Goal: Task Accomplishment & Management: Manage account settings

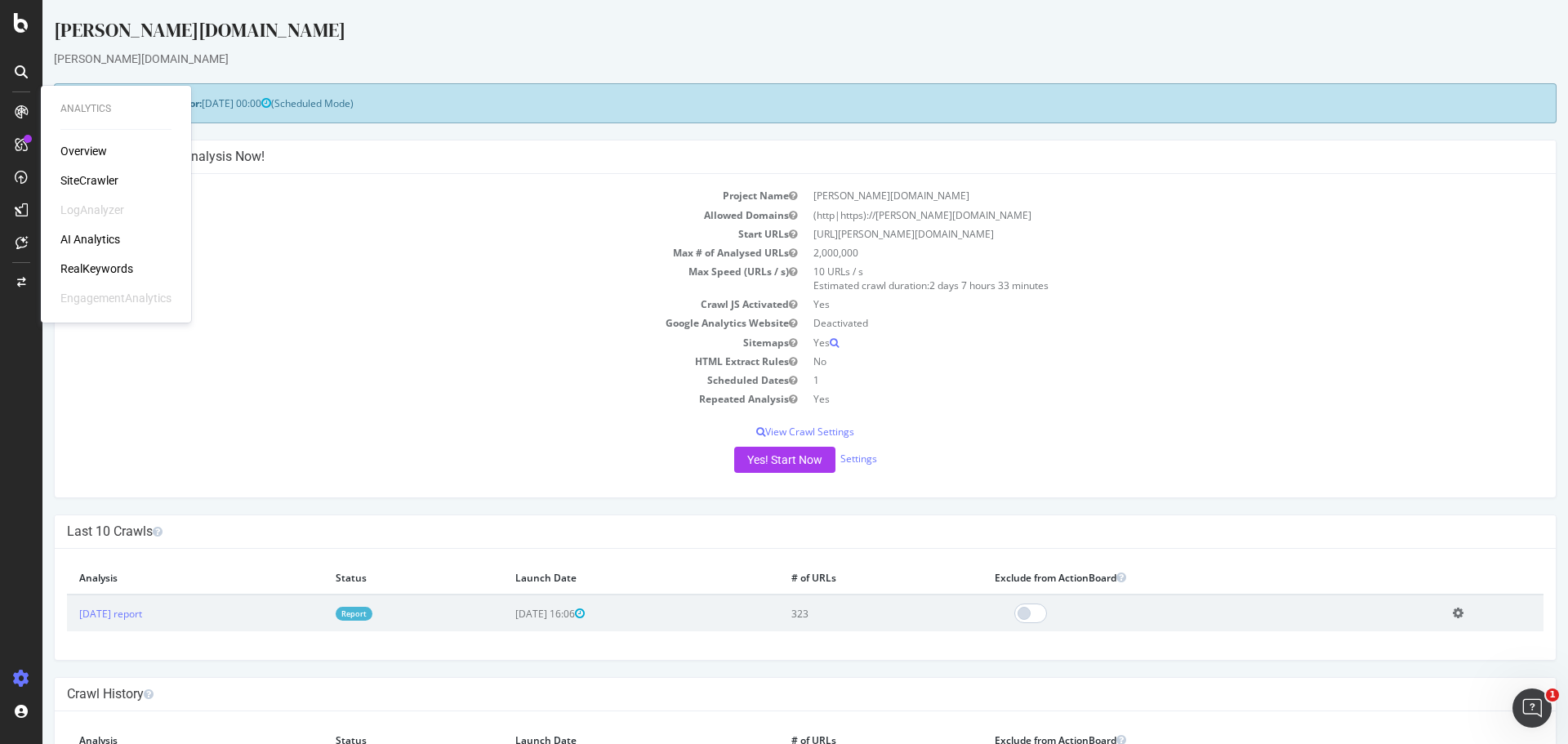
click at [111, 266] on div "RealKeywords" at bounding box center [97, 268] width 73 height 17
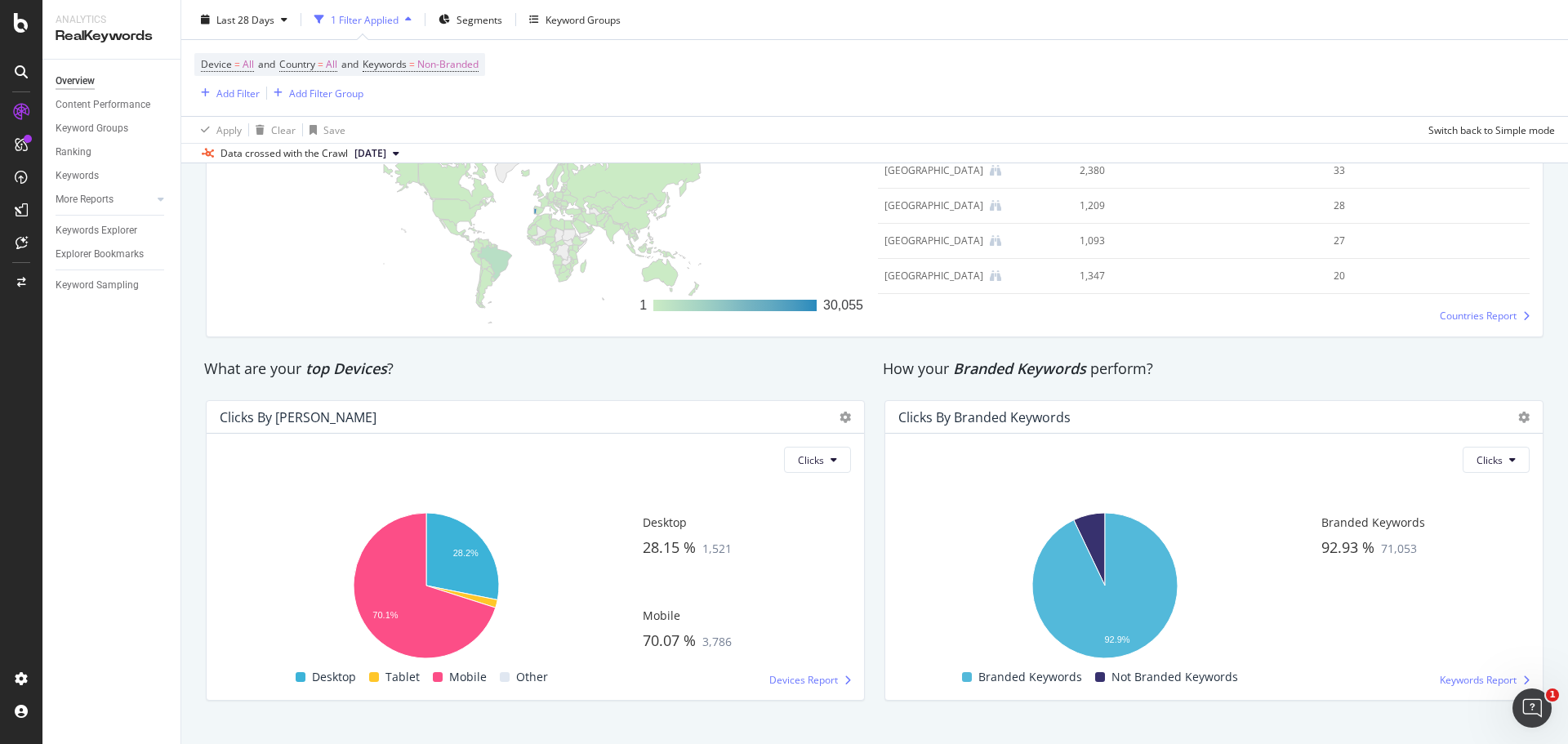
scroll to position [2548, 0]
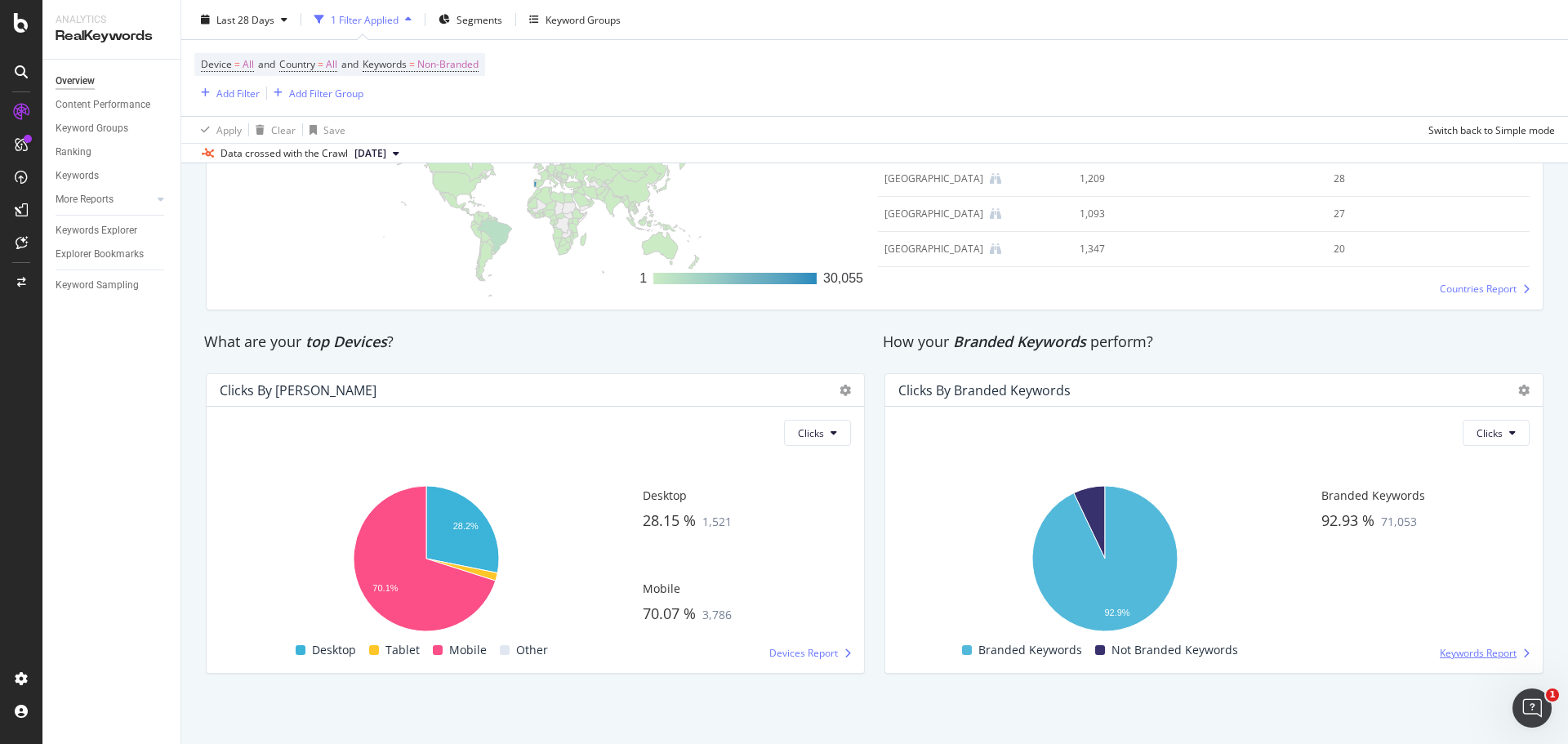
click at [1480, 654] on span "Keywords Report" at bounding box center [1478, 652] width 77 height 14
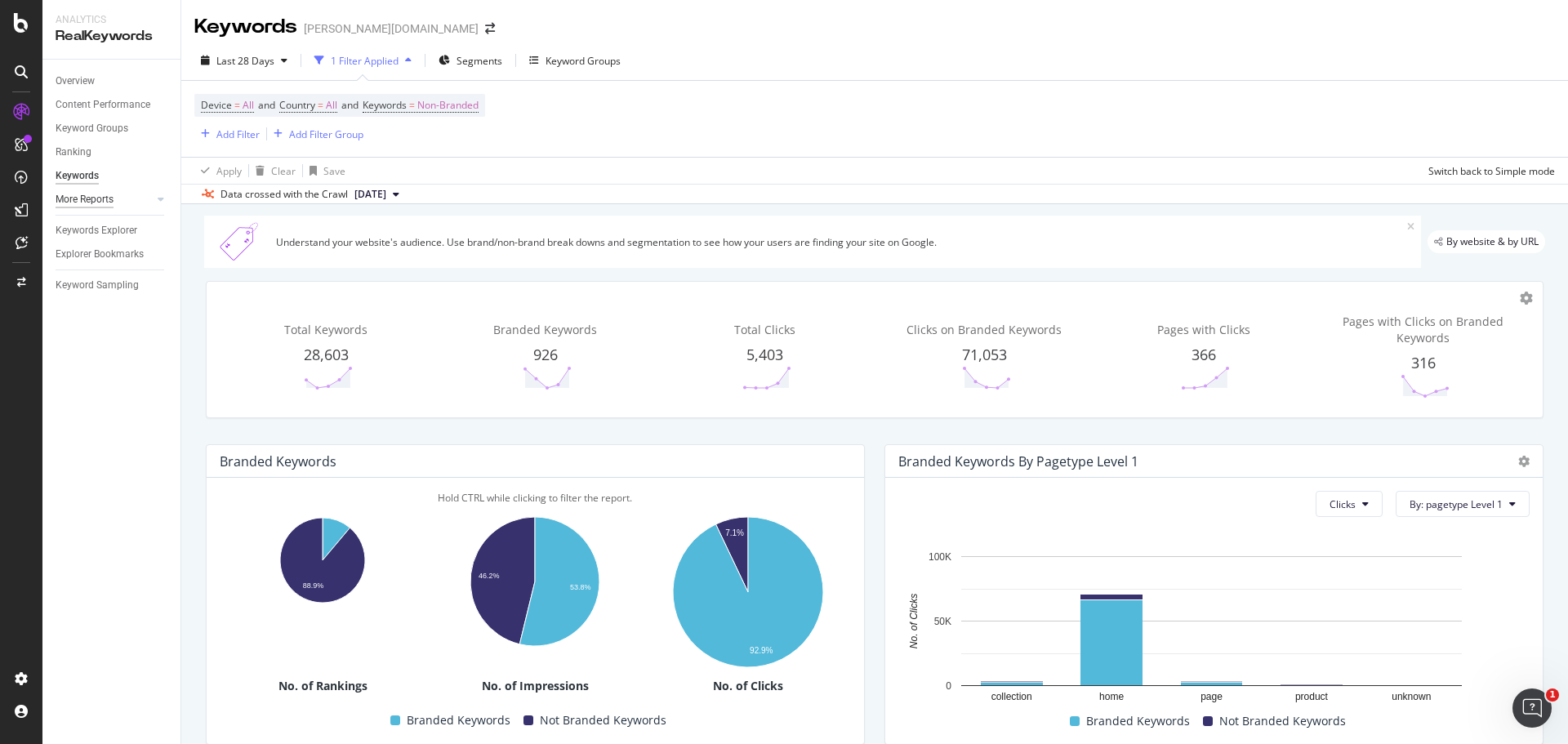
click at [82, 196] on div "More Reports" at bounding box center [85, 200] width 58 height 17
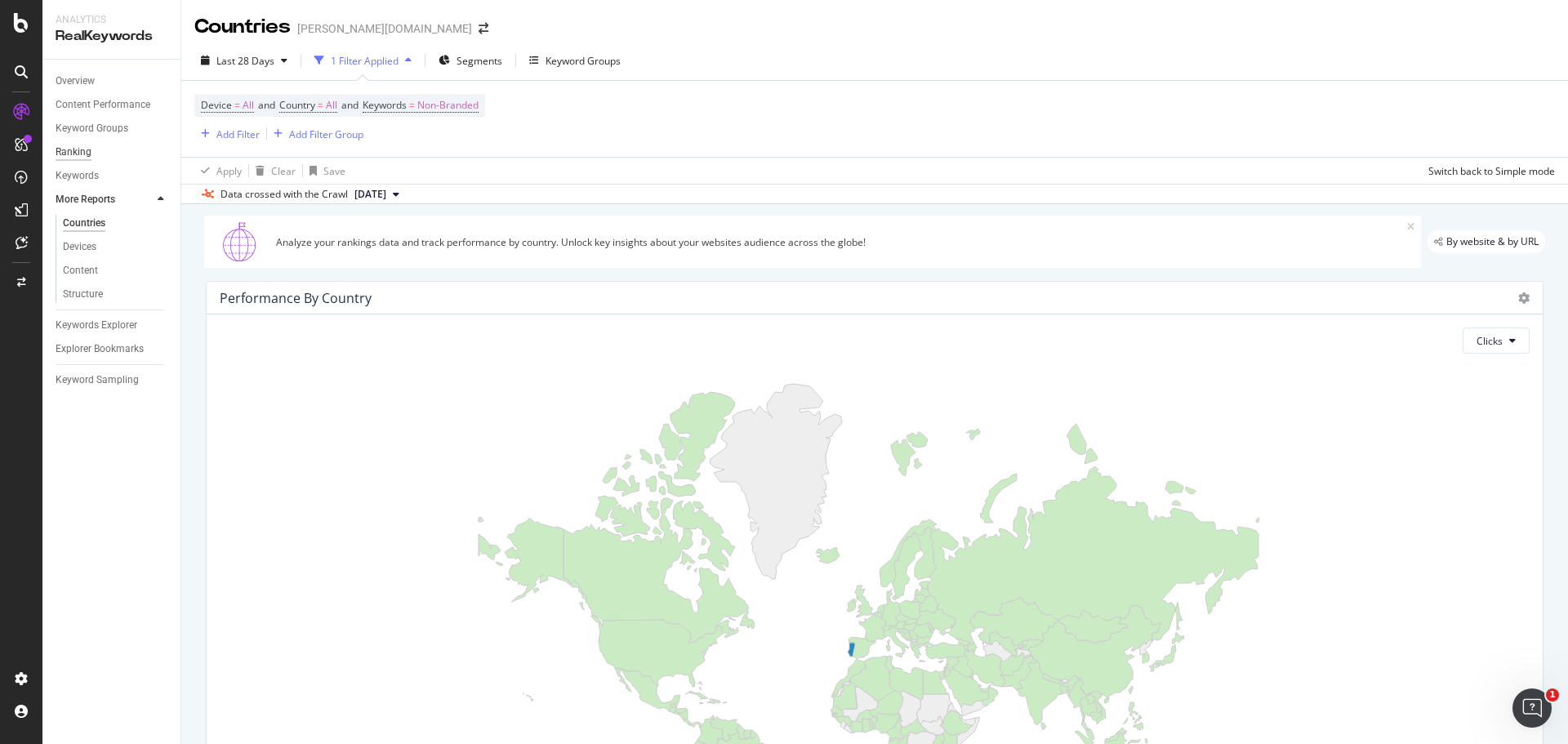
click at [76, 153] on div "Ranking" at bounding box center [73, 152] width 36 height 17
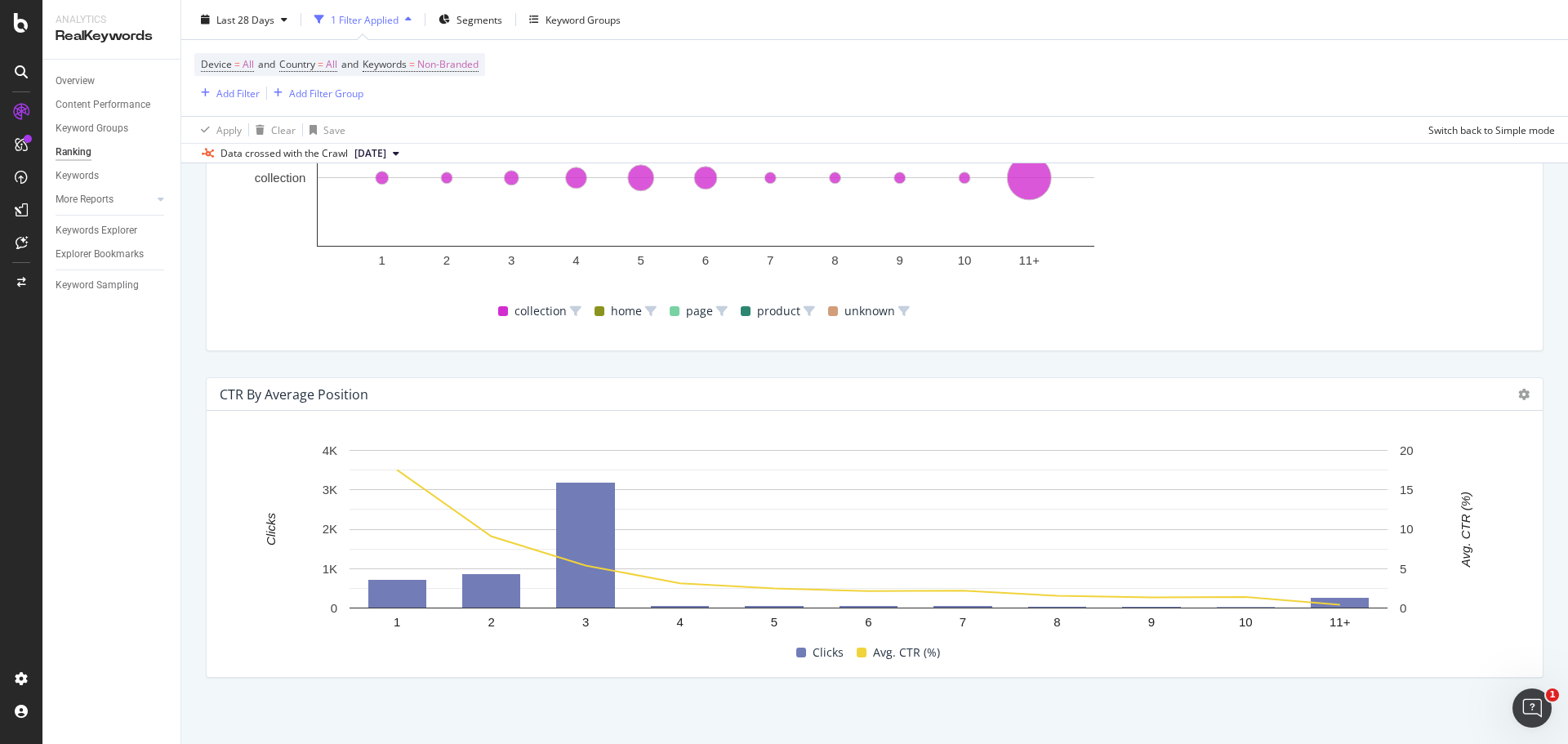
scroll to position [1540, 0]
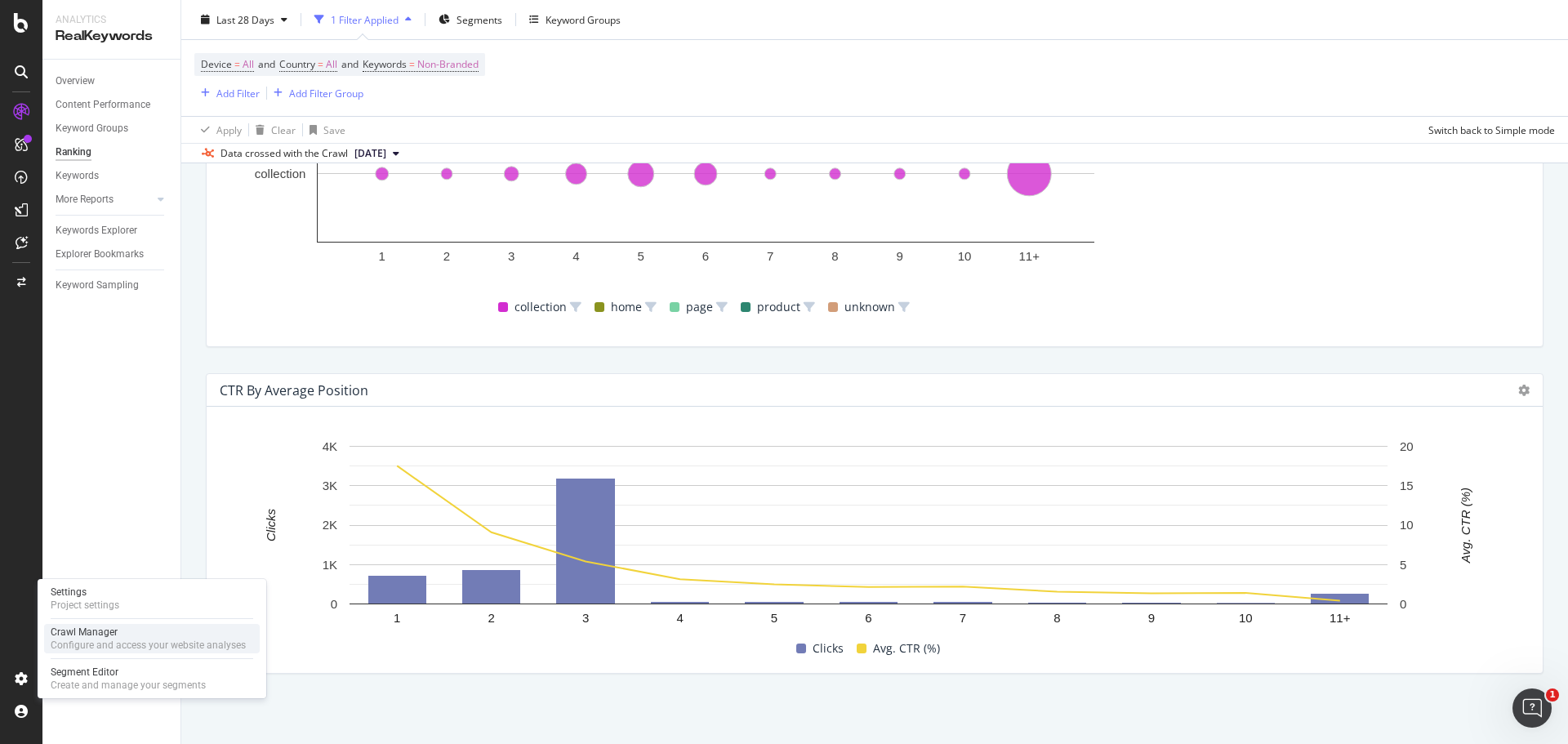
click at [90, 635] on div "Crawl Manager" at bounding box center [148, 632] width 196 height 13
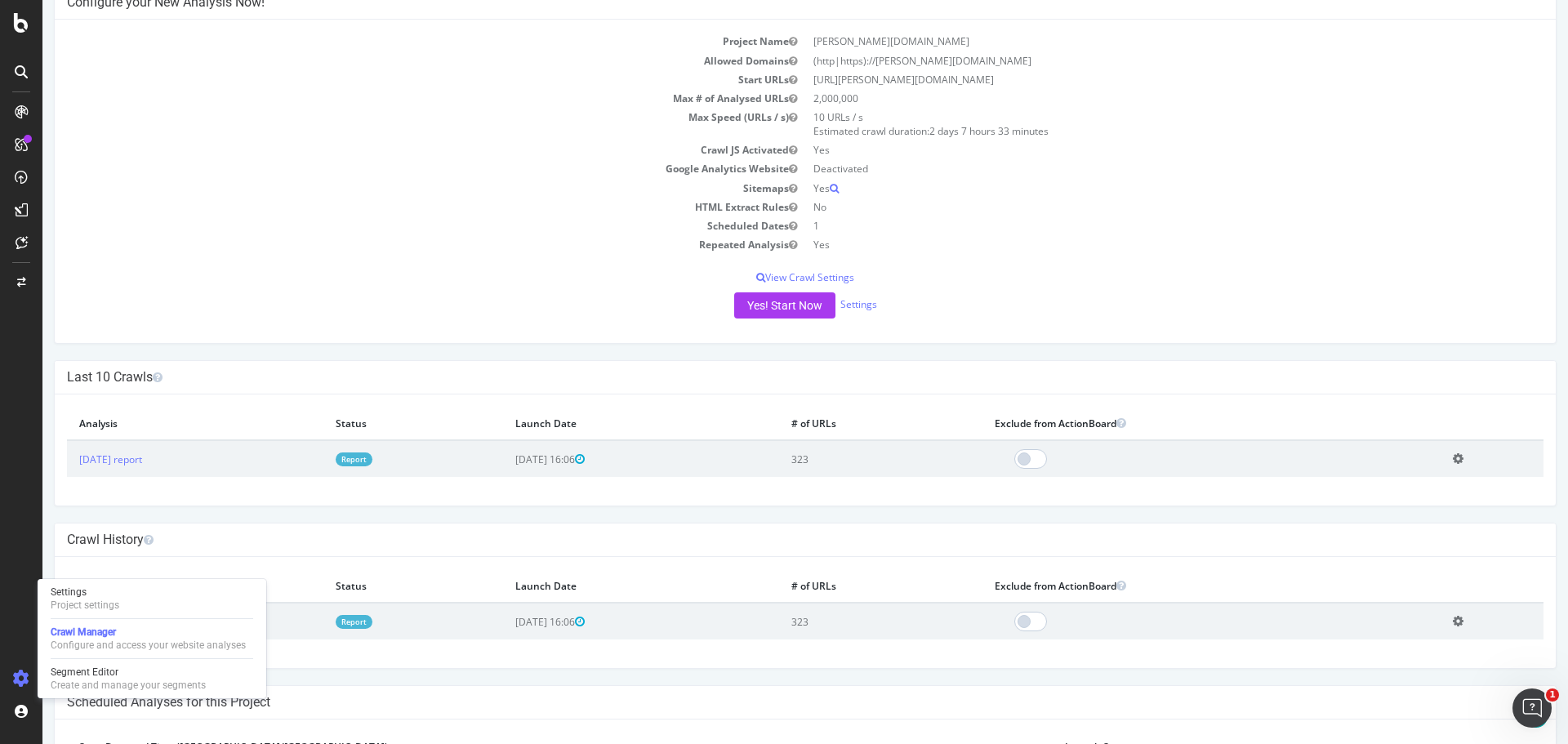
scroll to position [163, 0]
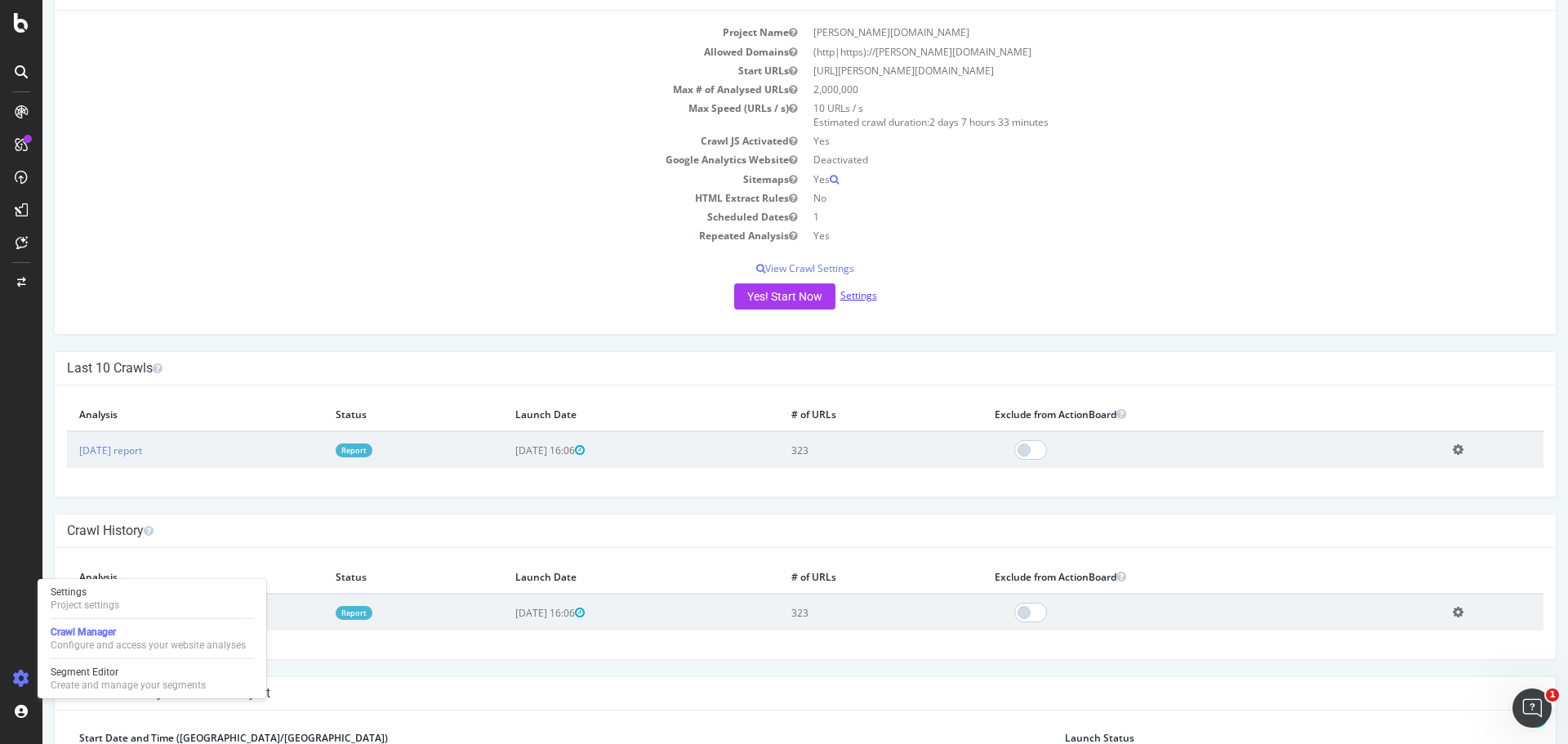
click at [864, 295] on link "Settings" at bounding box center [859, 295] width 36 height 14
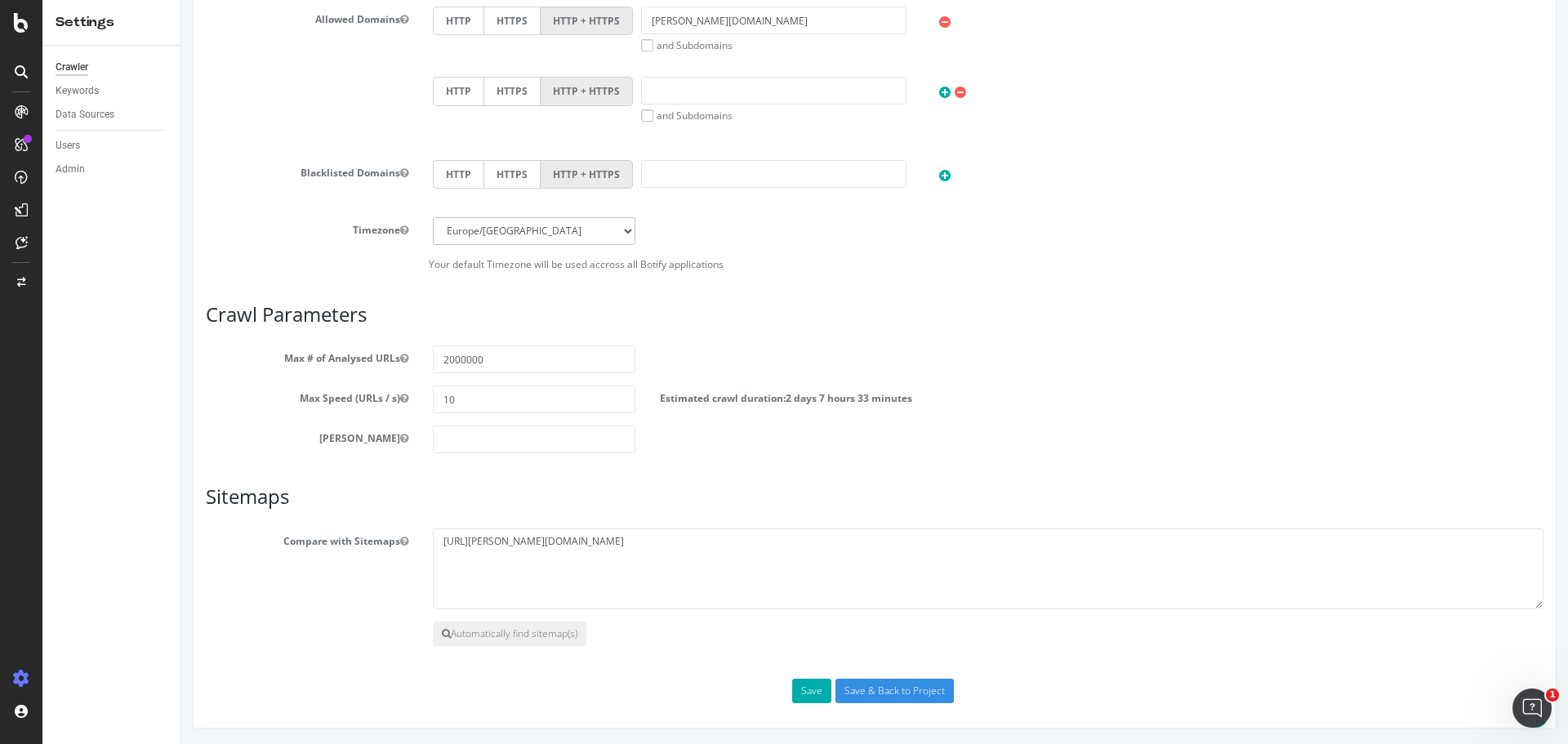
scroll to position [560, 0]
click at [530, 632] on button "Automatically find sitemap(s)" at bounding box center [509, 633] width 153 height 25
drag, startPoint x: 581, startPoint y: 540, endPoint x: 315, endPoint y: 539, distance: 266.0
click at [315, 539] on div "Compare with Sitemaps https://darty.pt/sitemap.xml" at bounding box center [875, 568] width 1362 height 82
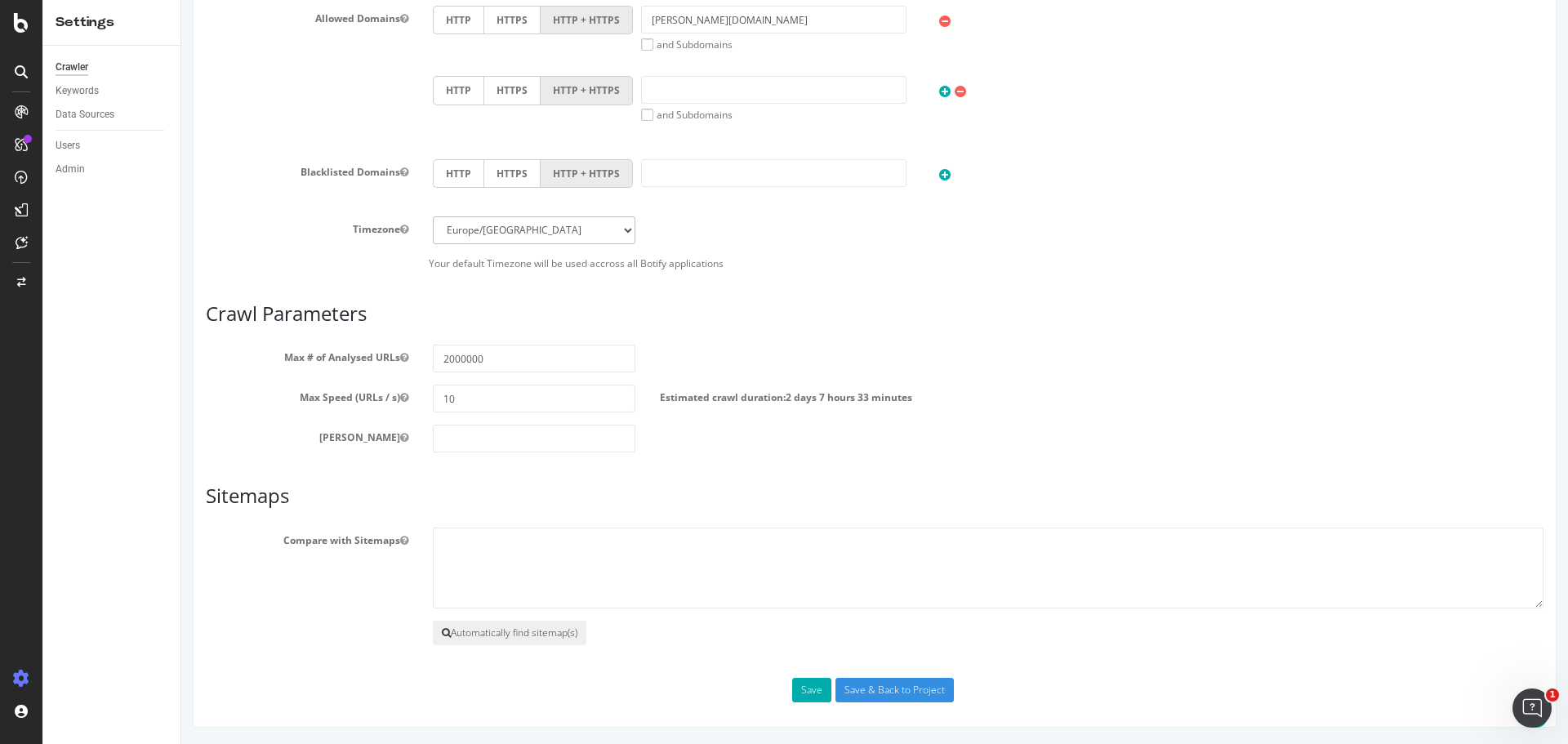
click at [519, 632] on button "Automatically find sitemap(s)" at bounding box center [509, 633] width 153 height 25
click at [443, 630] on icon at bounding box center [446, 633] width 9 height 10
click at [400, 537] on icon "button" at bounding box center [404, 540] width 8 height 10
click at [737, 588] on textarea "[URL][PERSON_NAME][DOMAIN_NAME]" at bounding box center [988, 568] width 1111 height 82
click at [86, 118] on div "Data Sources" at bounding box center [85, 114] width 59 height 17
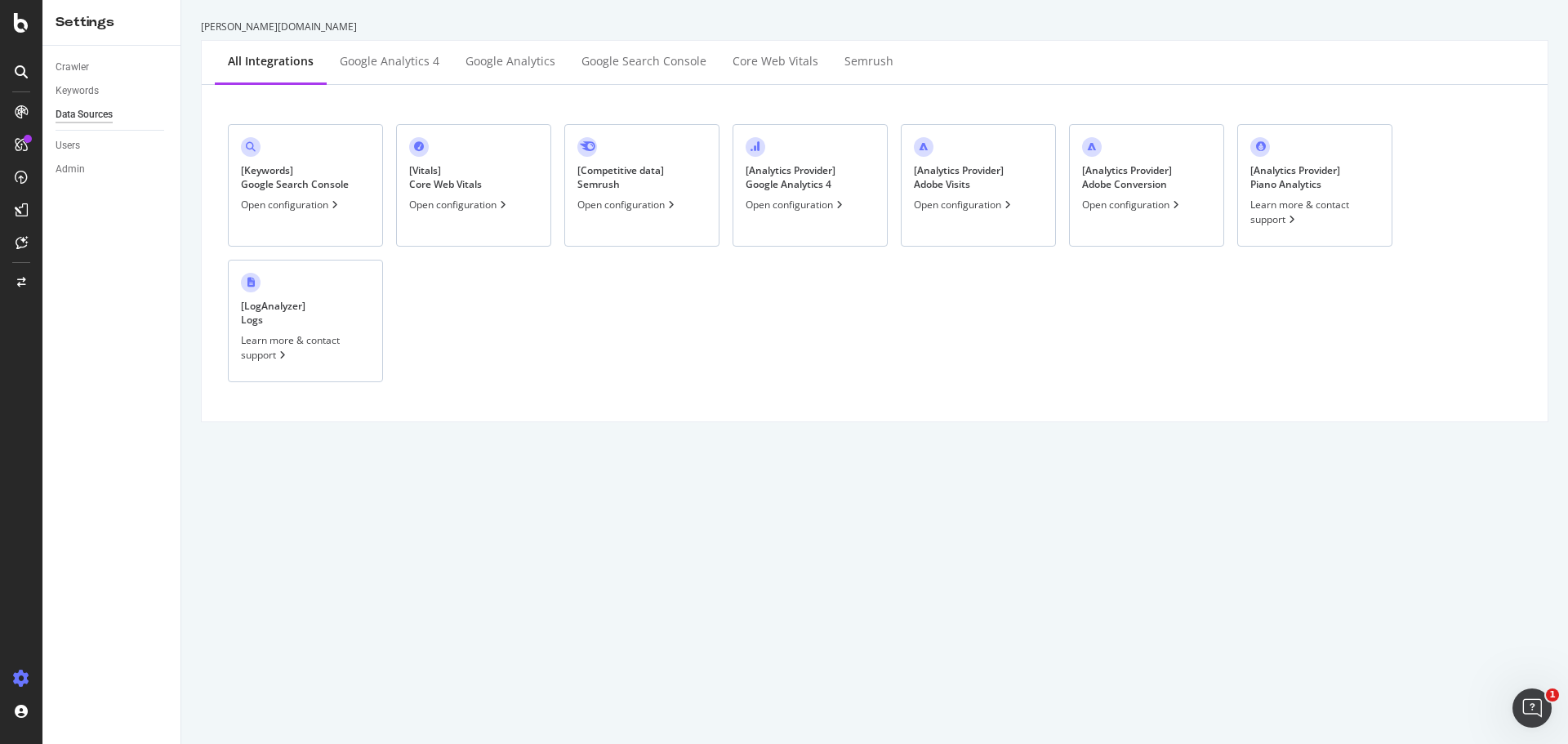
click at [267, 339] on div "Learn more & contact support" at bounding box center [306, 347] width 129 height 28
click at [96, 179] on div "SiteCrawler" at bounding box center [90, 181] width 58 height 17
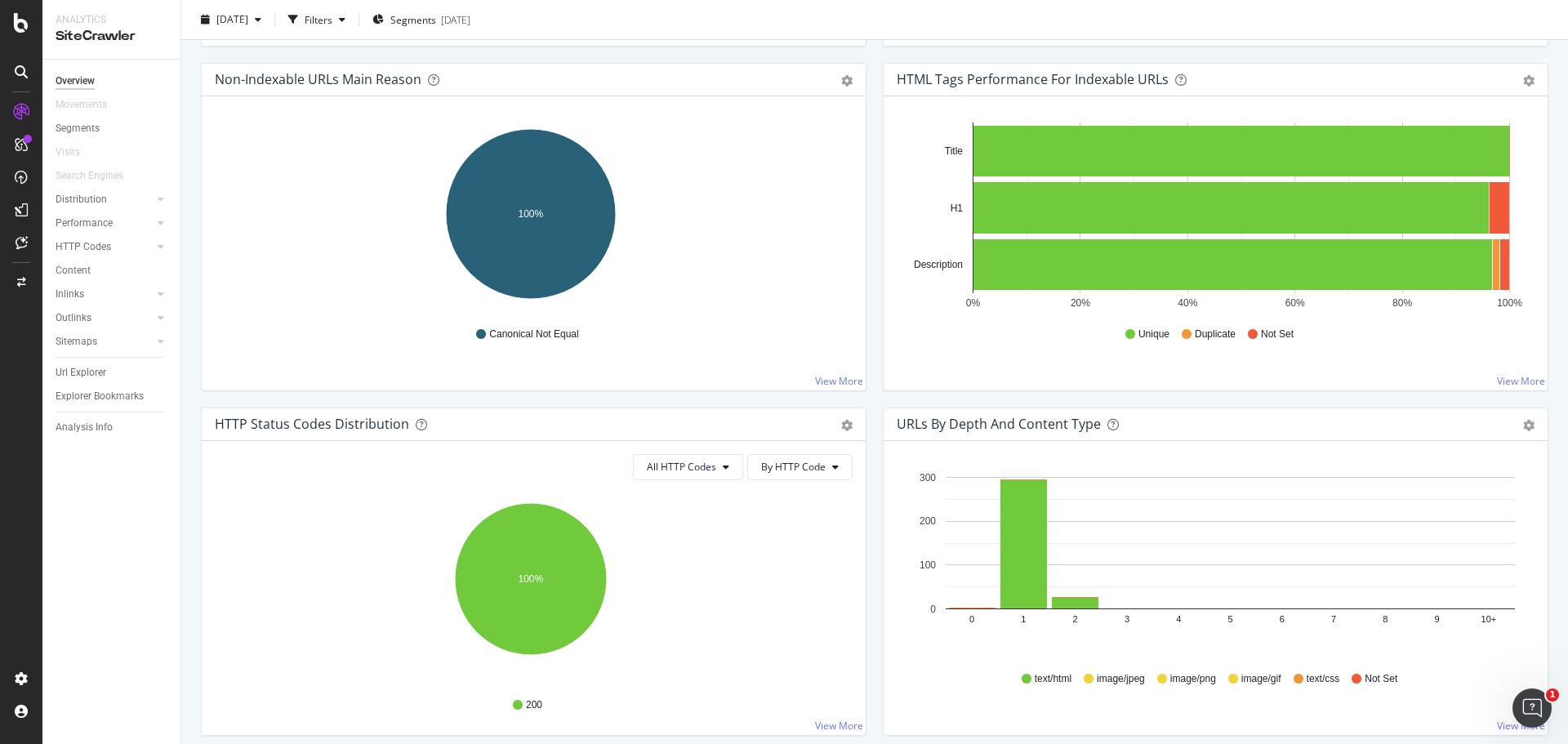
scroll to position [484, 0]
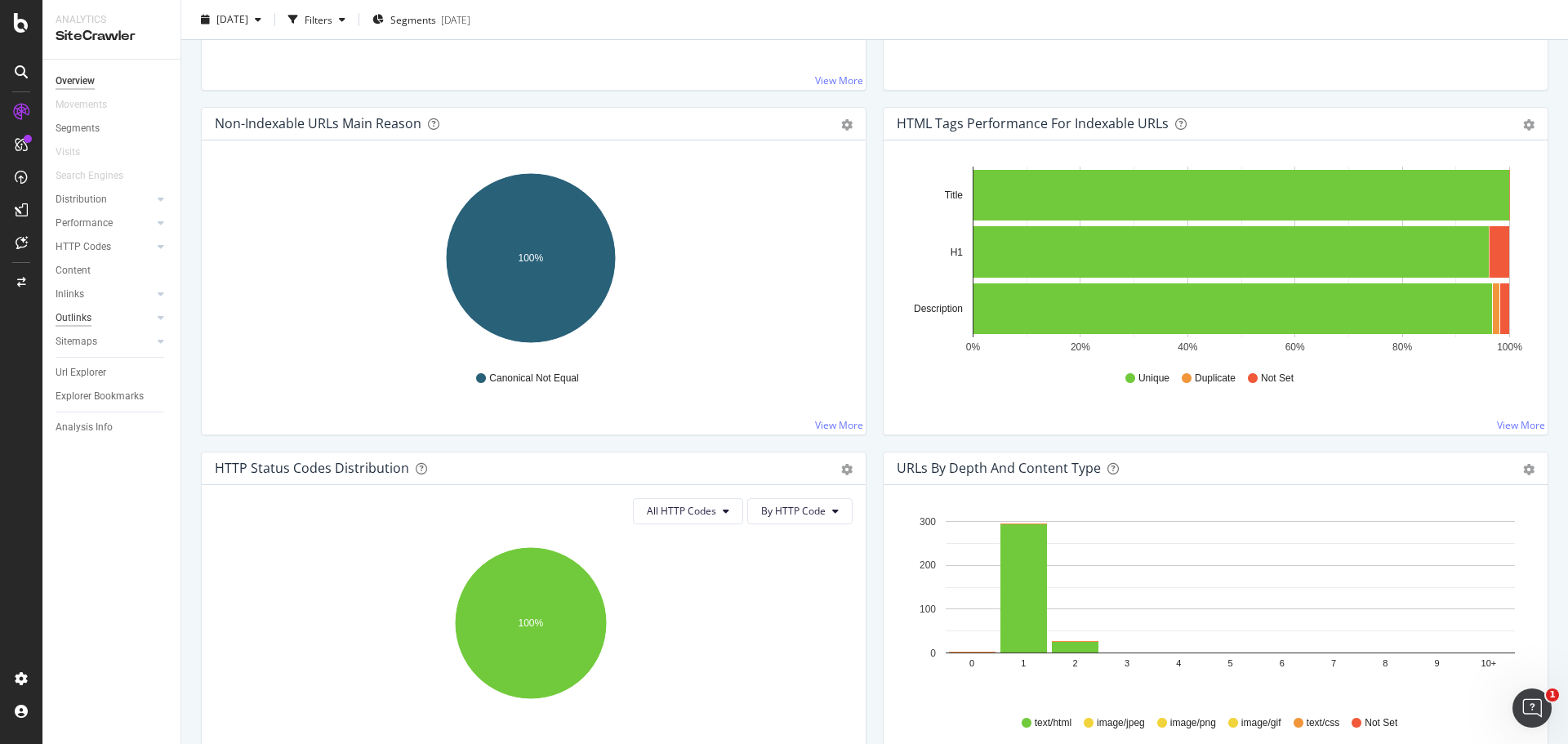
click at [84, 316] on div "Outlinks" at bounding box center [73, 317] width 36 height 17
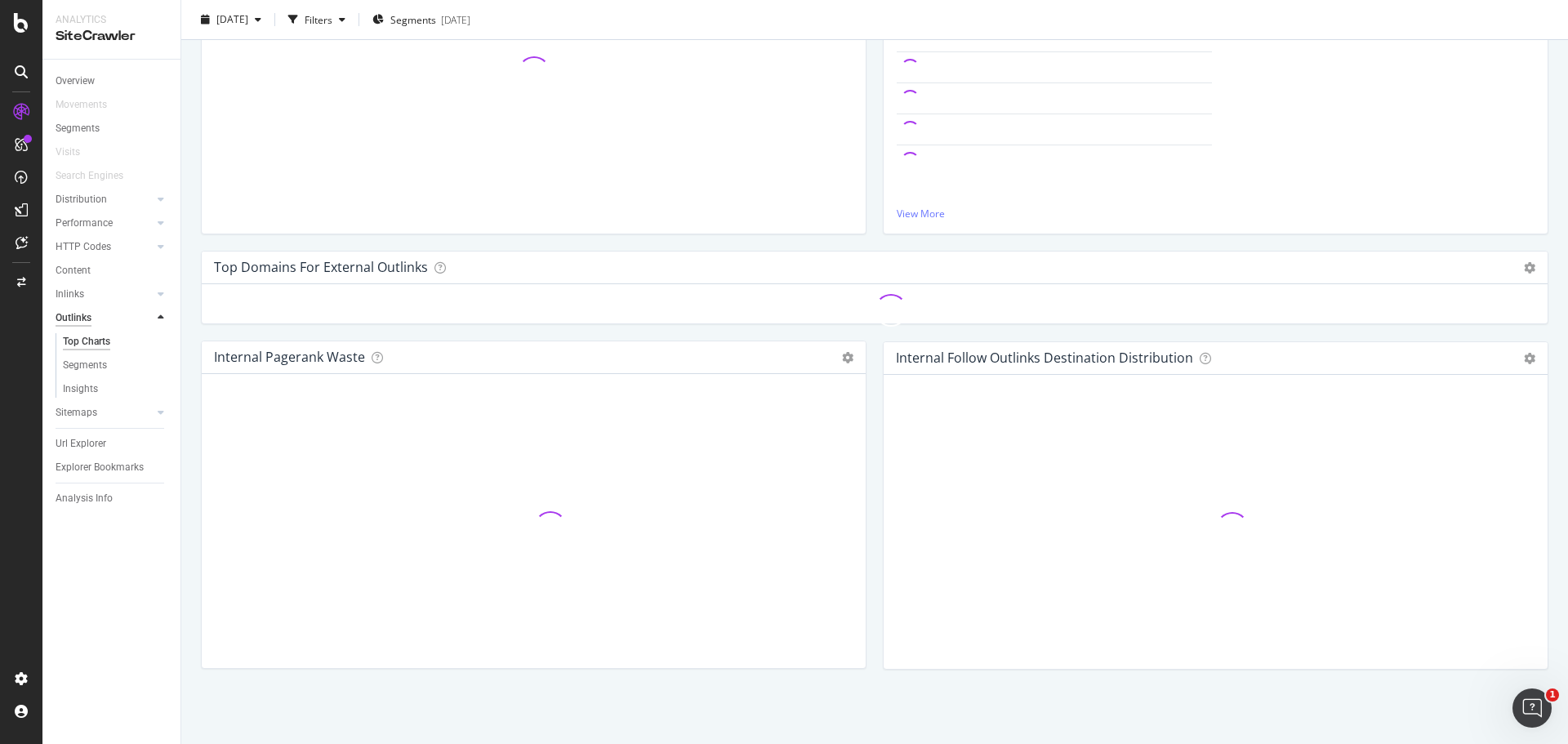
scroll to position [484, 0]
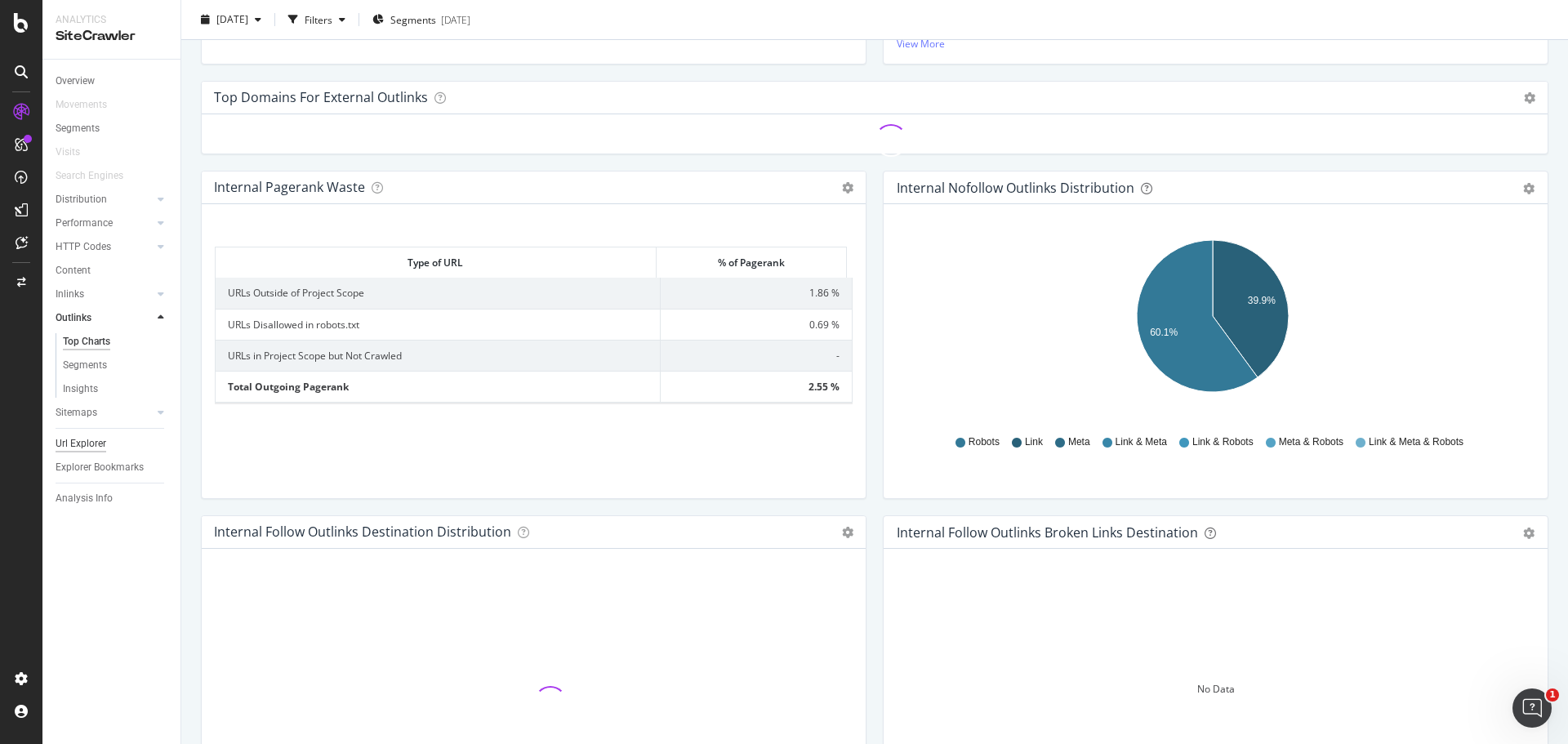
click at [72, 442] on div "Url Explorer" at bounding box center [80, 443] width 51 height 17
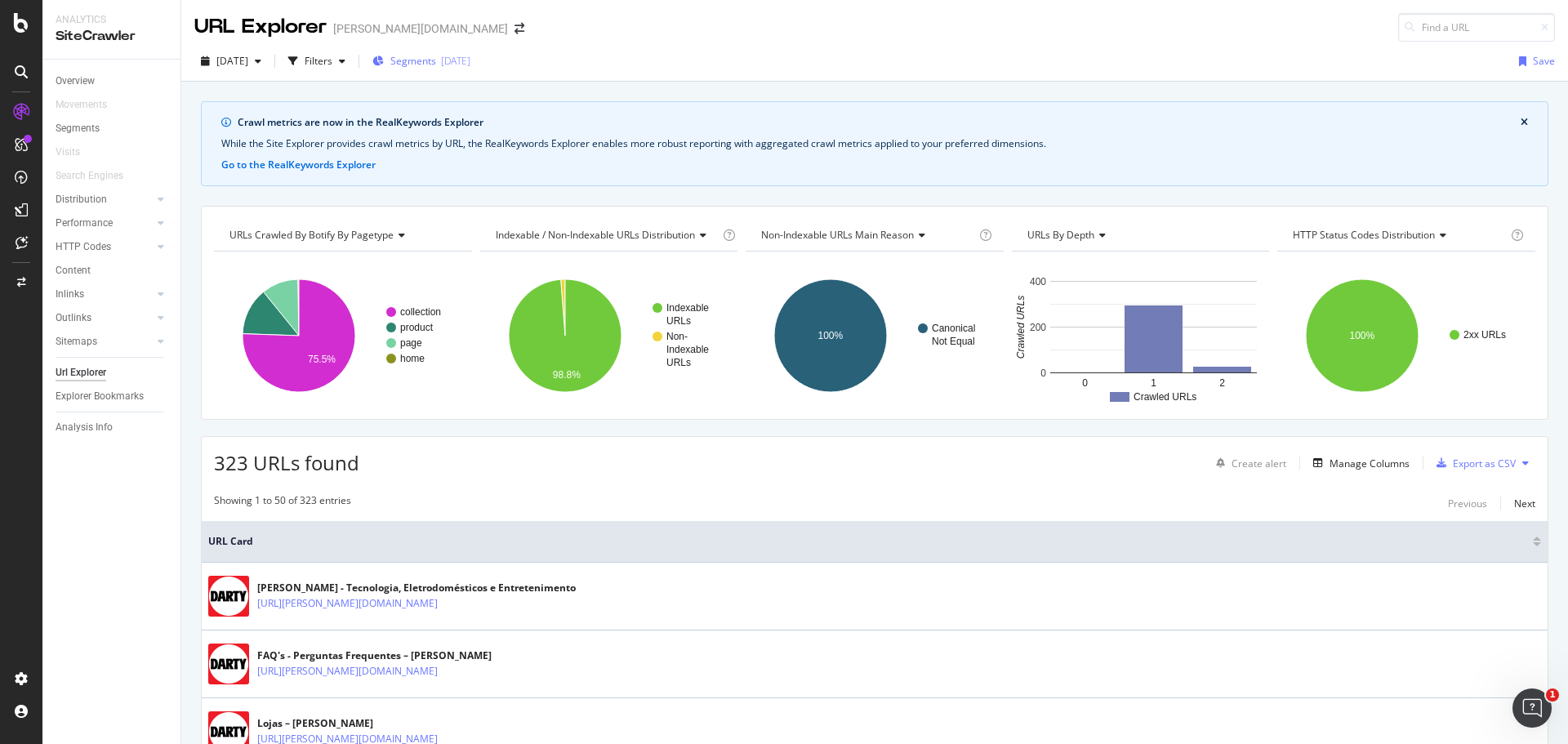
click at [471, 56] on div "[DATE]" at bounding box center [455, 60] width 29 height 14
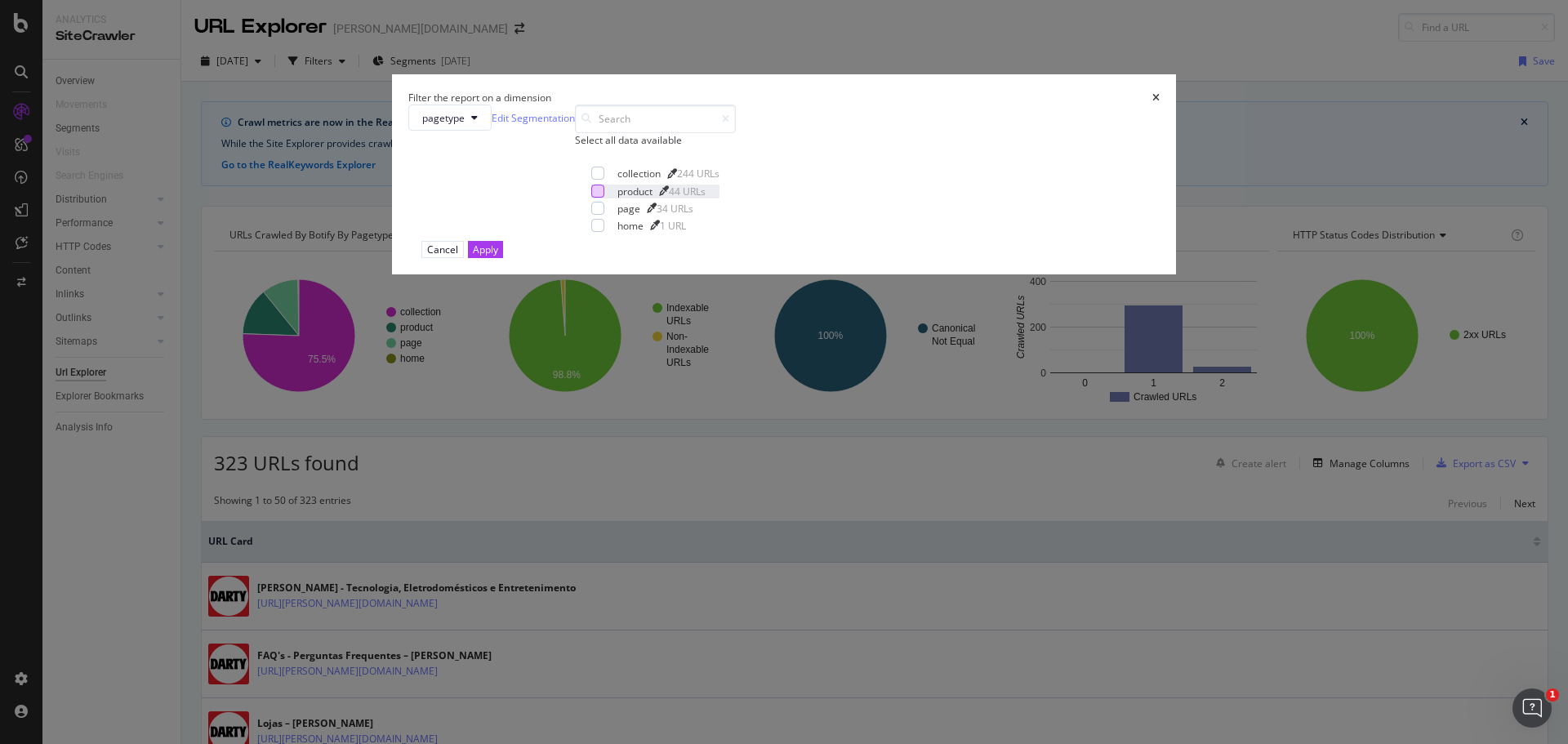
click at [604, 197] on div "modal" at bounding box center [598, 191] width 13 height 13
click at [498, 256] on div "Apply" at bounding box center [486, 249] width 26 height 14
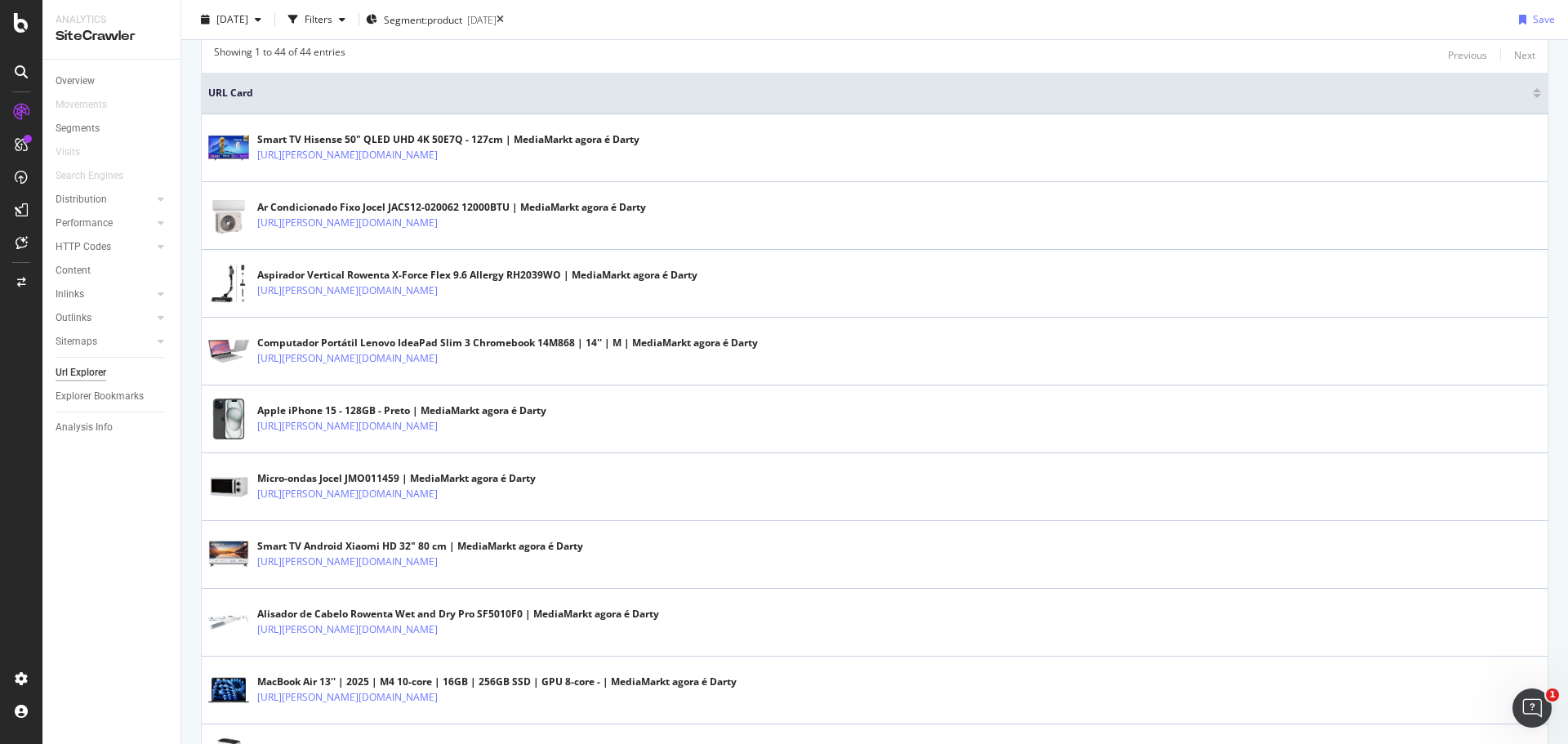
scroll to position [445, 0]
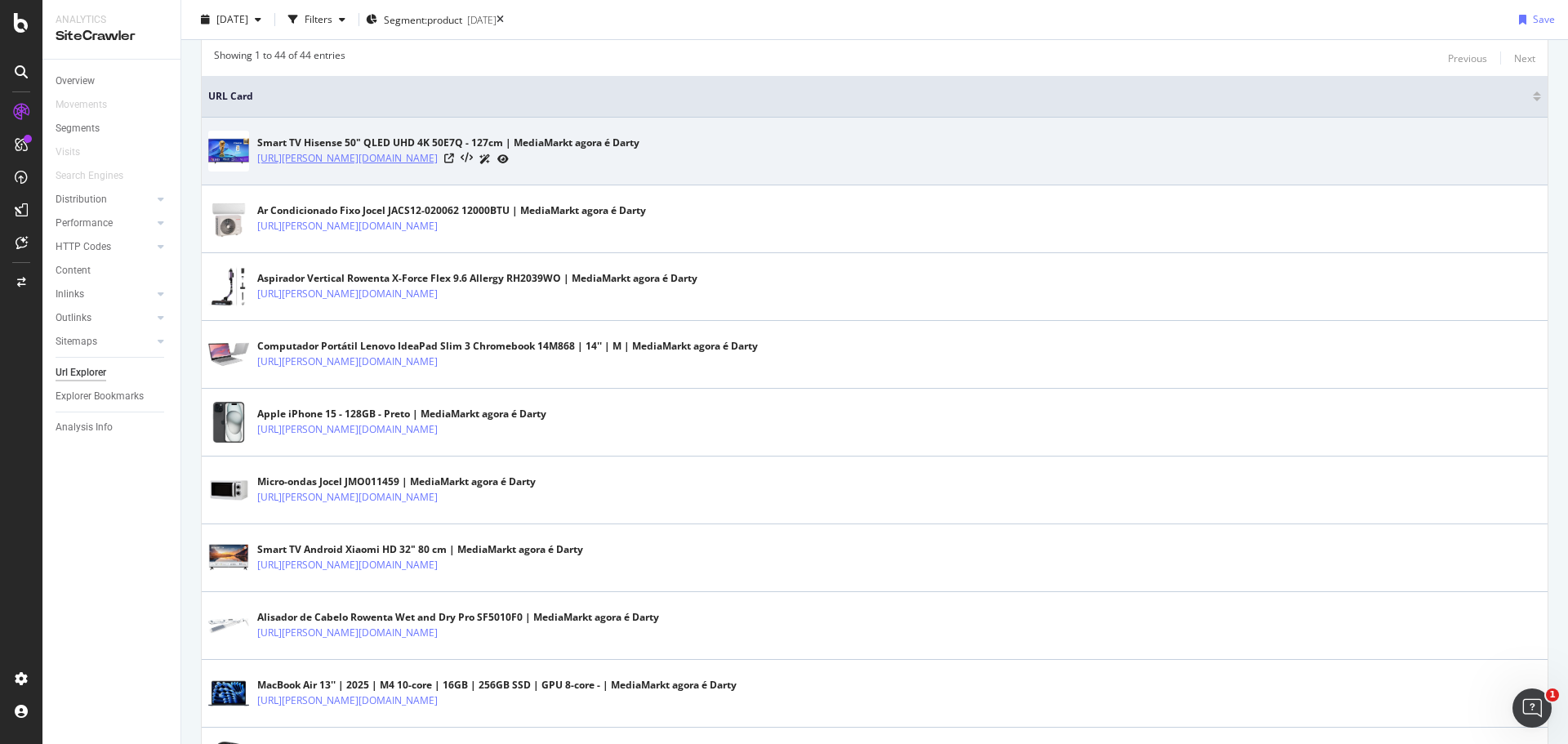
click at [438, 156] on link "[URL][PERSON_NAME][DOMAIN_NAME]" at bounding box center [347, 158] width 181 height 17
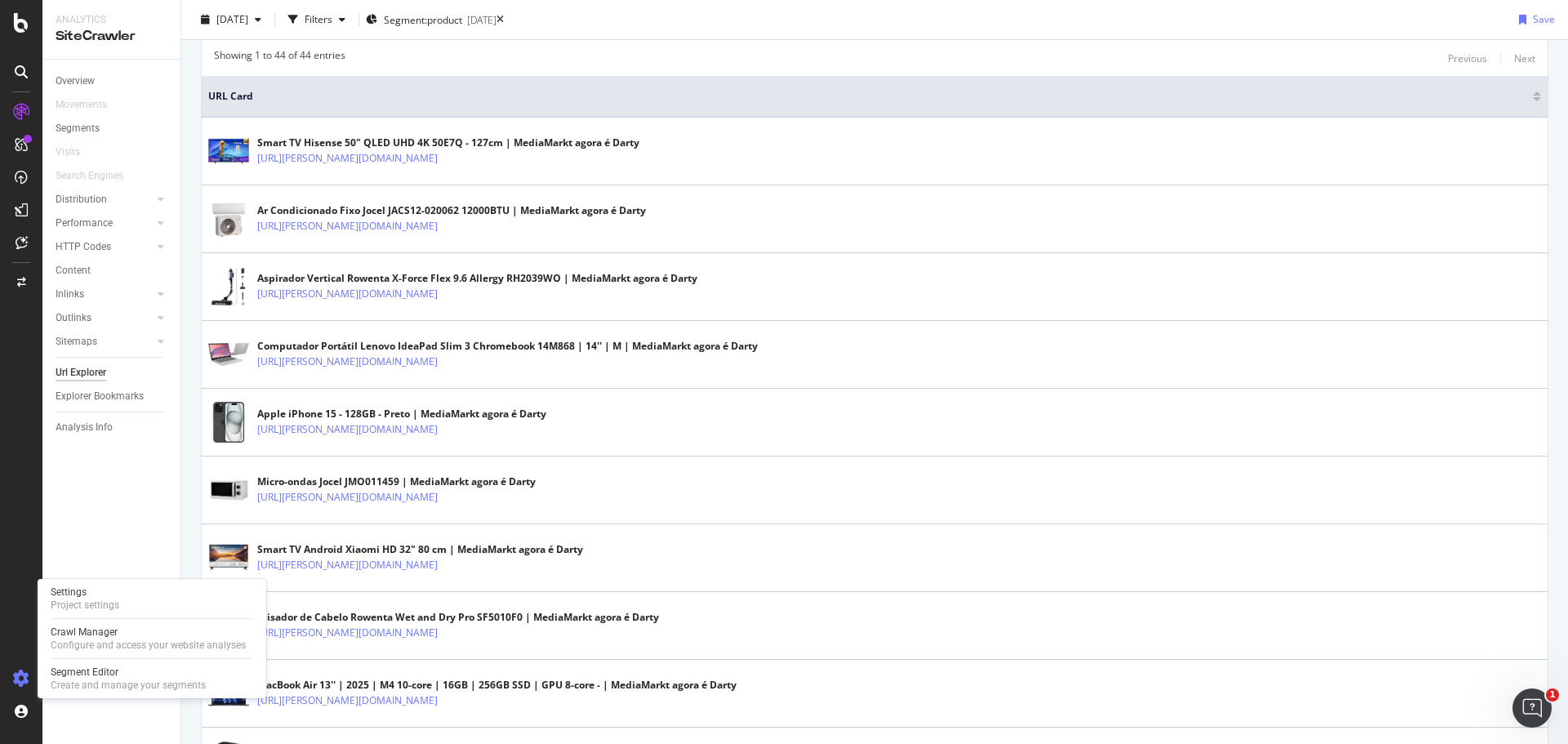
click at [12, 681] on div at bounding box center [21, 679] width 39 height 27
click at [73, 598] on div "Project settings" at bounding box center [85, 605] width 69 height 13
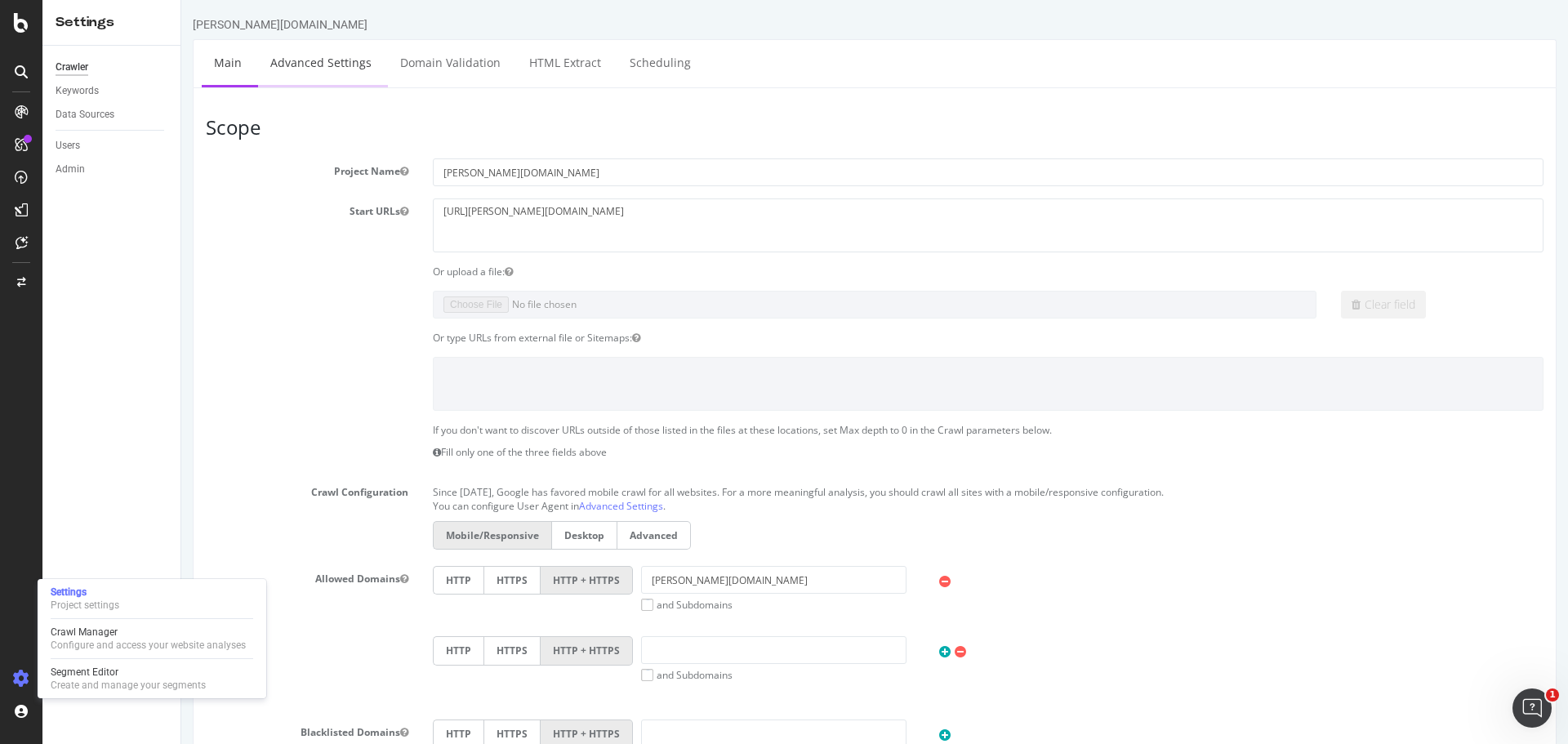
click at [335, 66] on link "Advanced Settings" at bounding box center [321, 62] width 126 height 45
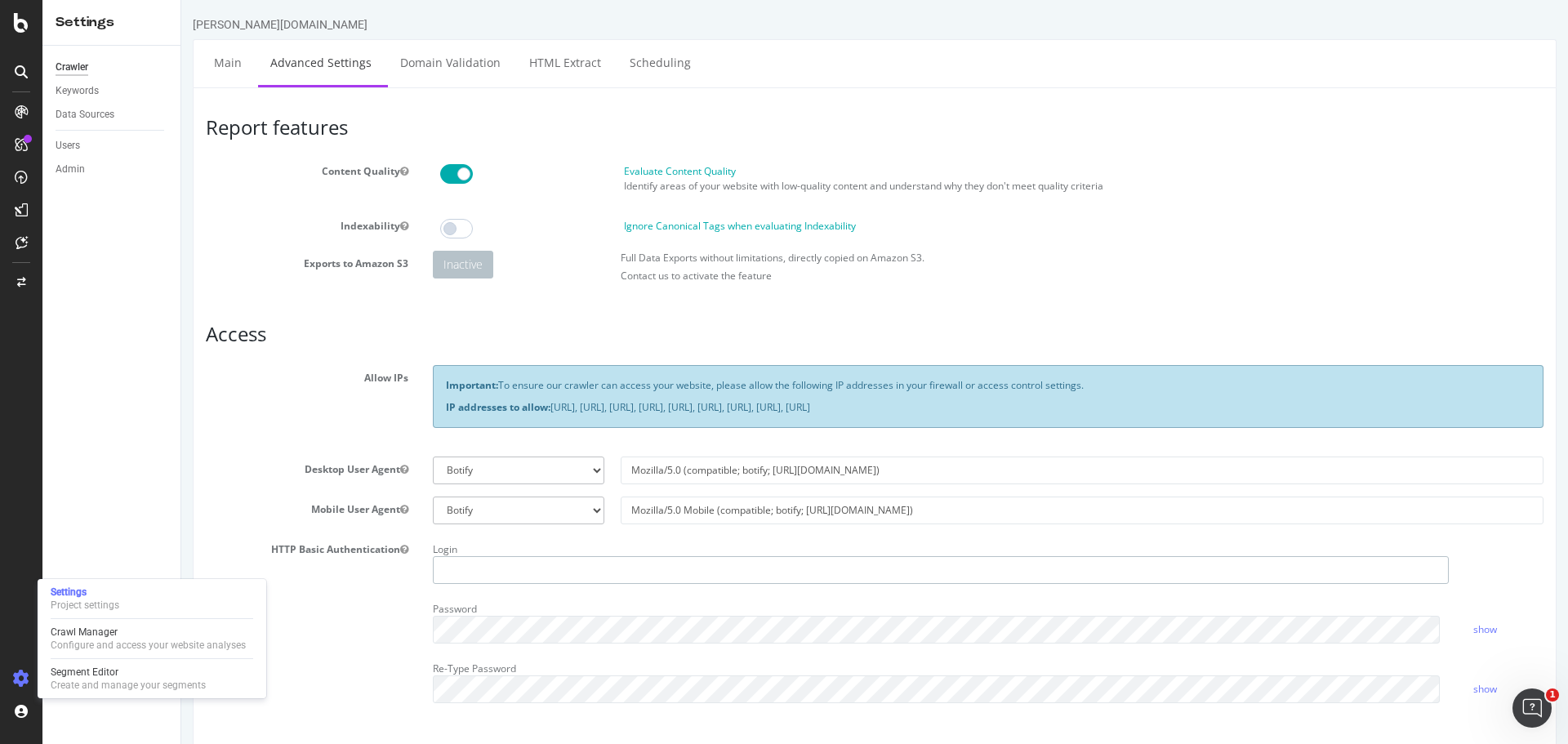
type input "[PERSON_NAME].[PERSON_NAME]"
drag, startPoint x: 889, startPoint y: 509, endPoint x: 612, endPoint y: 511, distance: 277.0
click at [612, 511] on div "Mozilla/5.0 Mobile (compatible; botify; [URL][DOMAIN_NAME])" at bounding box center [1082, 510] width 939 height 28
select select
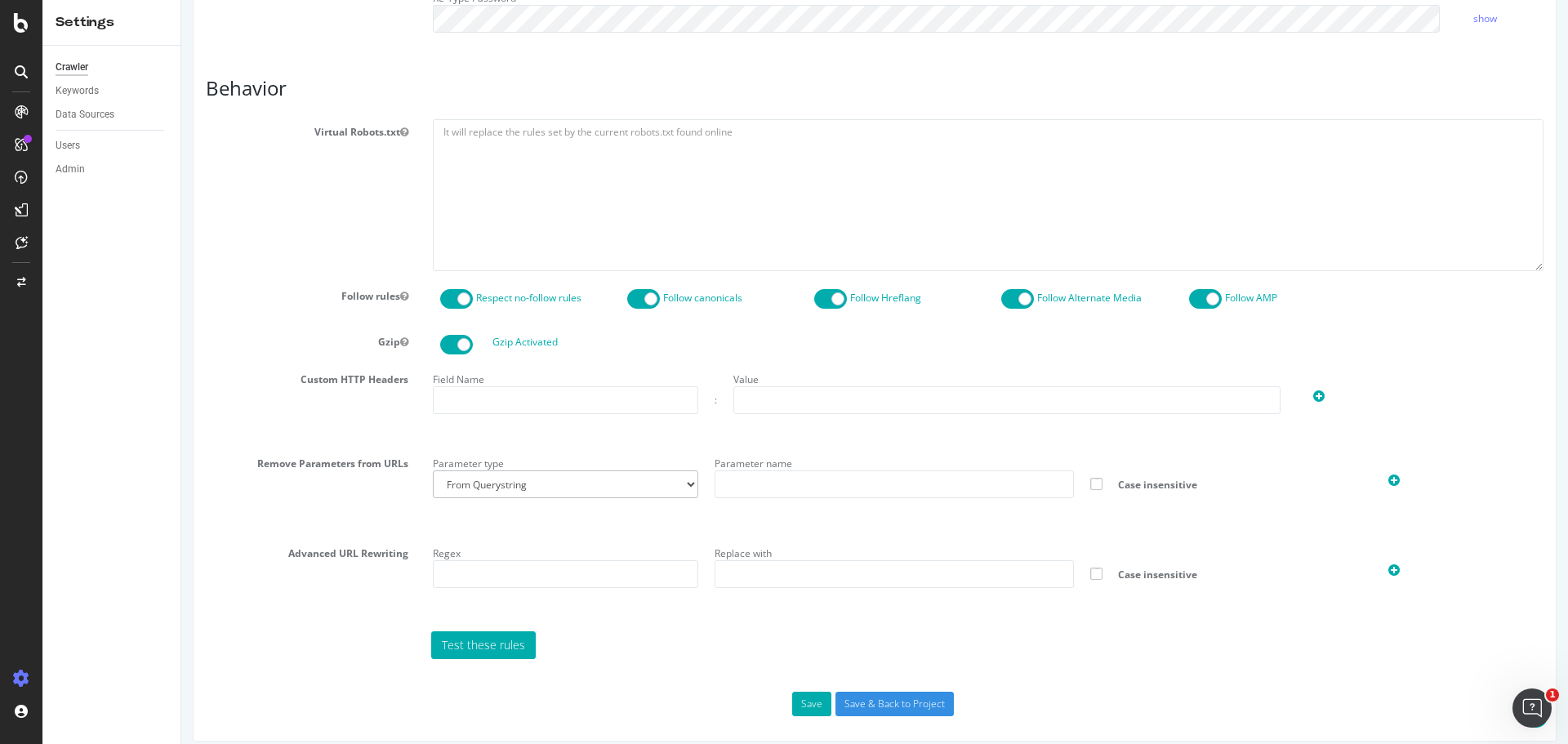
scroll to position [684, 0]
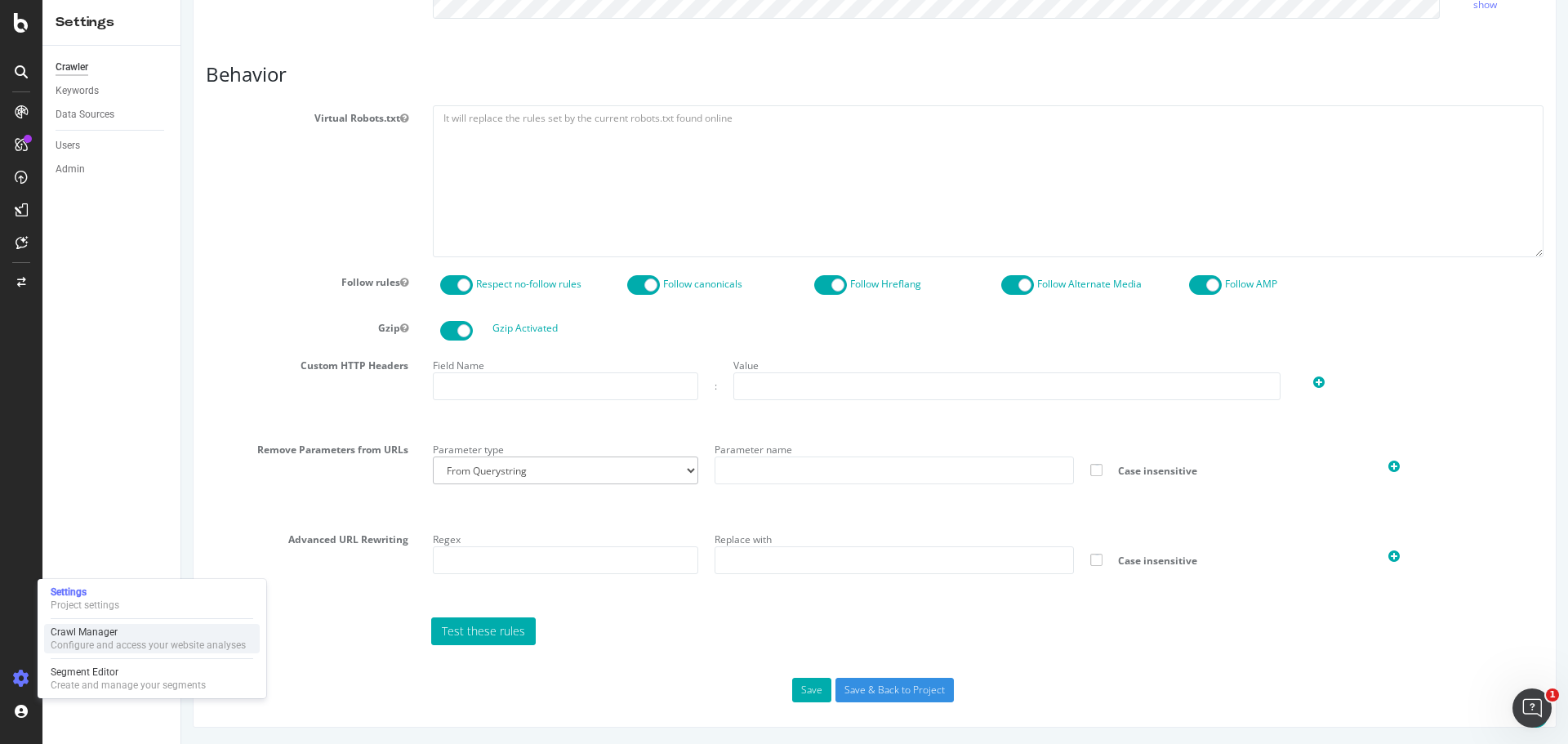
click at [85, 636] on div "Crawl Manager" at bounding box center [148, 632] width 196 height 13
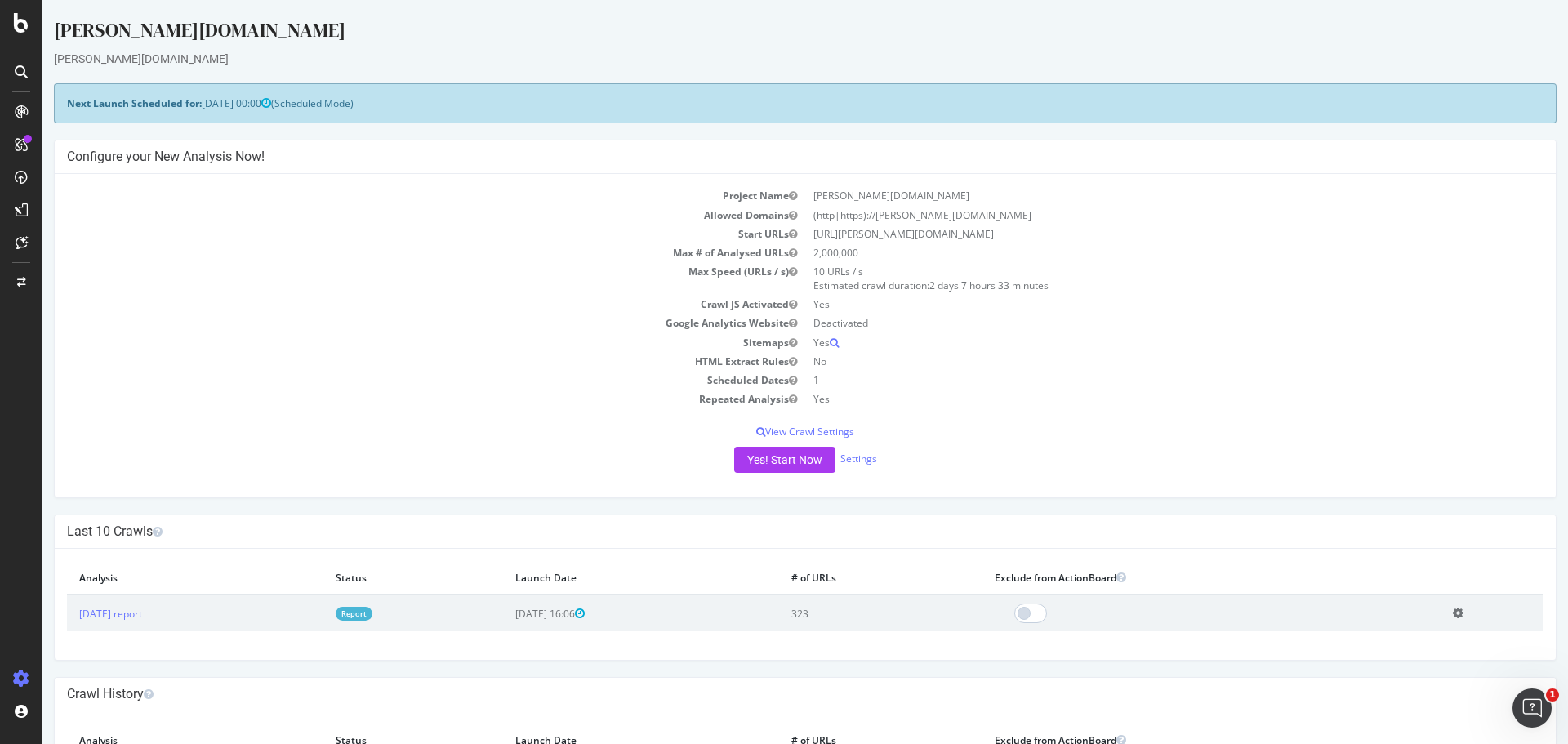
click at [789, 304] on icon "button" at bounding box center [793, 305] width 8 height 10
click at [789, 306] on icon "button" at bounding box center [793, 305] width 8 height 10
click at [859, 465] on link "Settings" at bounding box center [859, 458] width 36 height 14
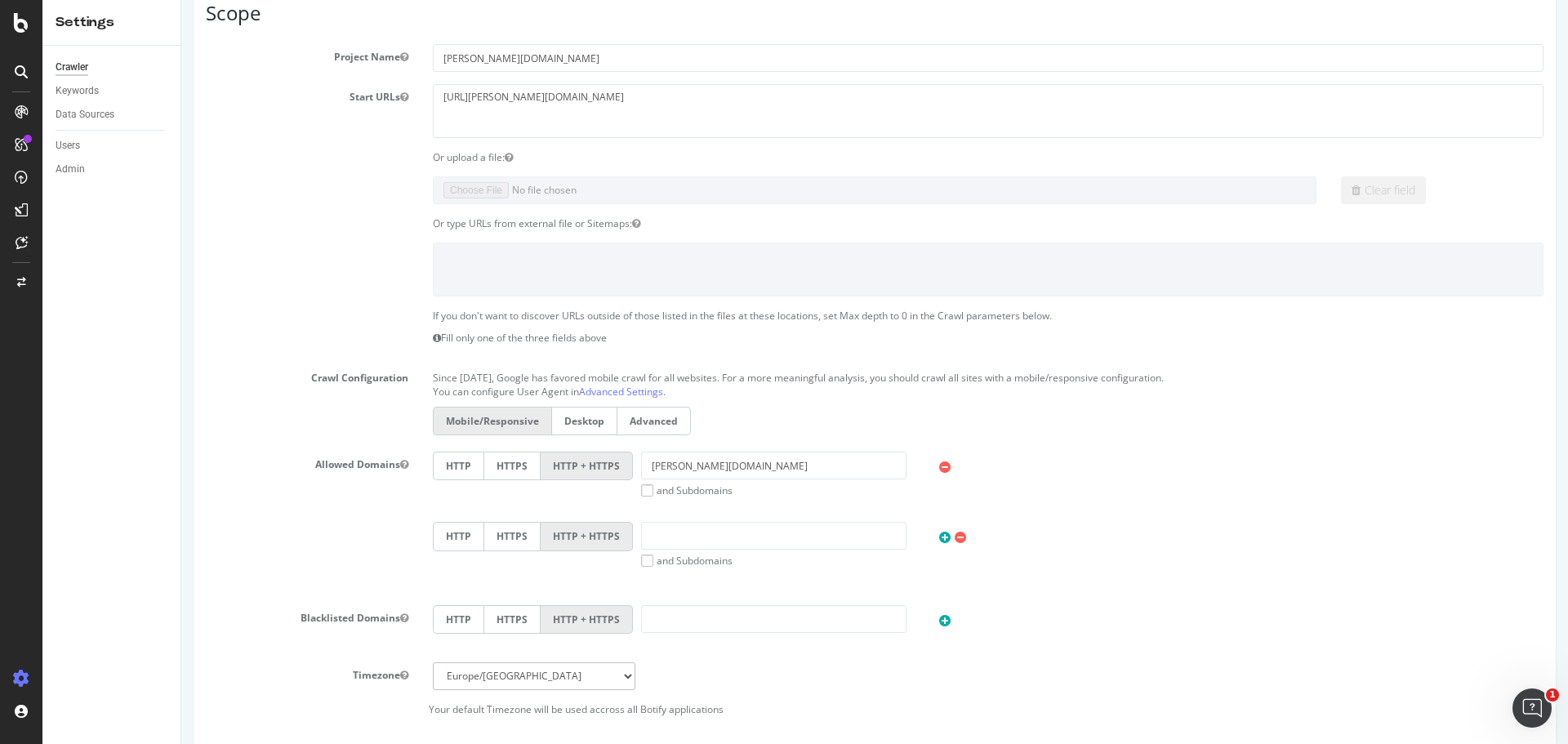
scroll to position [70, 0]
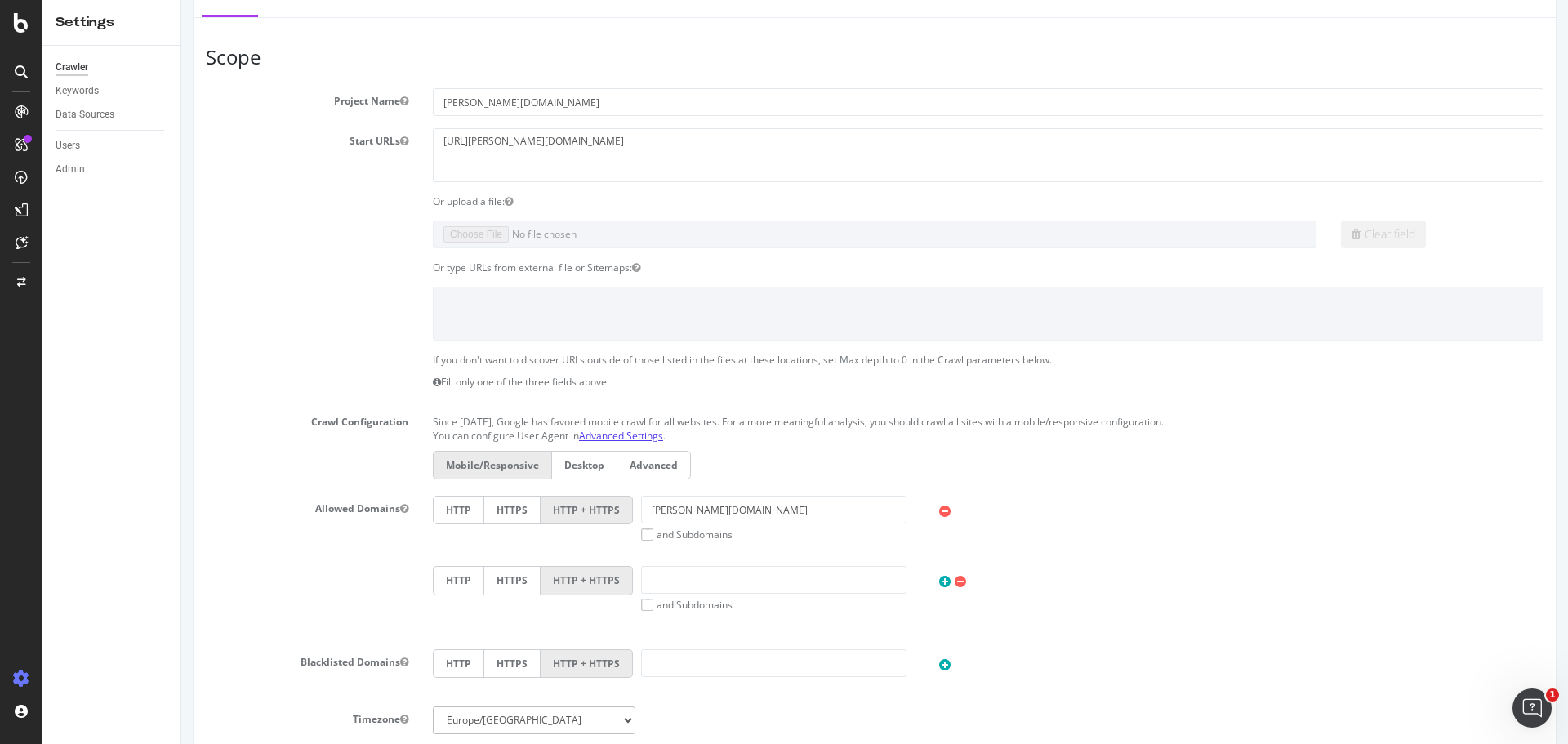
click at [643, 436] on link "Advanced Settings" at bounding box center [621, 435] width 84 height 14
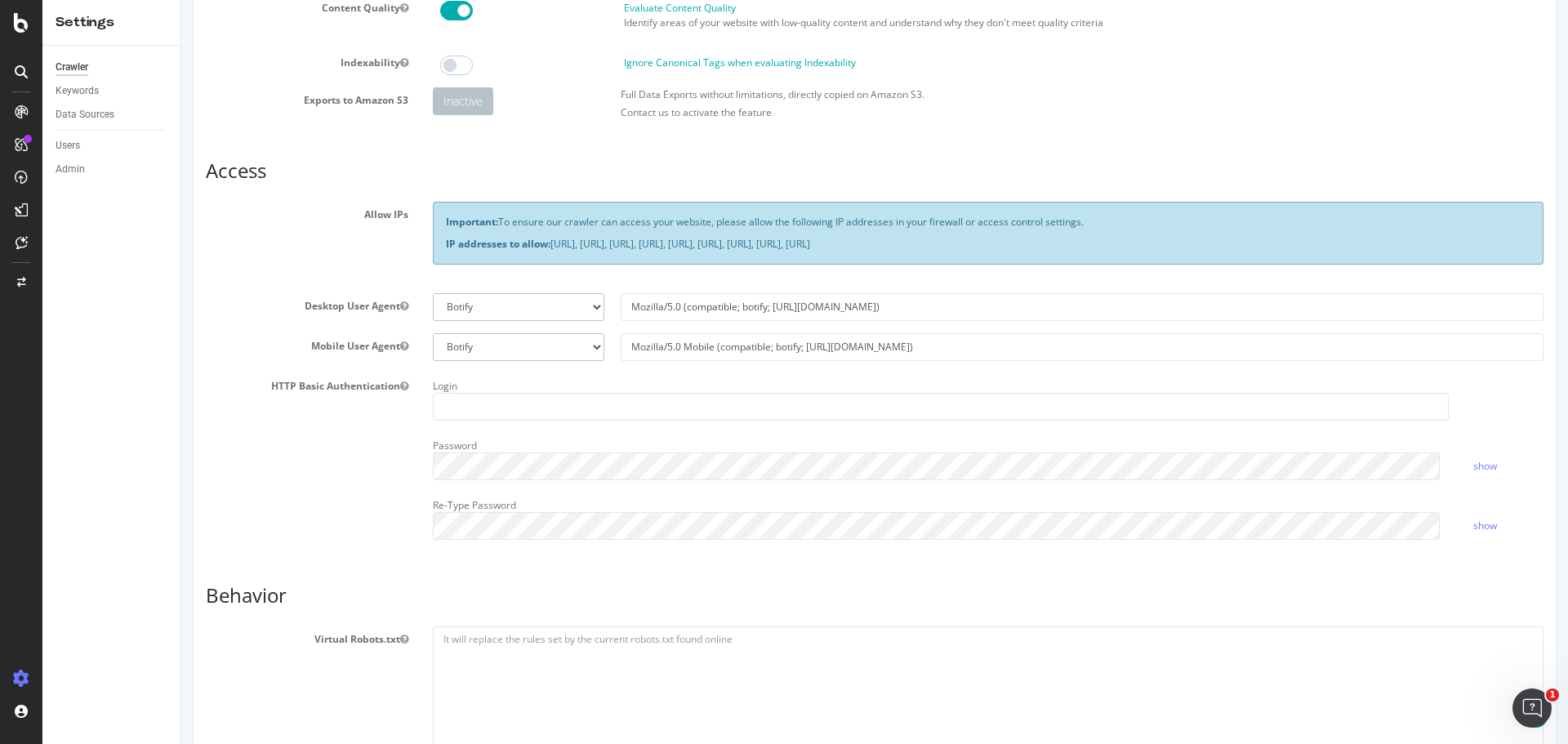
scroll to position [245, 0]
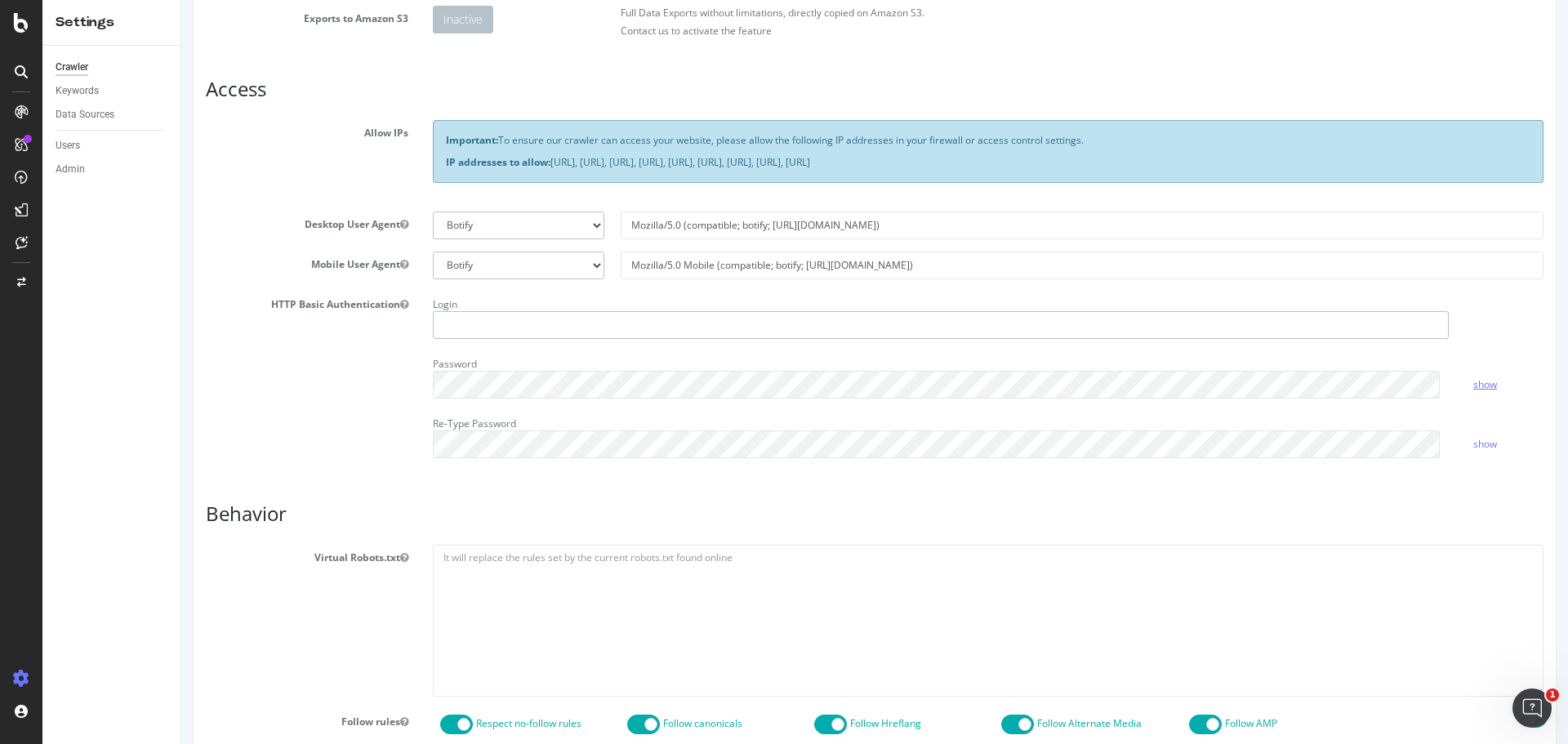
type input "[PERSON_NAME].[PERSON_NAME]"
click at [1479, 386] on link "show" at bounding box center [1485, 384] width 24 height 14
click at [1479, 386] on link "hide" at bounding box center [1483, 384] width 20 height 14
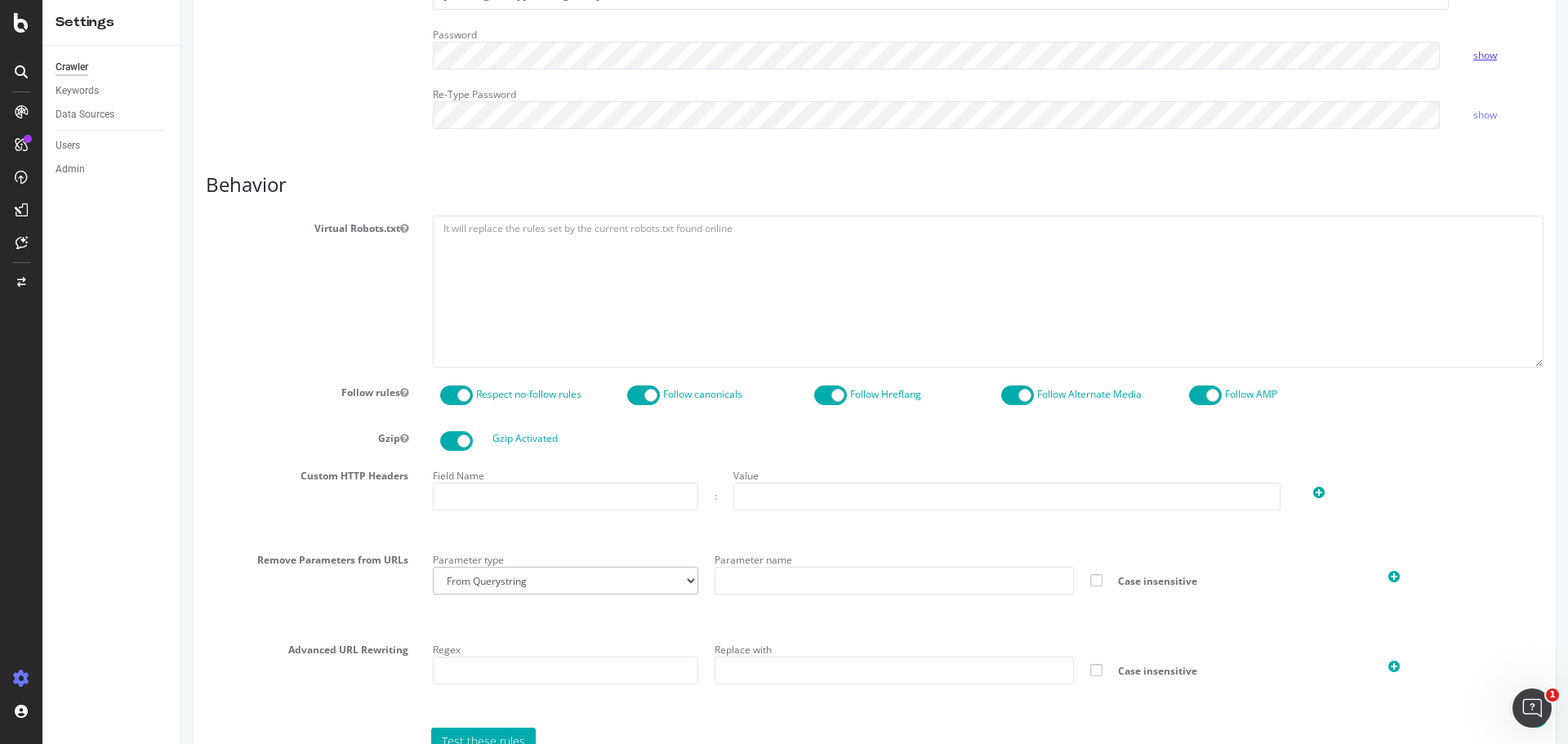
scroll to position [521, 0]
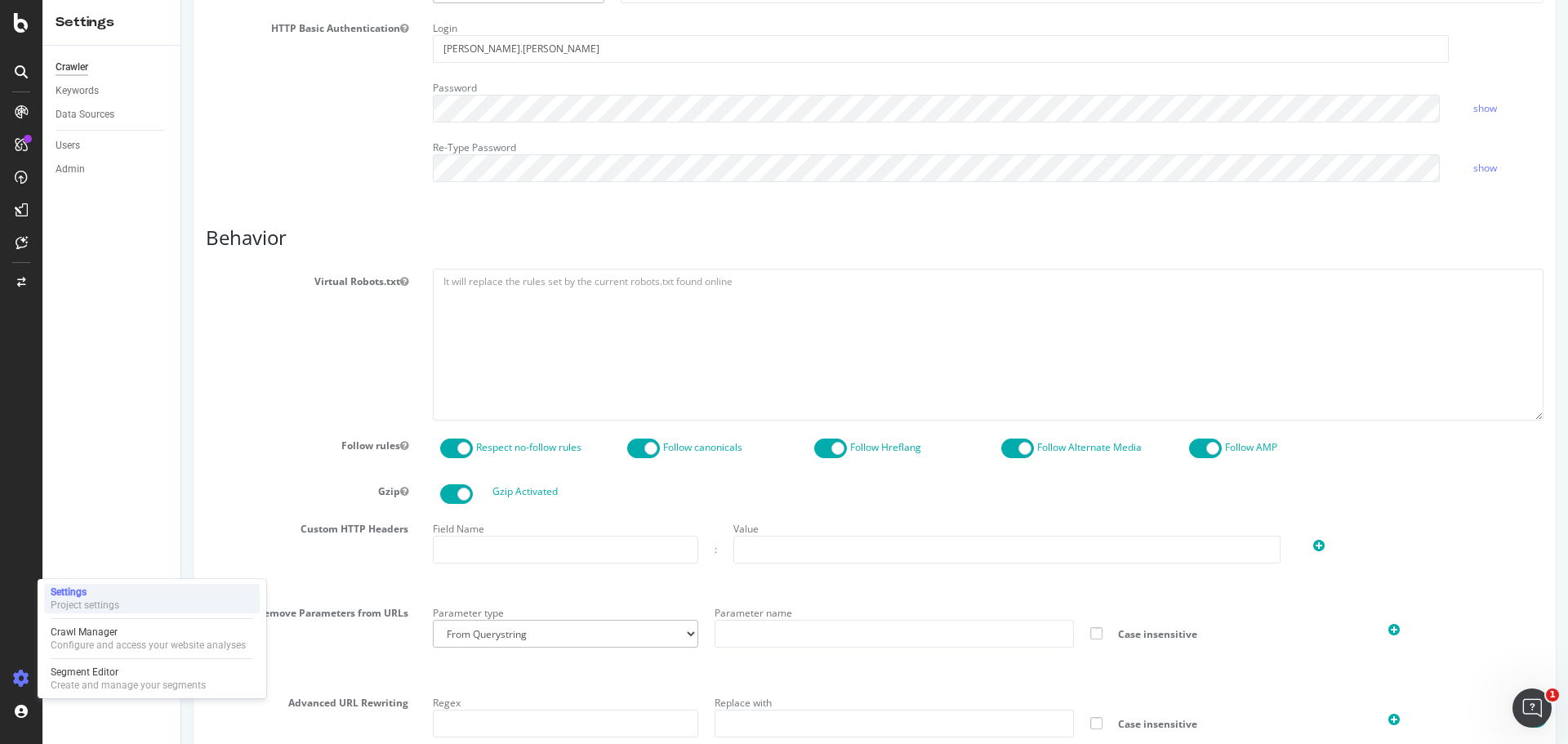
click at [61, 591] on div "Settings" at bounding box center [85, 592] width 69 height 13
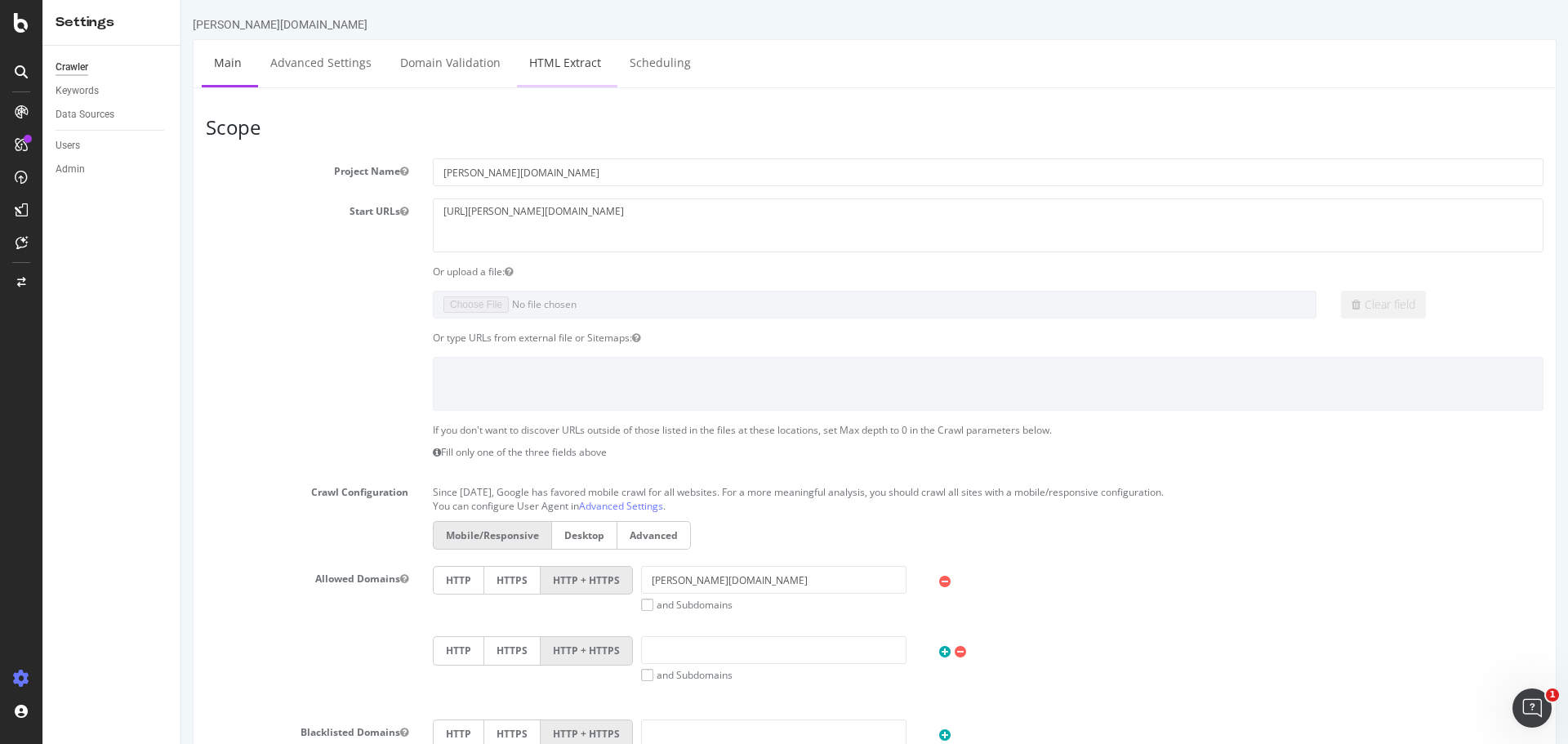
click at [569, 62] on link "HTML Extract" at bounding box center [565, 62] width 96 height 45
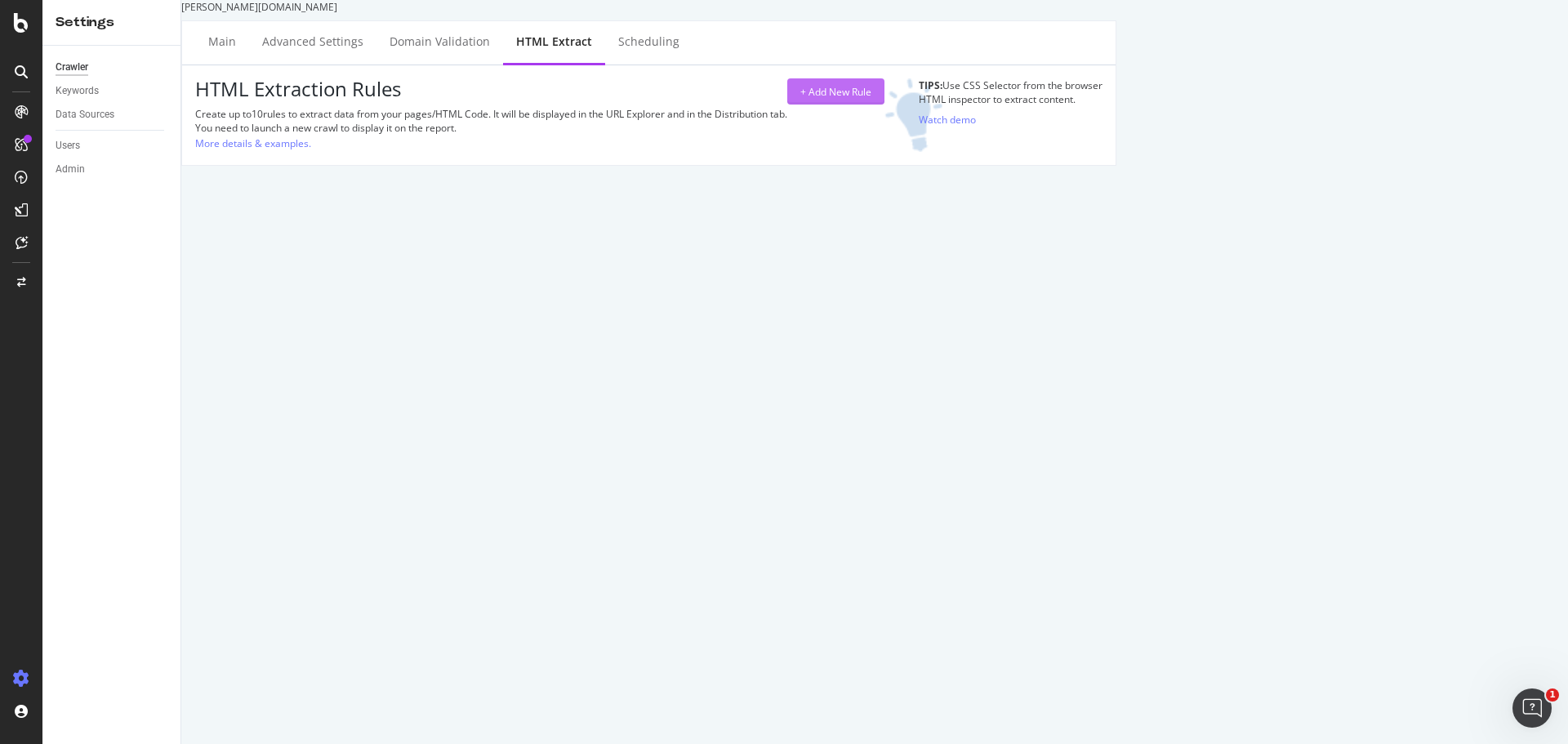
click at [871, 99] on div "+ Add New Rule" at bounding box center [836, 91] width 71 height 14
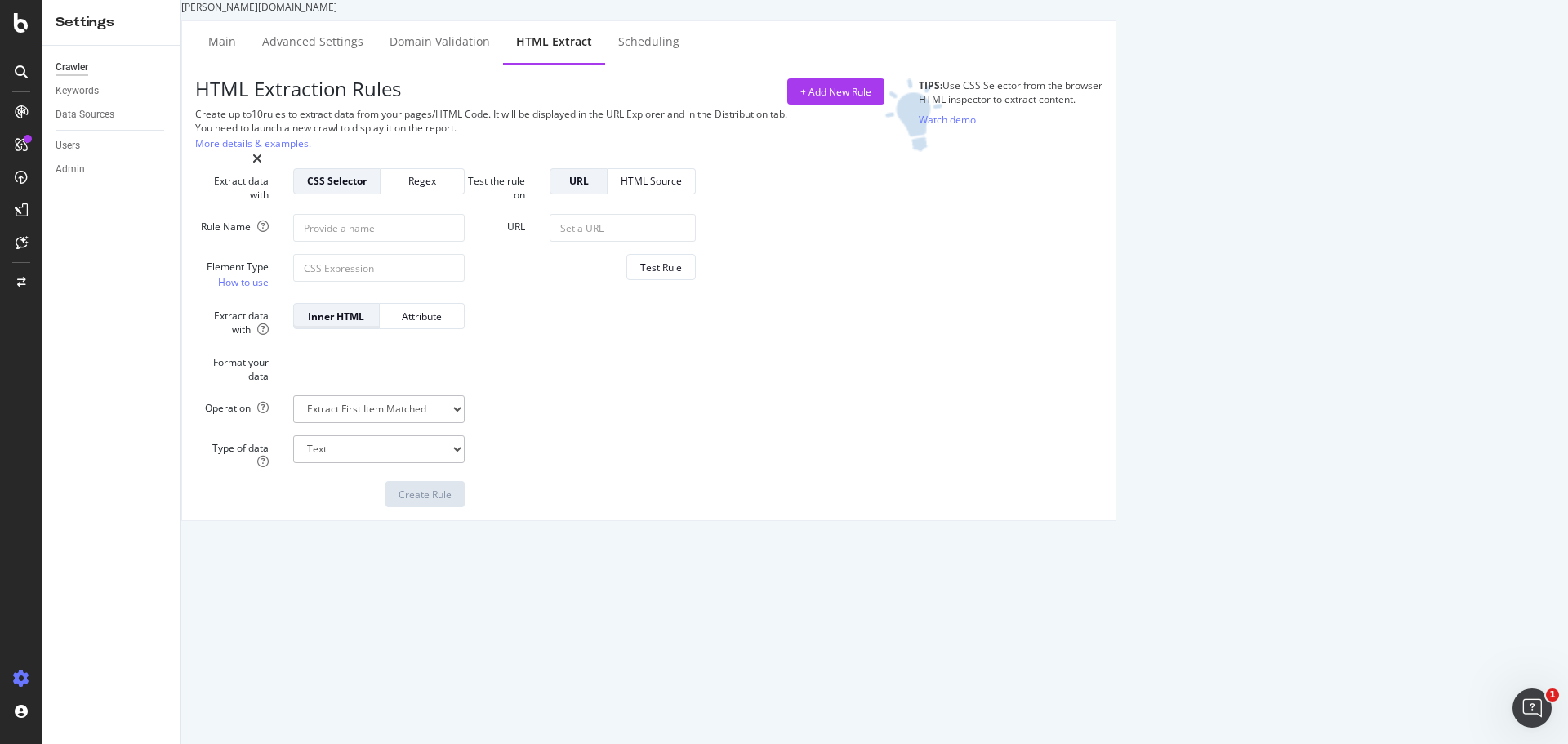
click at [365, 327] on div "Inner HTML" at bounding box center [336, 316] width 59 height 23
click at [465, 282] on input "Element Type How to use" at bounding box center [379, 268] width 172 height 28
paste input "prod-wdgt"
type input "prod-wdgt"
click at [465, 423] on select "Extract First Item Matched Extract First 3 Items Matched Count Number of Occure…" at bounding box center [379, 409] width 172 height 28
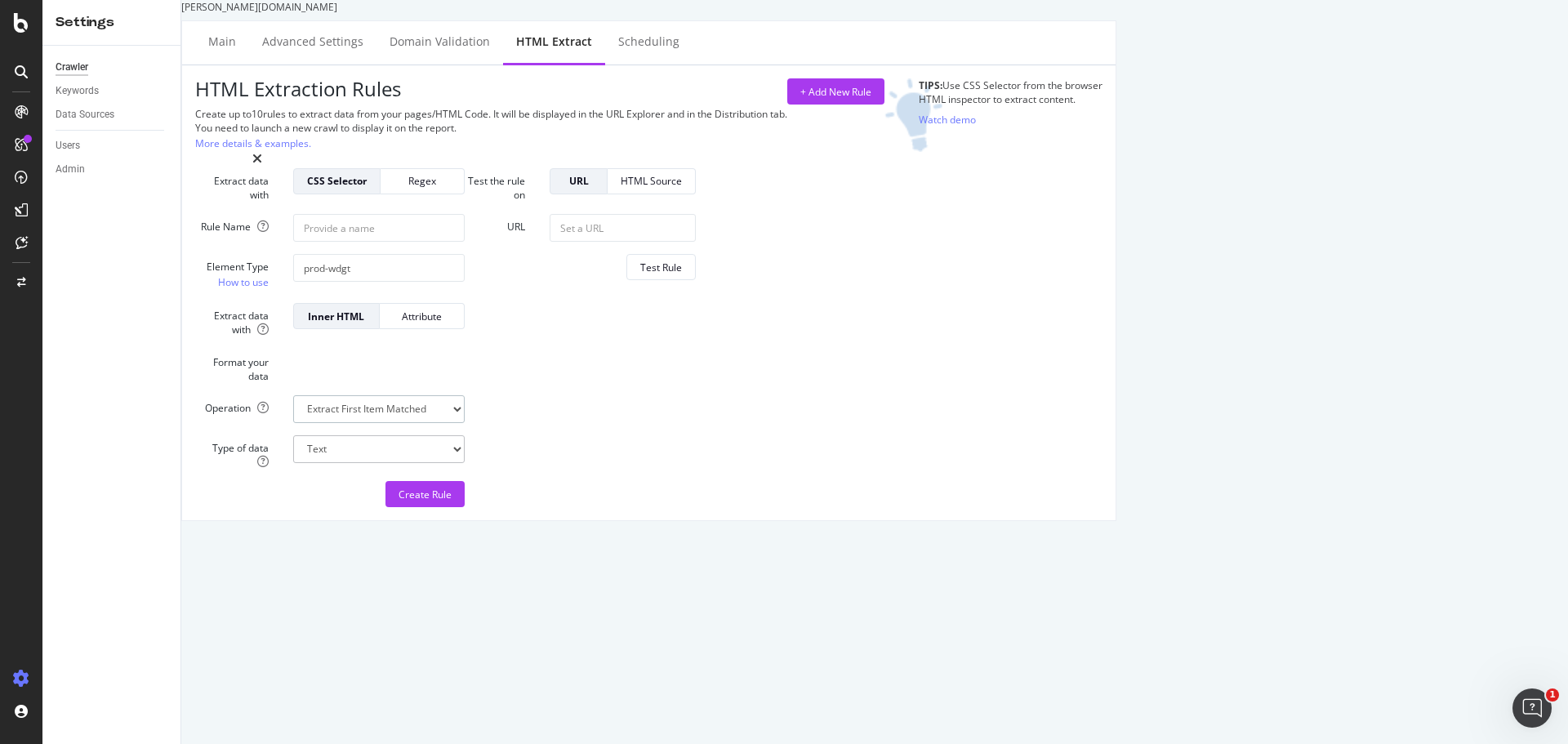
select select "count"
click at [463, 423] on select "Extract First Item Matched Extract First 3 Items Matched Count Number of Occure…" at bounding box center [379, 409] width 172 height 28
select select "i"
click at [593, 188] on div "URL" at bounding box center [578, 181] width 30 height 14
click at [696, 242] on input "URL" at bounding box center [622, 228] width 146 height 28
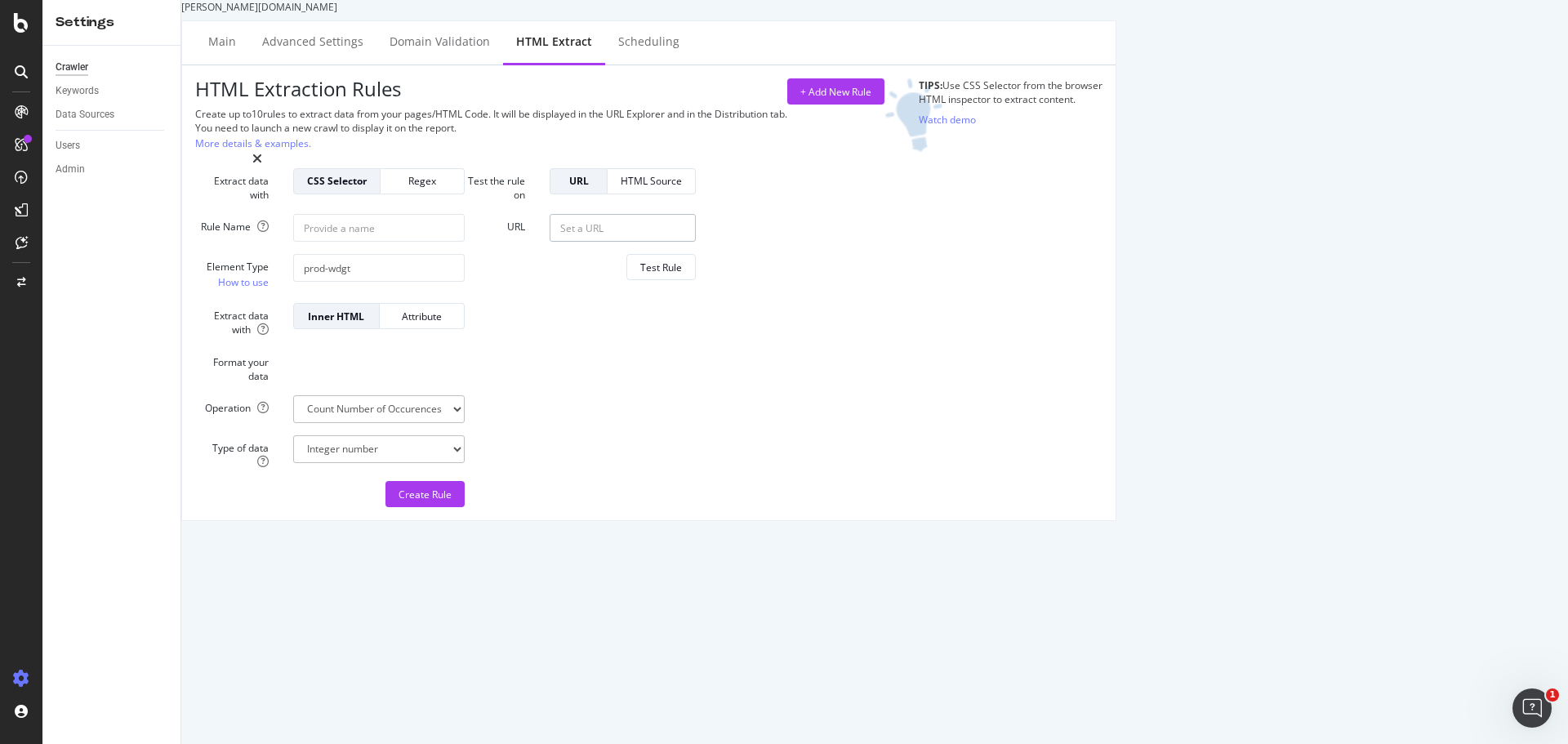
paste input "https://darty.pt/collections/grandes-eletrodomesticos"
type input "https://darty.pt/collections/grandes-eletrodomesticos"
click at [682, 274] on div "Test Rule" at bounding box center [661, 267] width 41 height 14
click at [465, 282] on input "prod-wdgt" at bounding box center [379, 268] width 172 height 28
click at [708, 293] on div "0" at bounding box center [622, 273] width 171 height 39
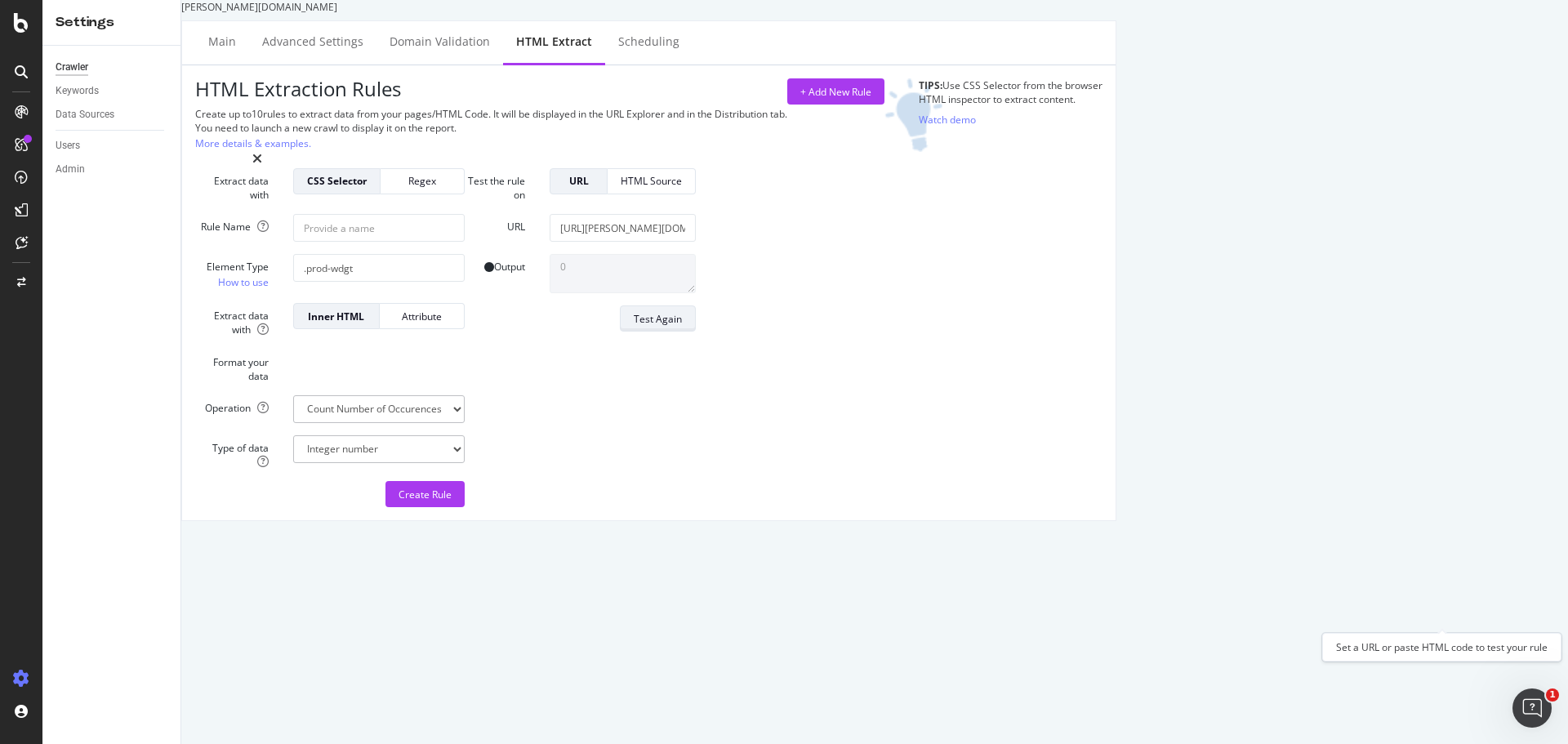
click at [682, 326] on div "Test Again" at bounding box center [658, 318] width 48 height 14
click at [269, 291] on link "How to use" at bounding box center [243, 282] width 51 height 17
click at [264, 507] on div "Create Rule" at bounding box center [330, 494] width 269 height 27
drag, startPoint x: 540, startPoint y: 413, endPoint x: 477, endPoint y: 413, distance: 63.0
click at [465, 282] on input ".prod-wdgt" at bounding box center [379, 268] width 172 height 28
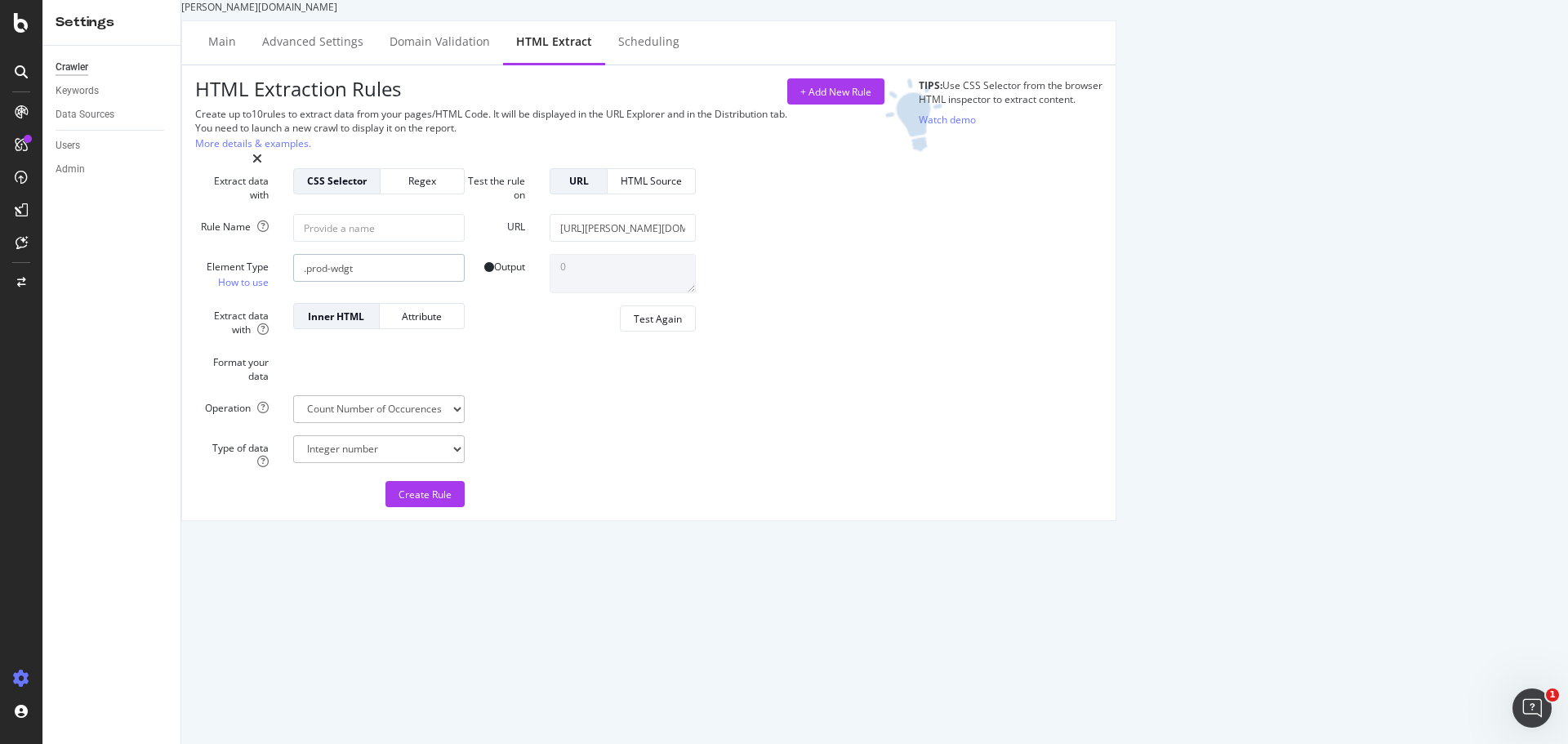
paste input "header_mini_link_list--link"
type input ".header_mini_link_list--link"
click at [682, 326] on div "Test Again" at bounding box center [658, 318] width 48 height 14
type textarea "5"
click at [1530, 701] on icon "Open Intercom Messenger" at bounding box center [1530, 706] width 27 height 27
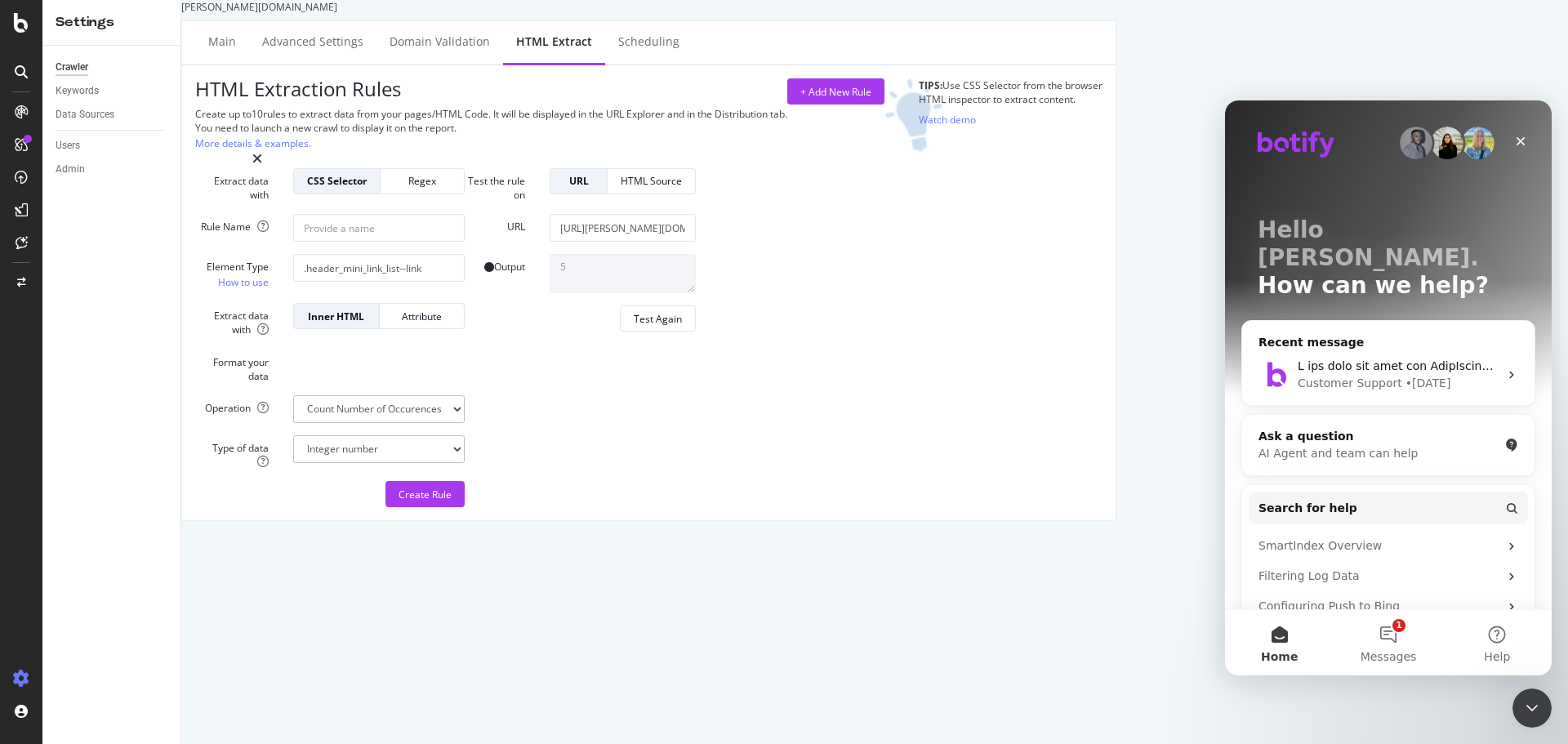
click at [1338, 704] on img "Intercom messenger" at bounding box center [1387, 728] width 259 height 49
click at [1499, 632] on button "Help" at bounding box center [1497, 642] width 109 height 65
click at [1497, 633] on button "Help" at bounding box center [1497, 642] width 109 height 65
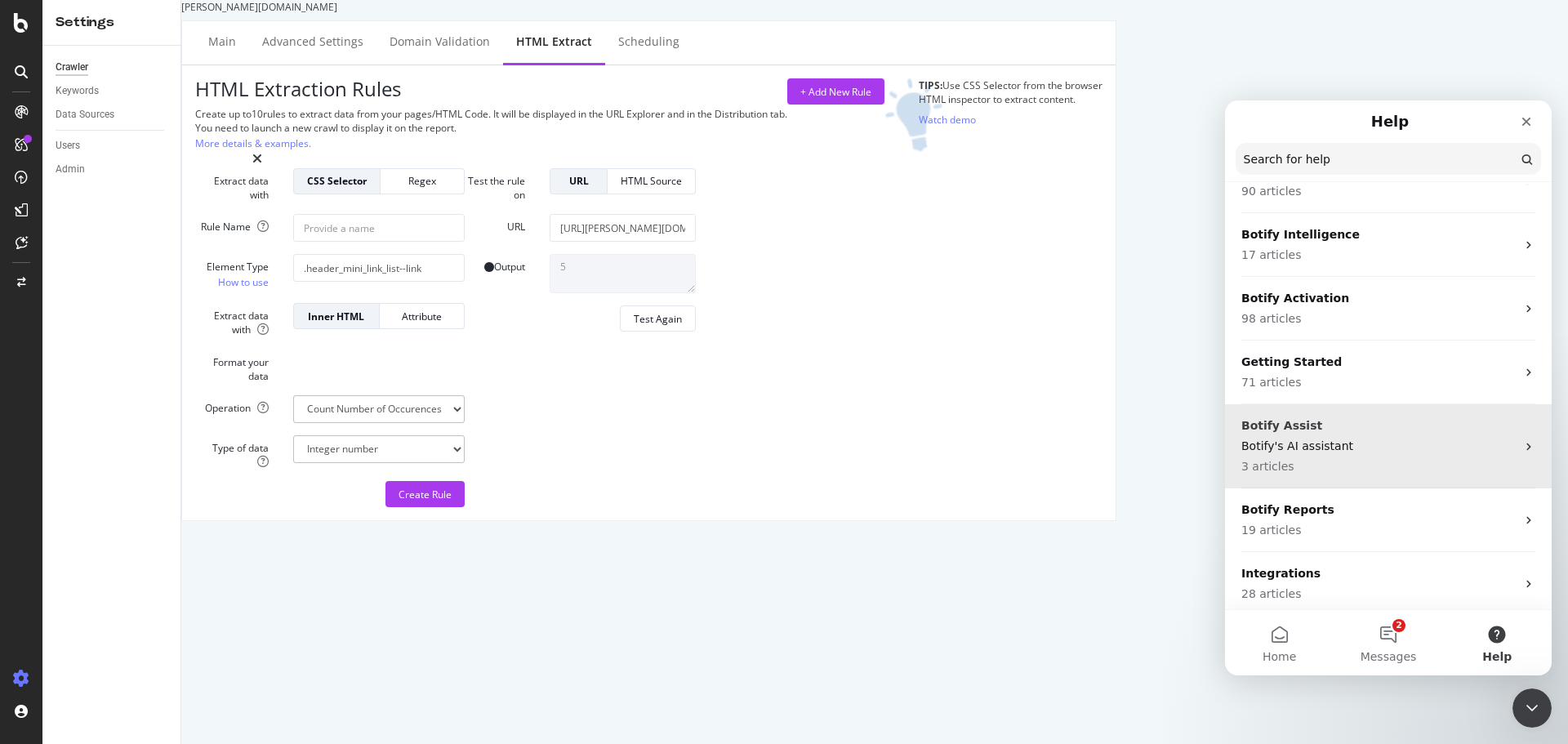
scroll to position [88, 0]
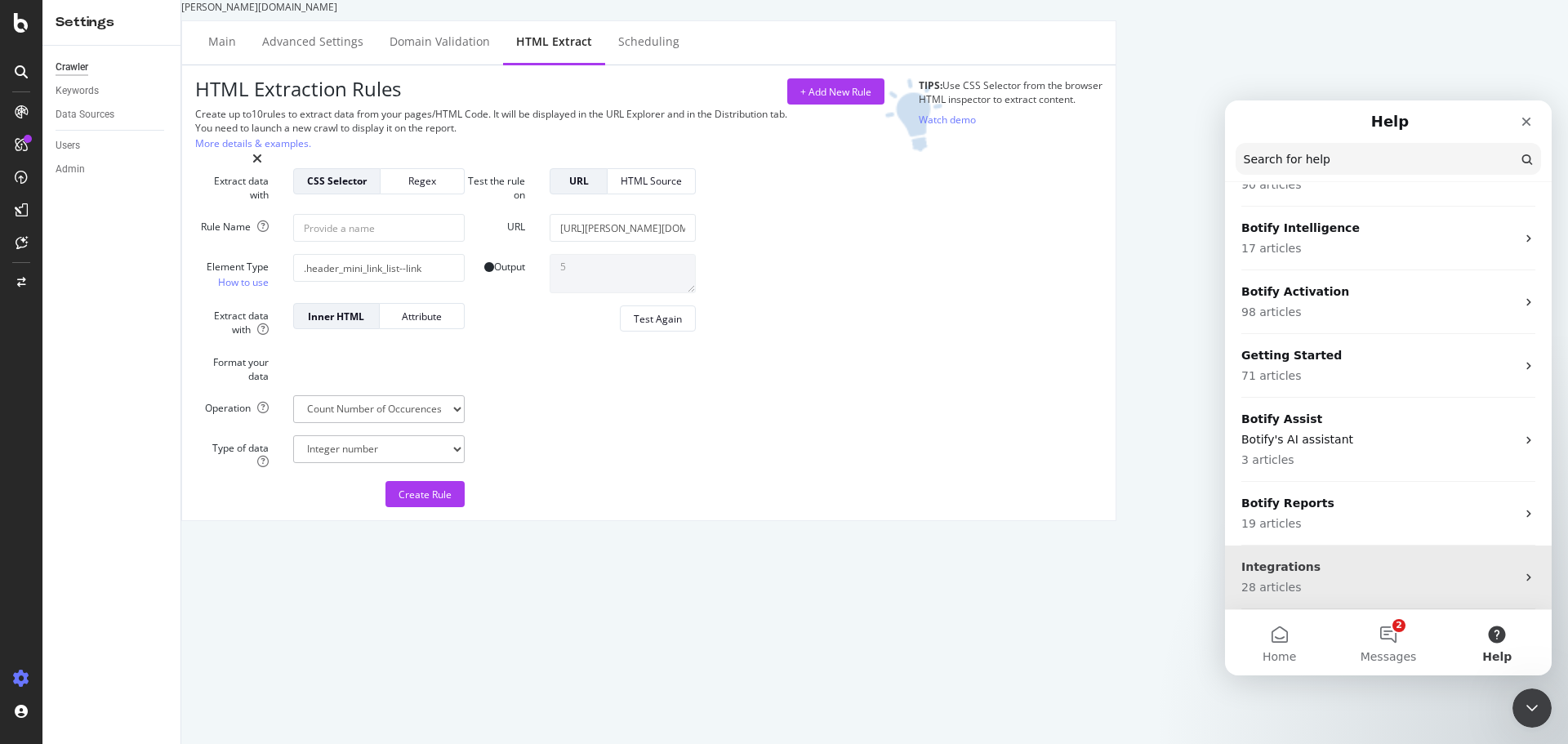
click at [1389, 573] on p "Integrations" at bounding box center [1378, 567] width 274 height 17
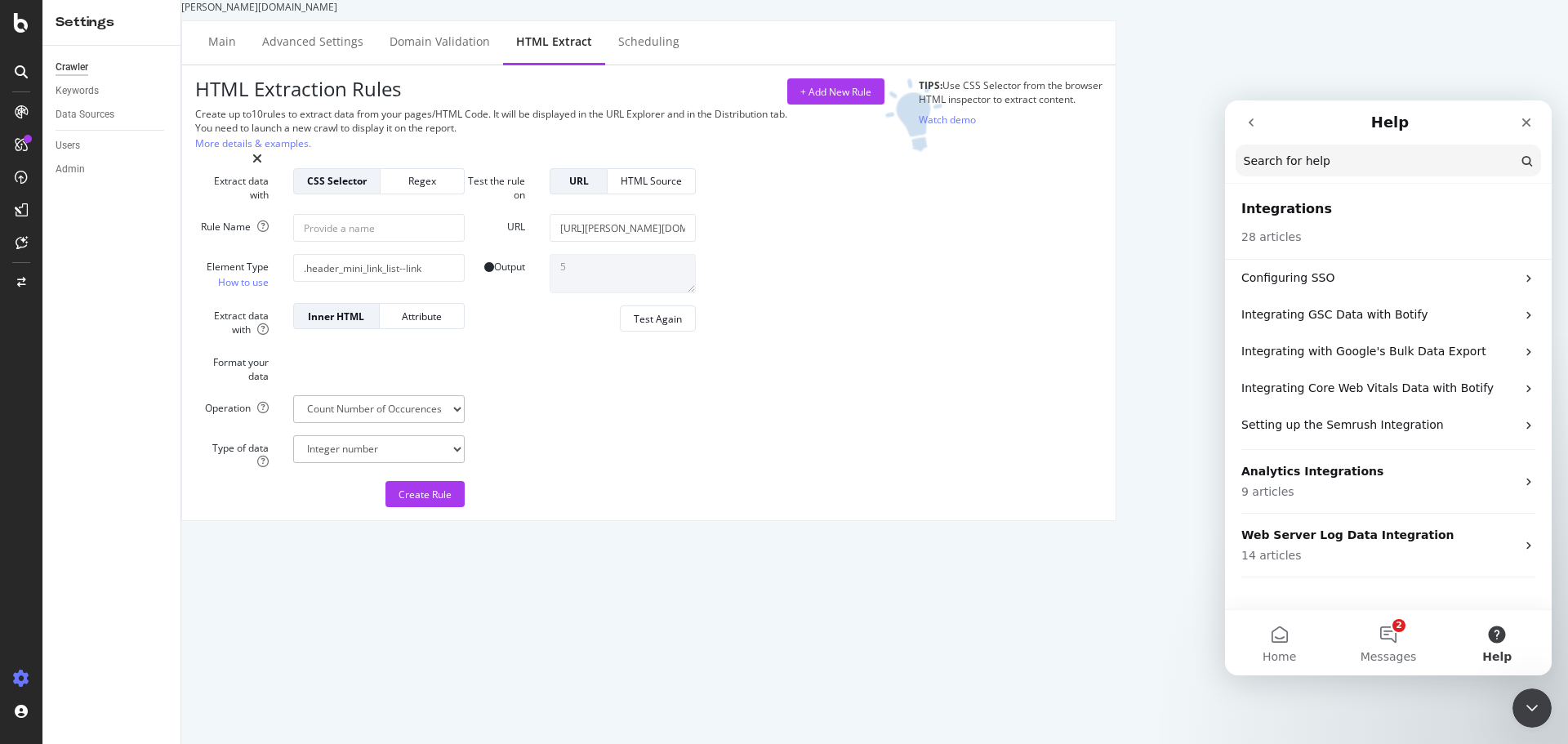
click at [1252, 127] on icon "go back" at bounding box center [1251, 123] width 13 height 13
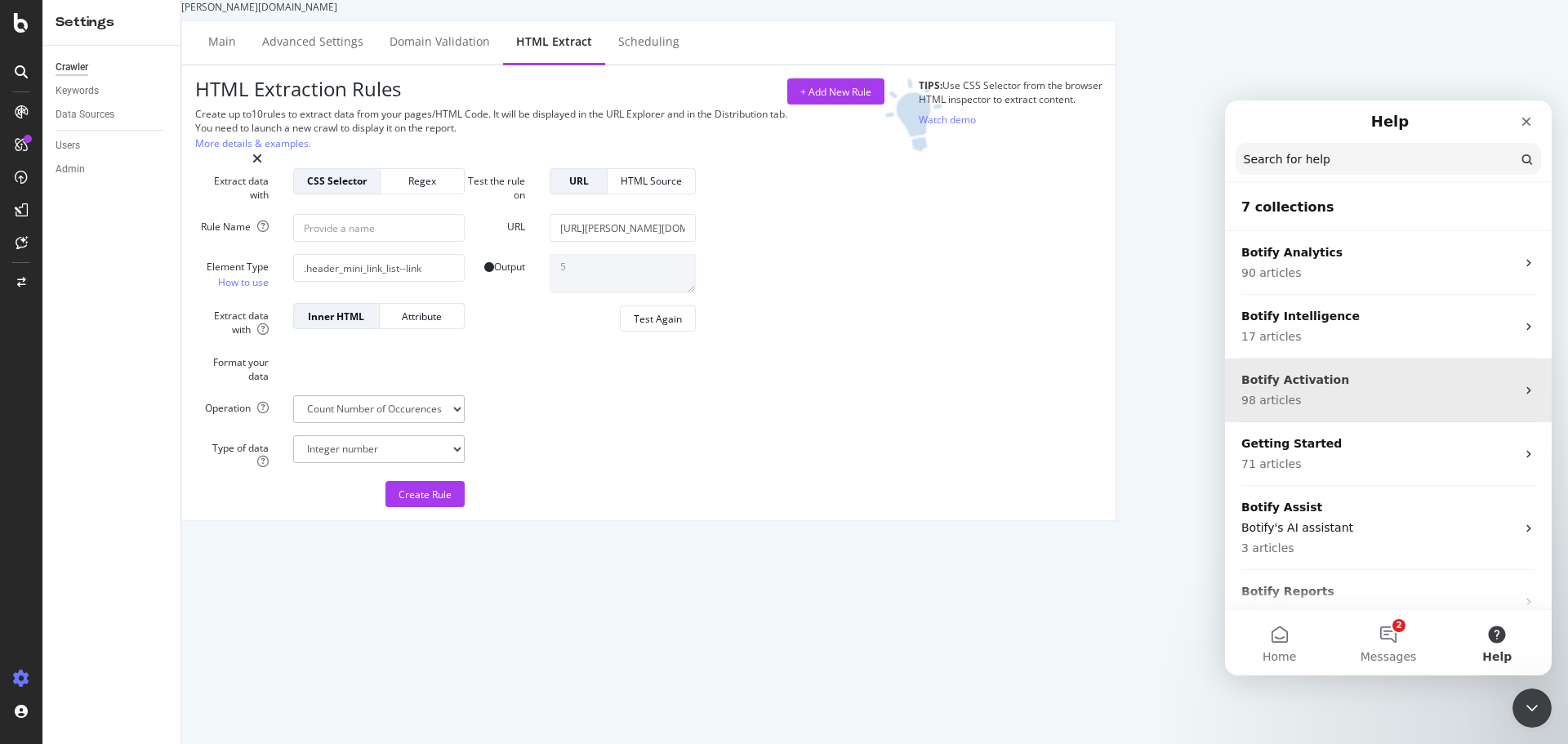
click at [1323, 383] on p "Botify Activation" at bounding box center [1378, 379] width 274 height 17
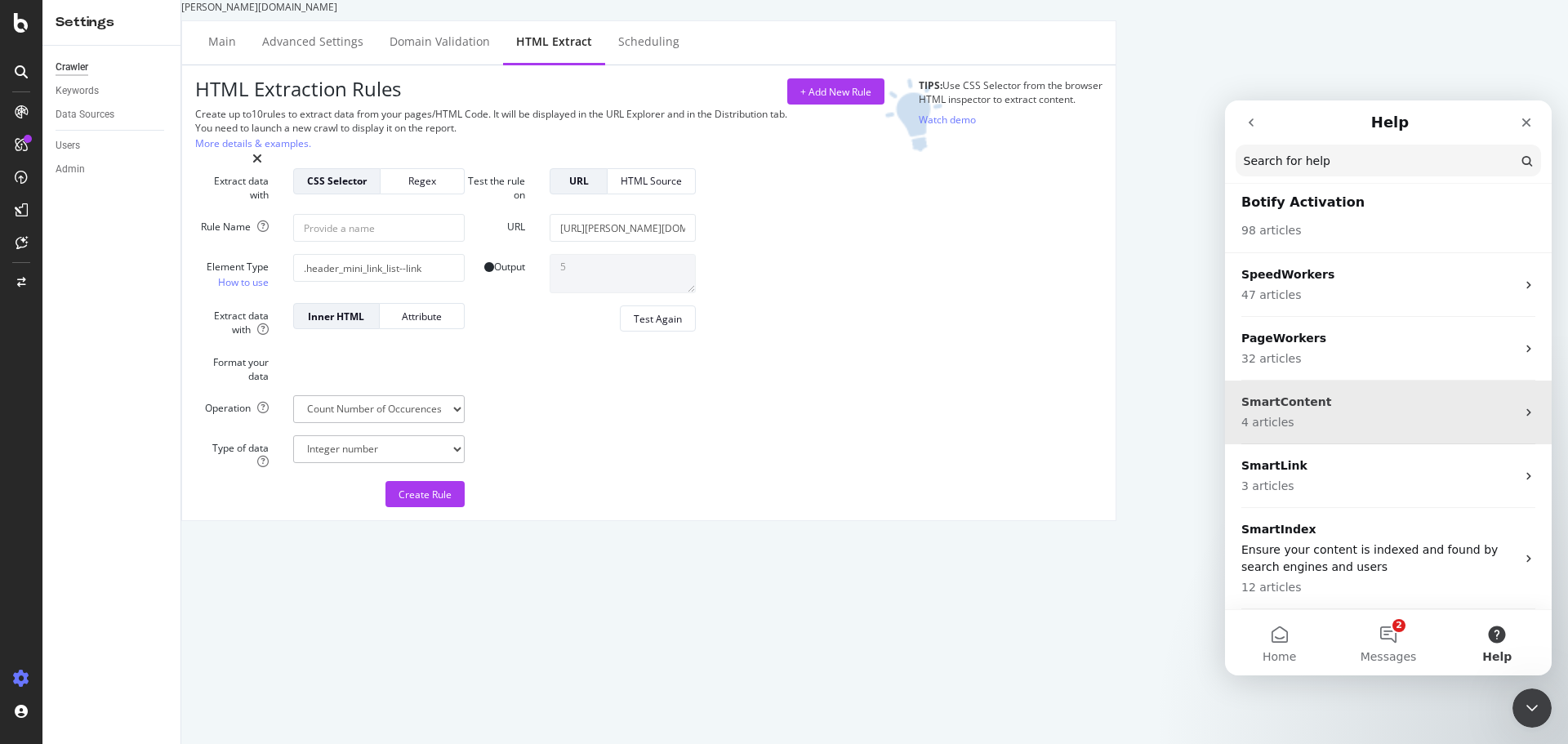
scroll to position [0, 0]
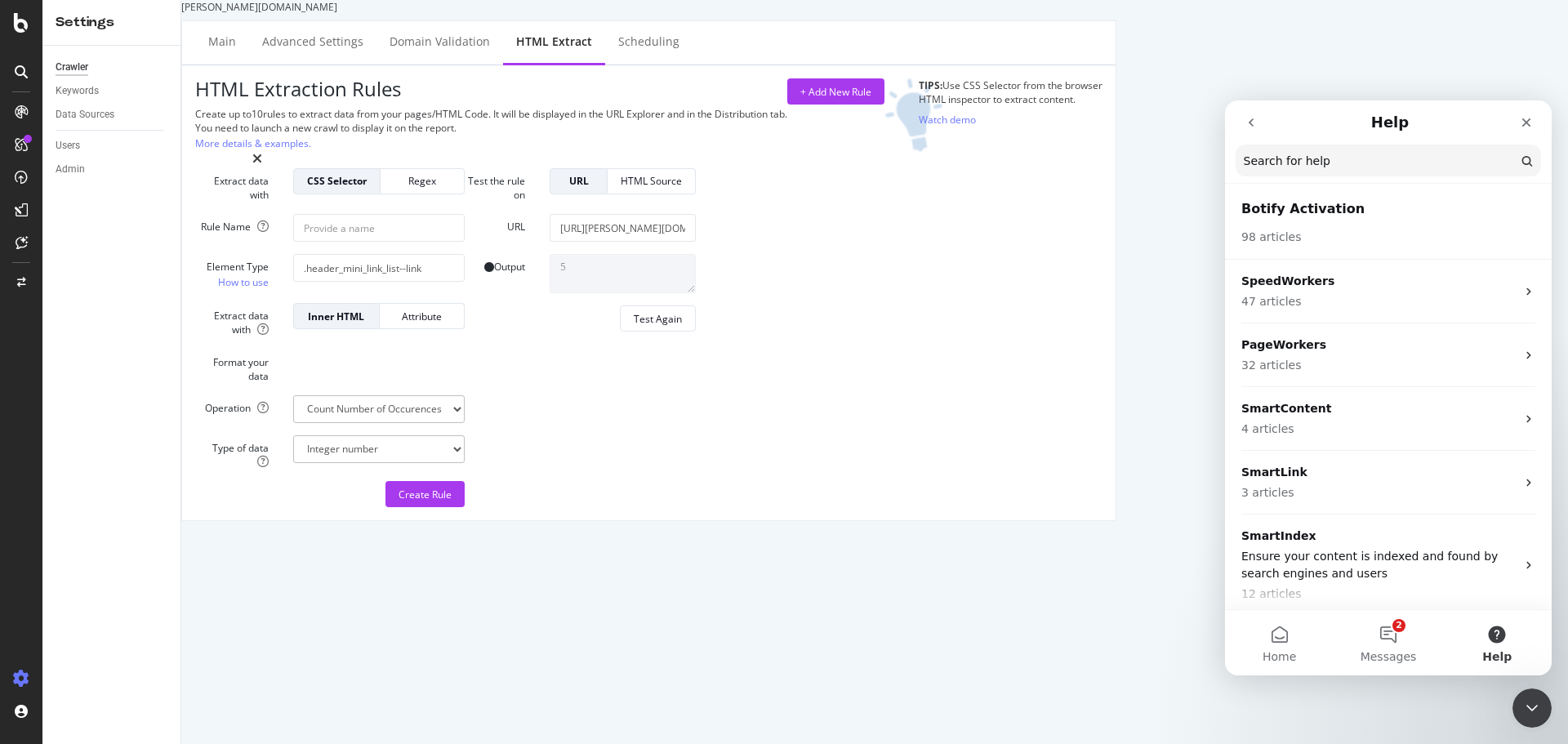
click at [1247, 122] on icon "go back" at bounding box center [1251, 123] width 13 height 13
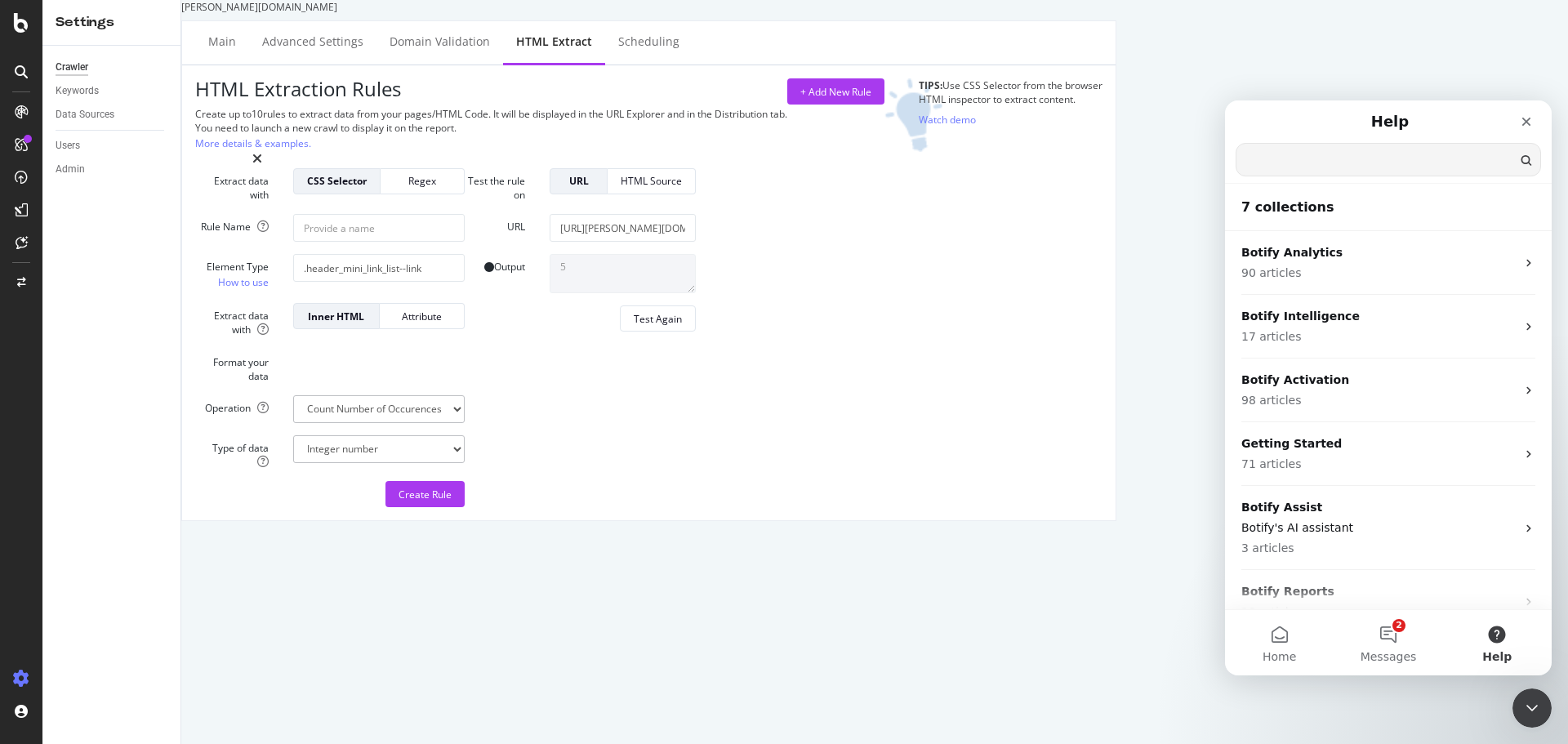
click at [1338, 151] on input "Search for help" at bounding box center [1388, 159] width 304 height 31
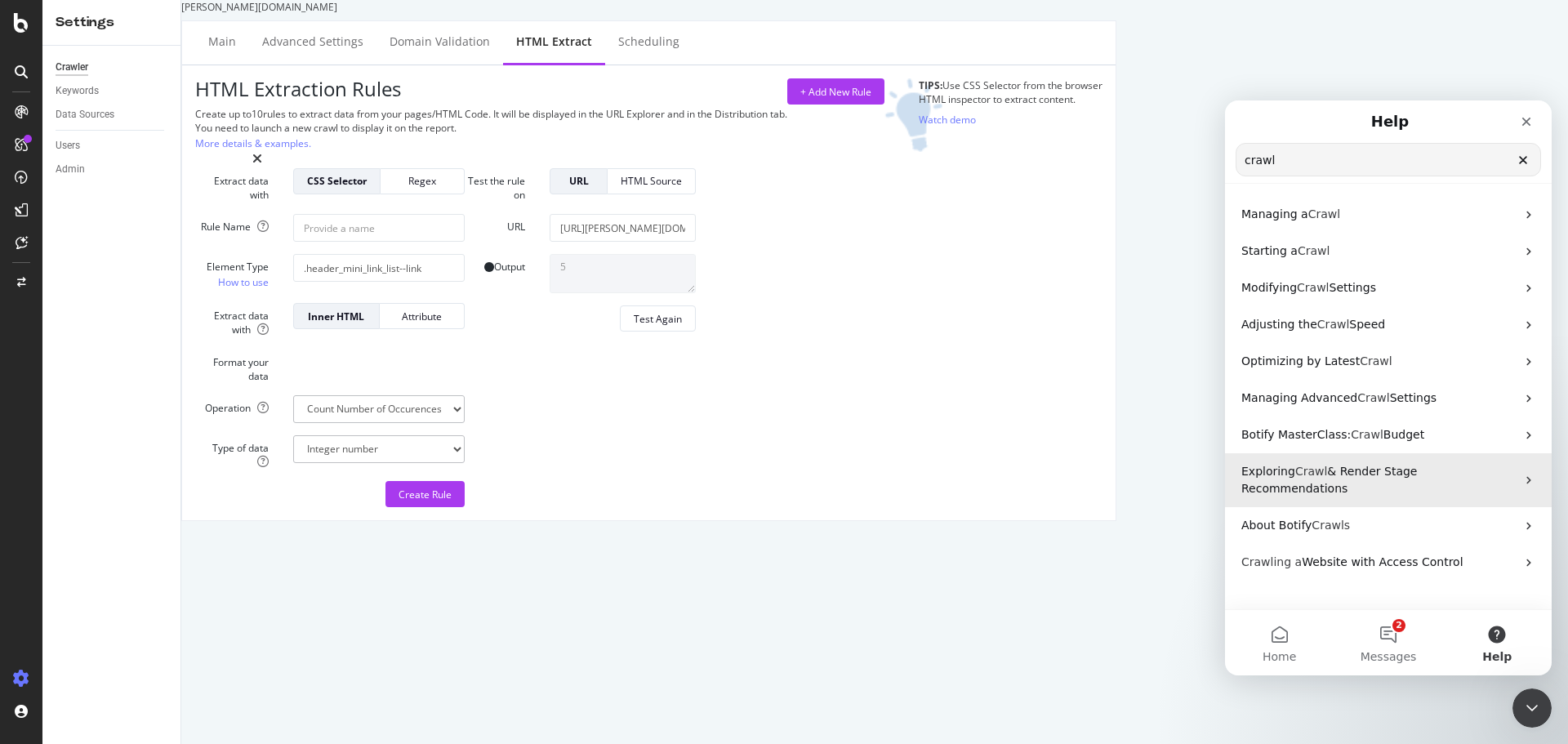
type input "crawl"
click at [1349, 470] on span "& Render Stage Recommendations" at bounding box center [1329, 480] width 176 height 30
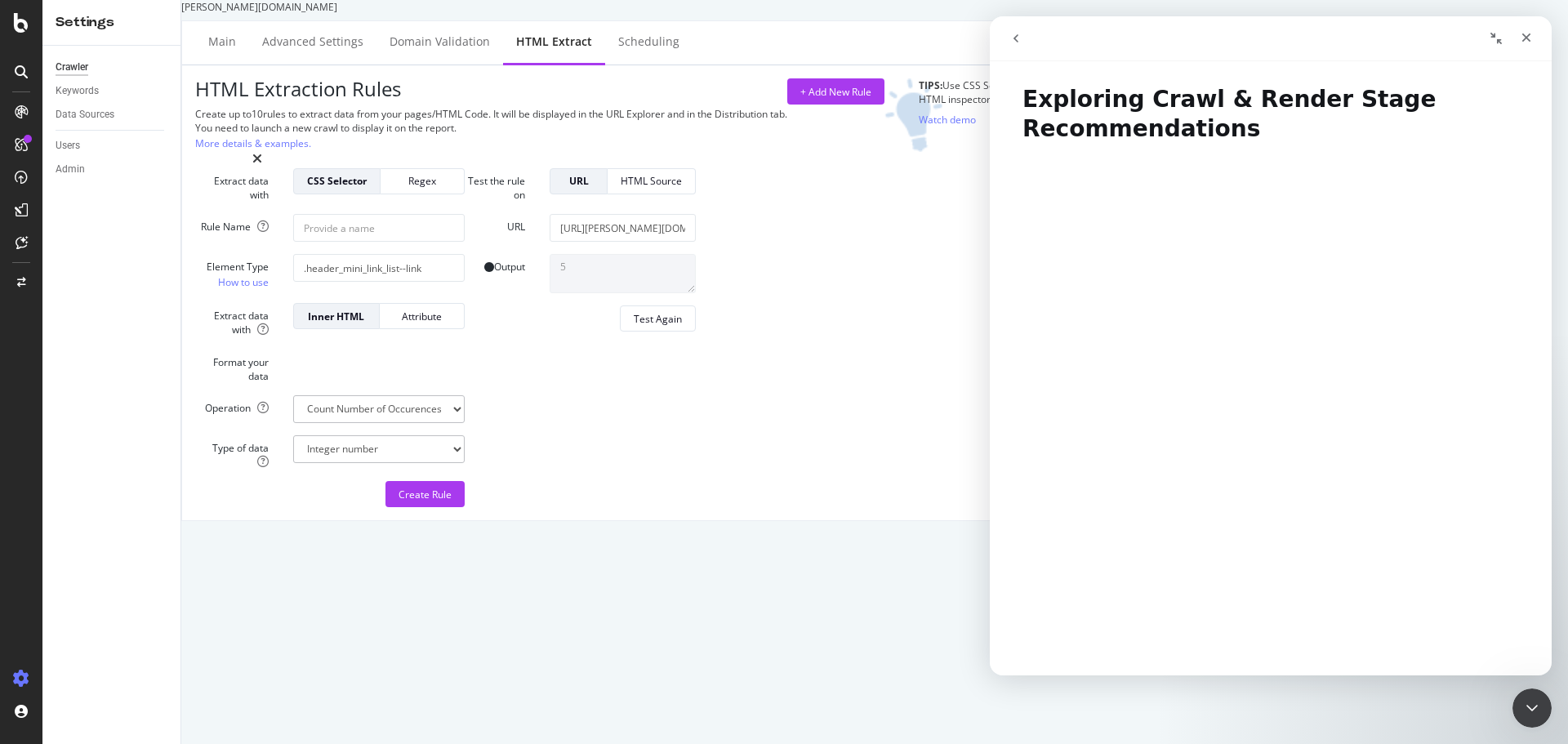
click at [1412, 101] on h1 "Exploring Crawl & Render Stage Recommendations" at bounding box center [1270, 109] width 562 height 80
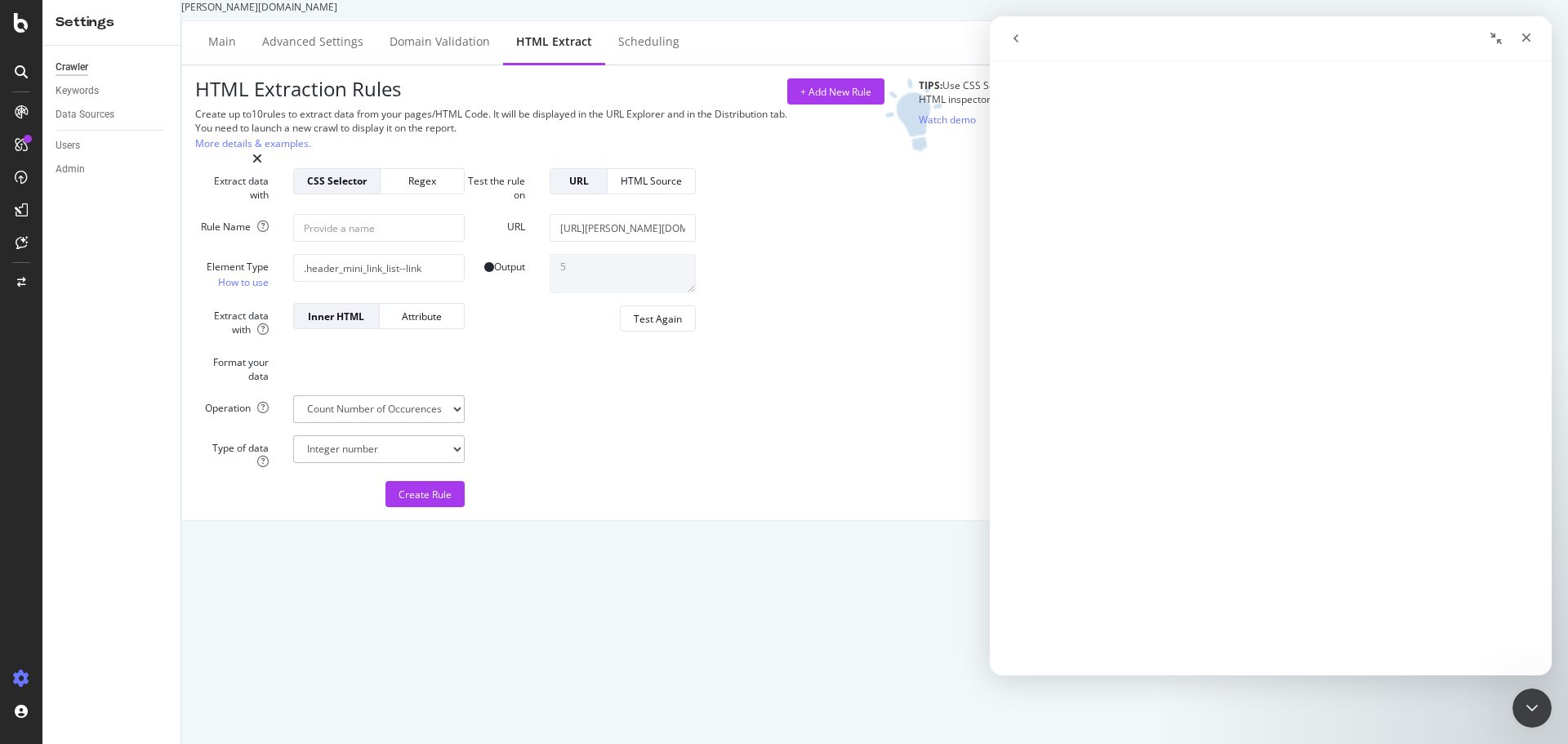
scroll to position [162, 0]
click at [1019, 40] on icon "go back" at bounding box center [1016, 38] width 13 height 13
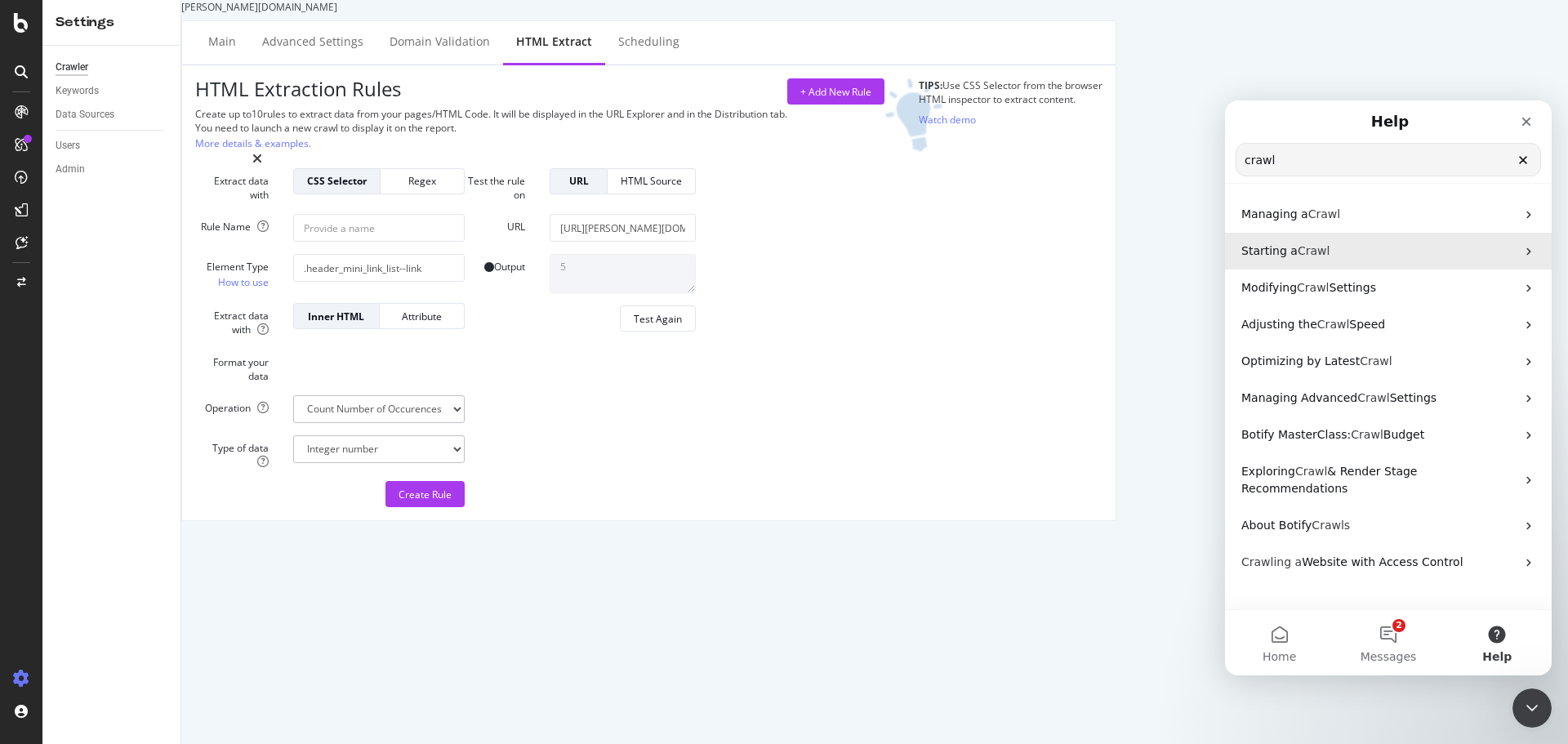
click at [1273, 254] on span "Starting a" at bounding box center [1270, 251] width 56 height 13
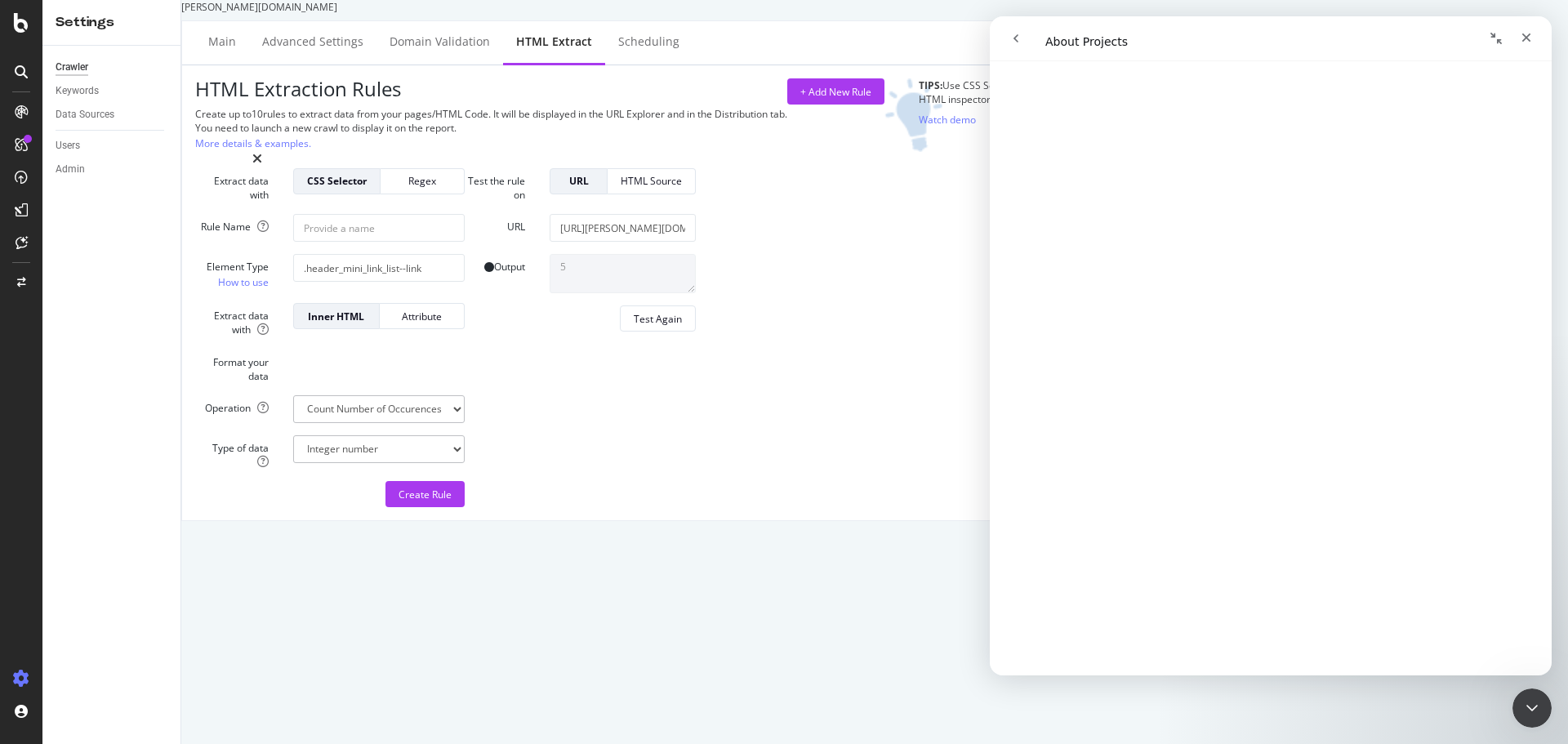
scroll to position [571, 0]
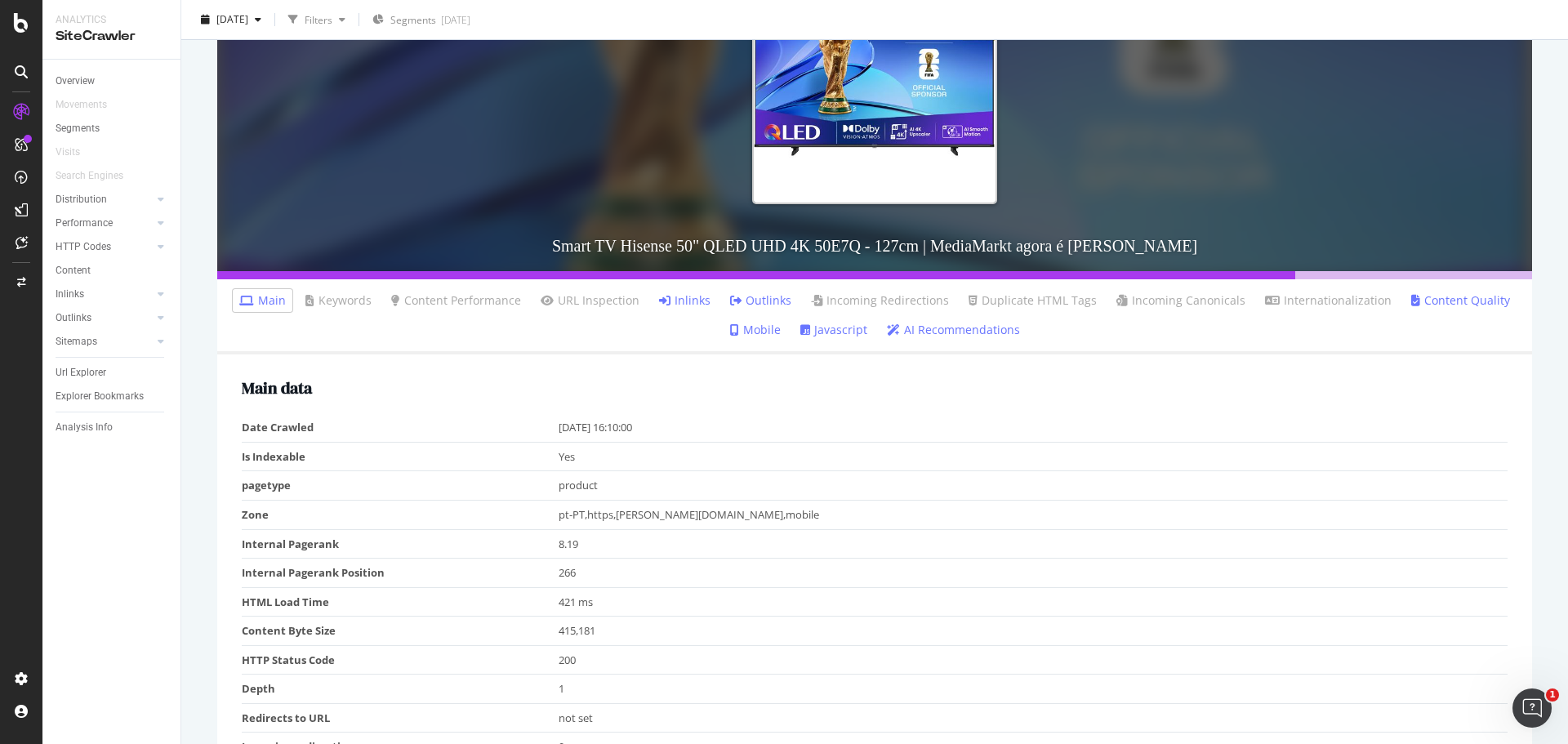
scroll to position [326, 0]
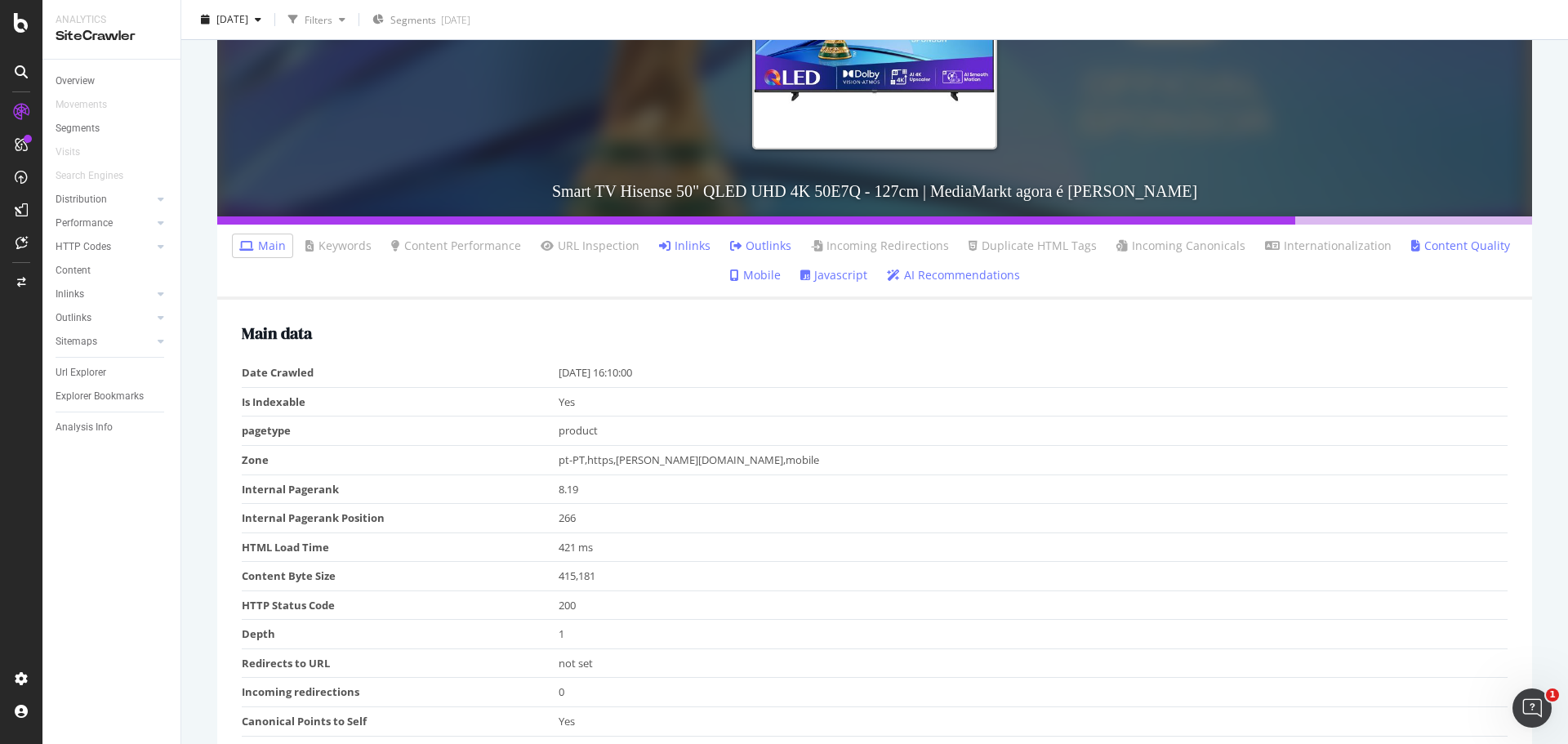
click at [683, 243] on link "Inlinks" at bounding box center [685, 246] width 51 height 17
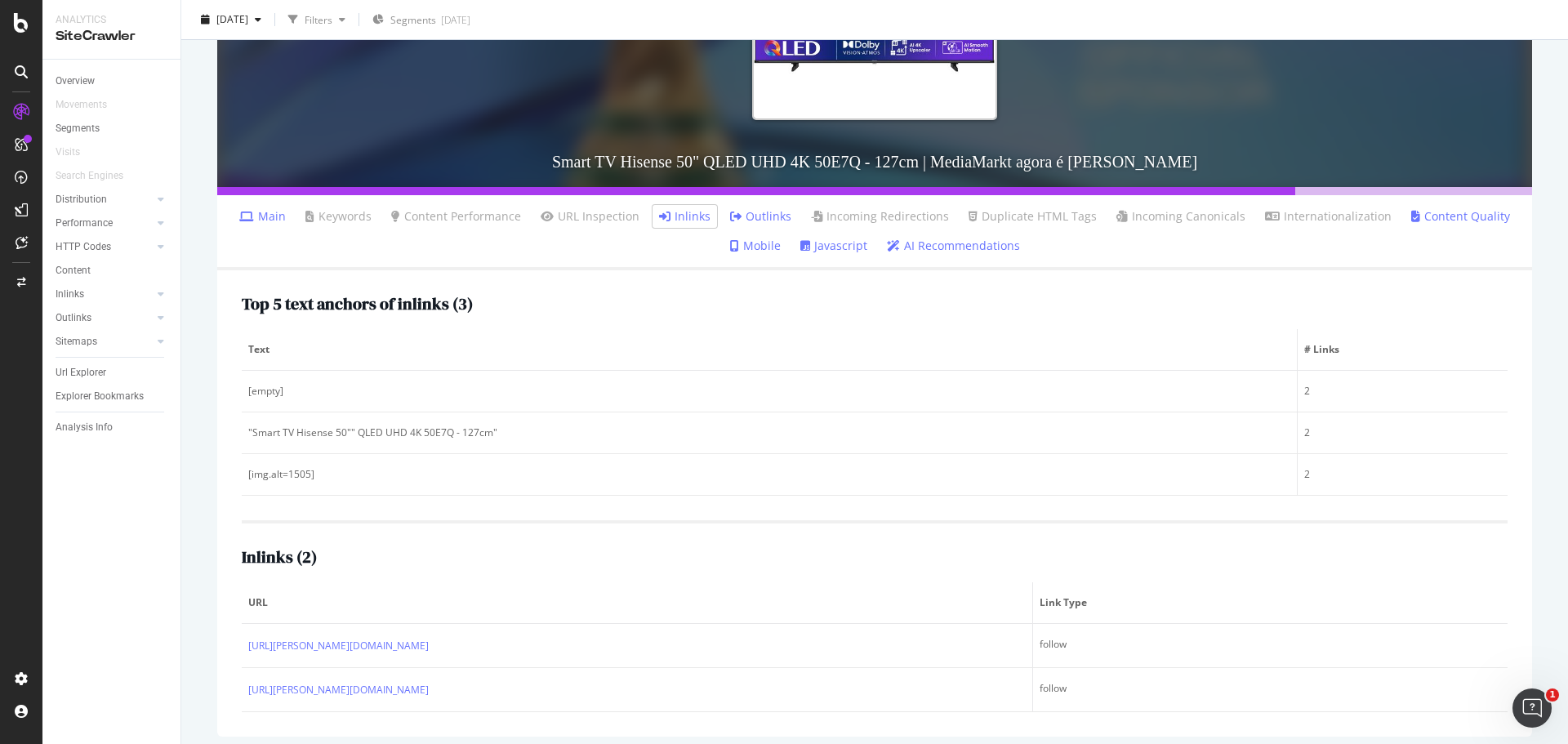
scroll to position [365, 0]
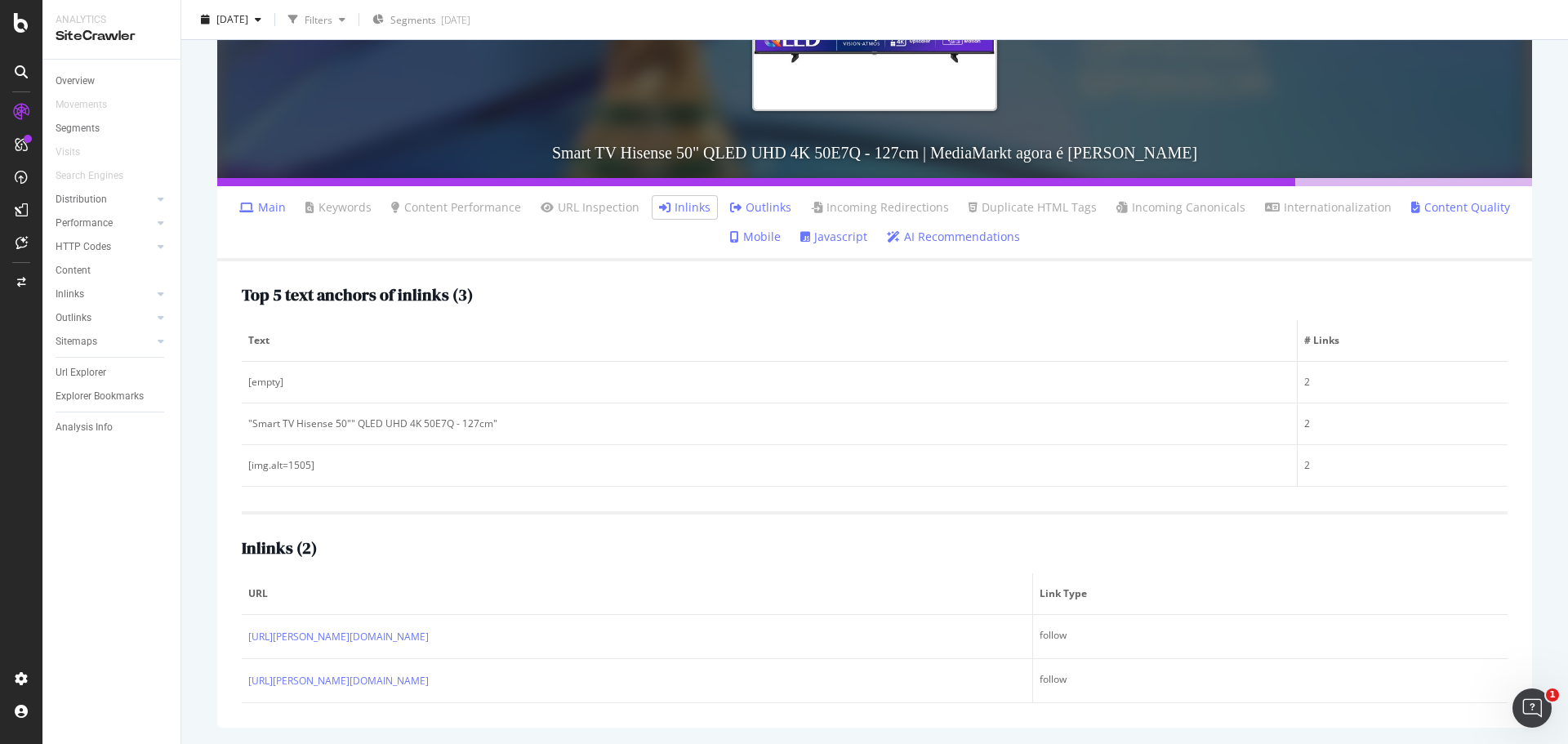
click at [835, 235] on link "Javascript" at bounding box center [834, 237] width 67 height 17
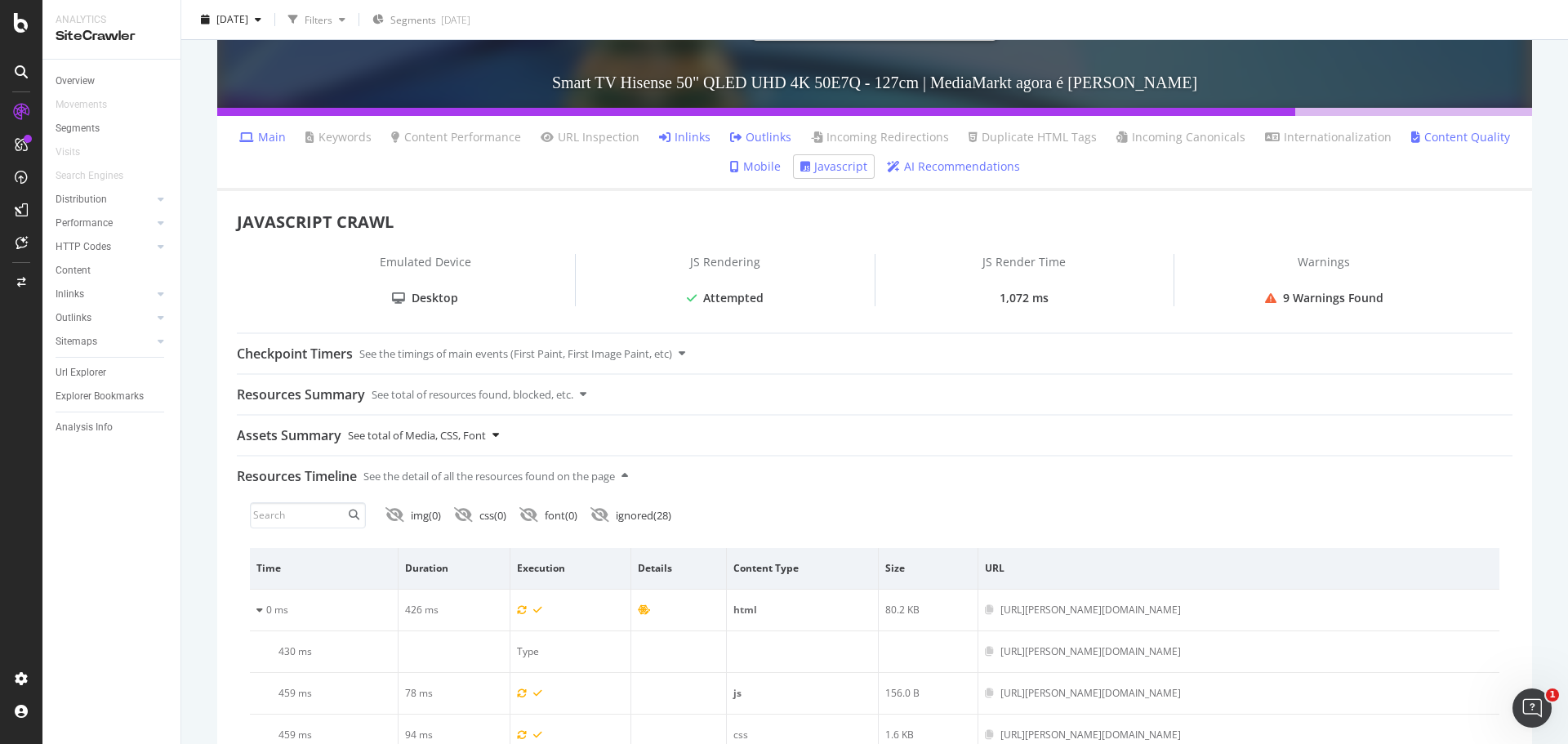
scroll to position [471, 0]
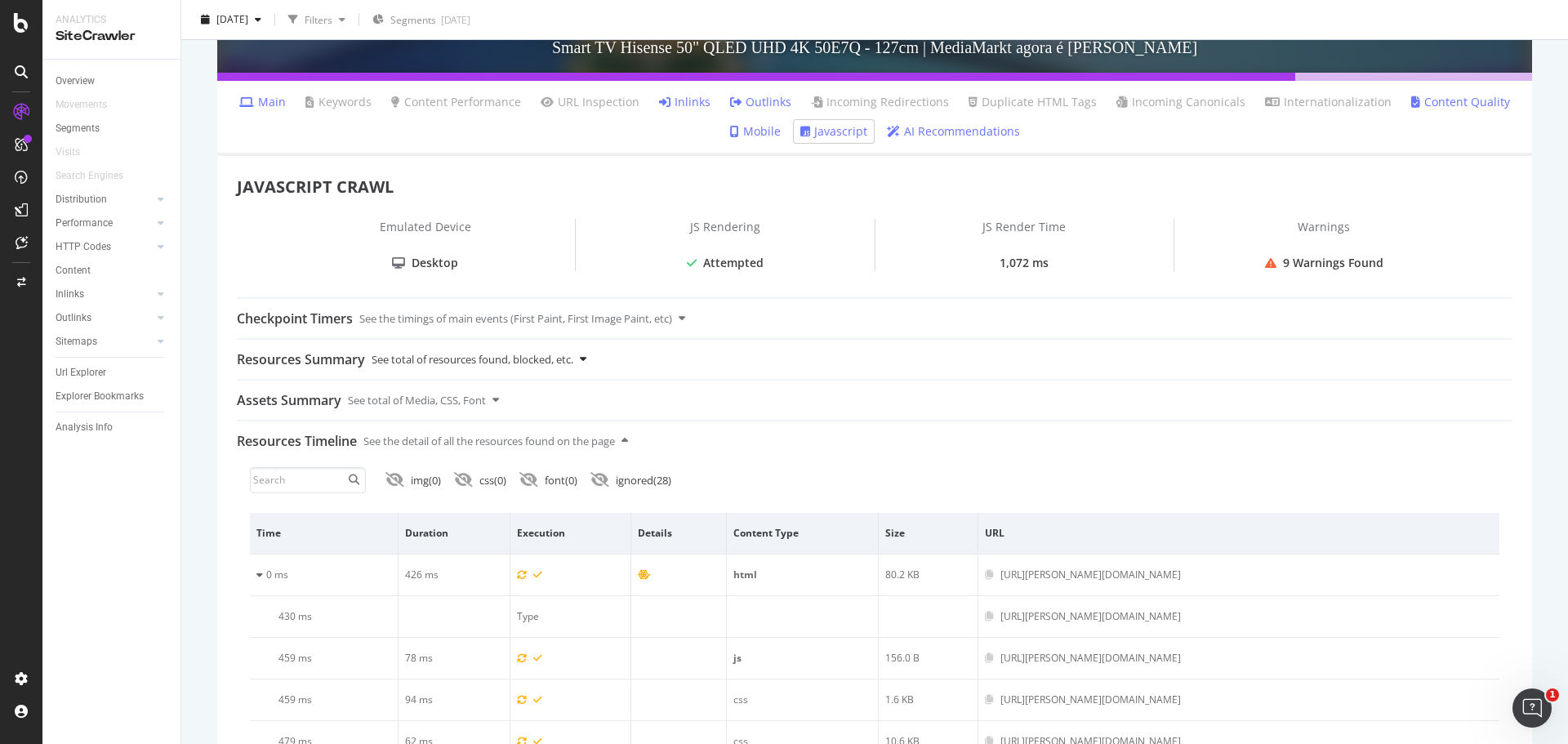
click at [320, 360] on div "Resources Summary" at bounding box center [301, 359] width 128 height 39
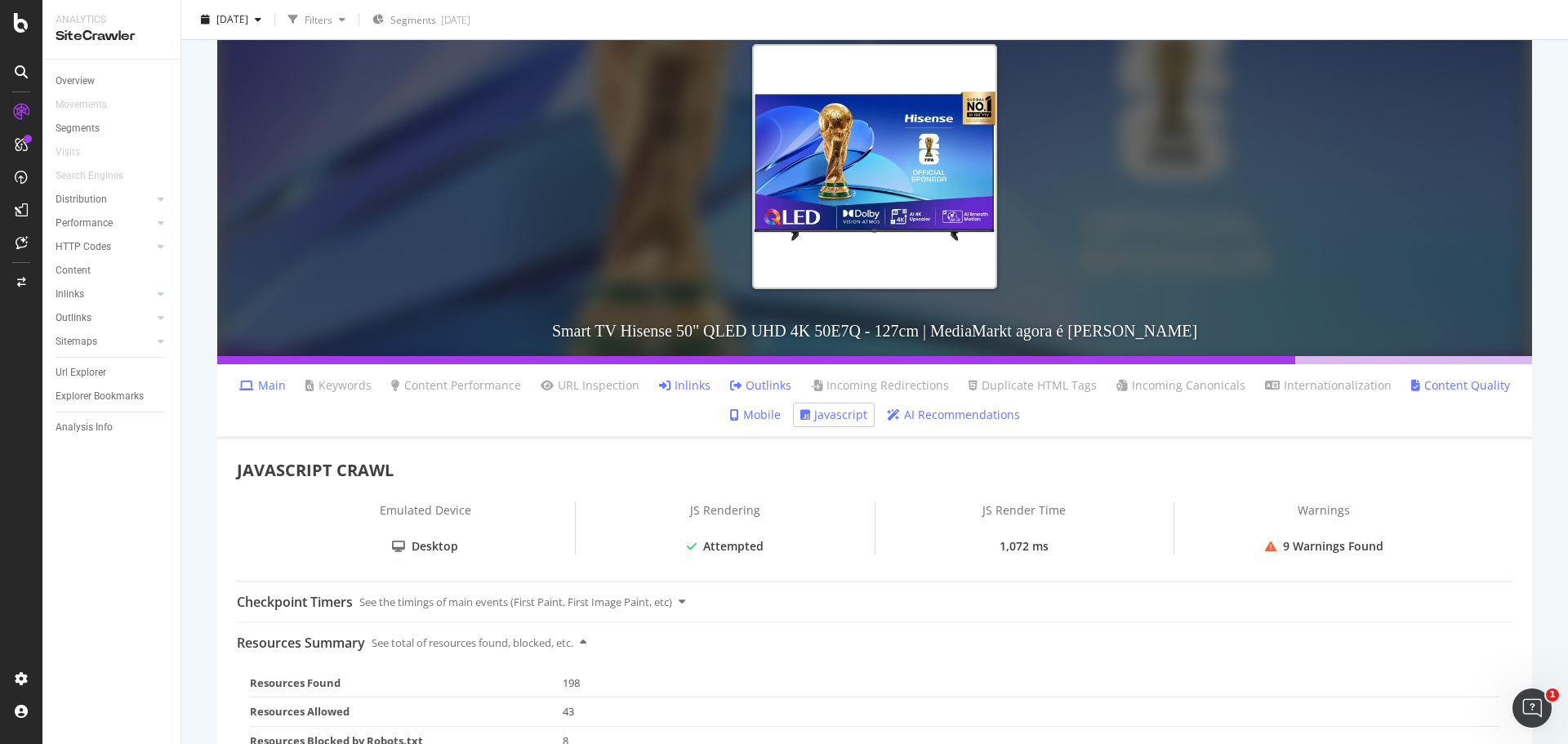
scroll to position [0, 0]
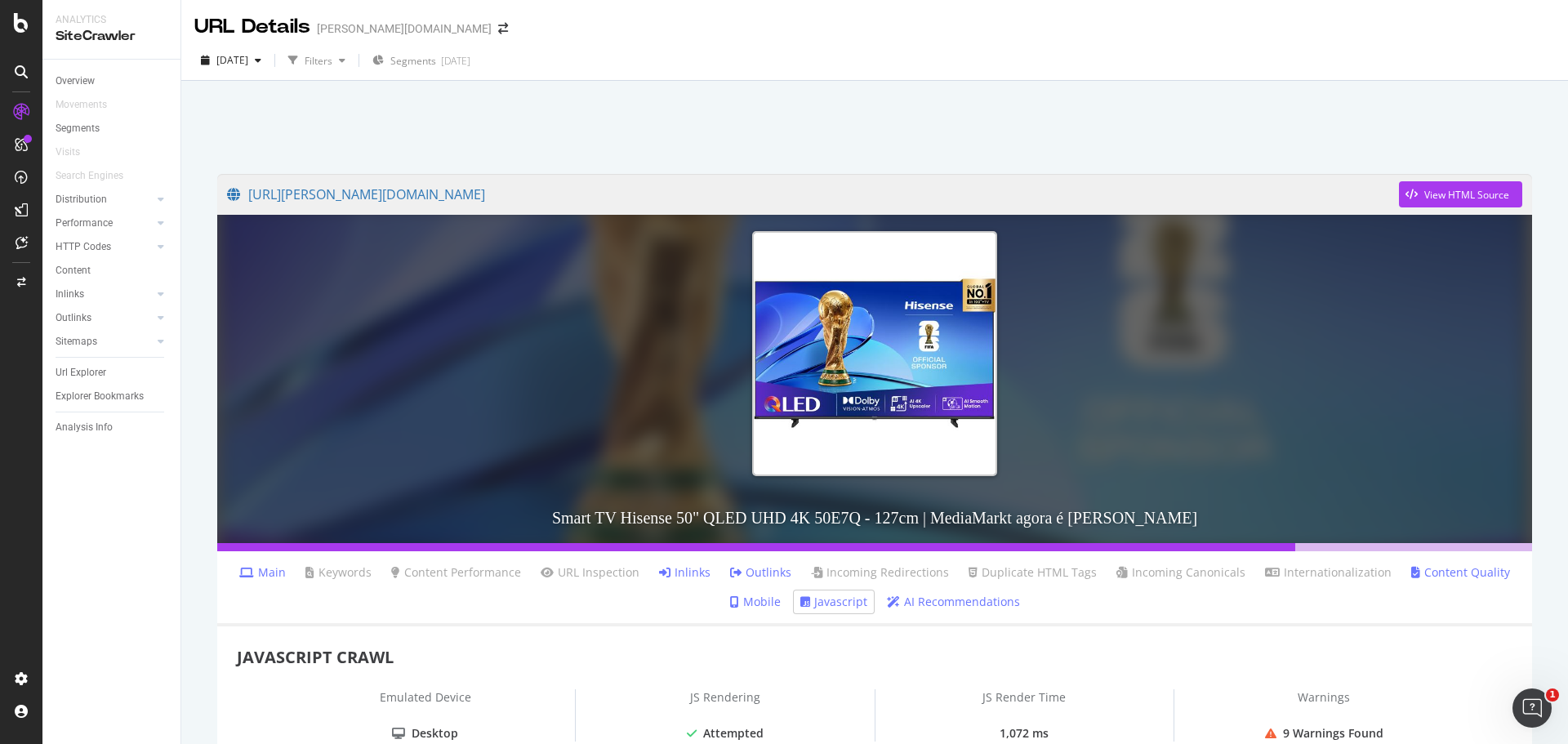
click at [251, 569] on icon at bounding box center [247, 572] width 15 height 12
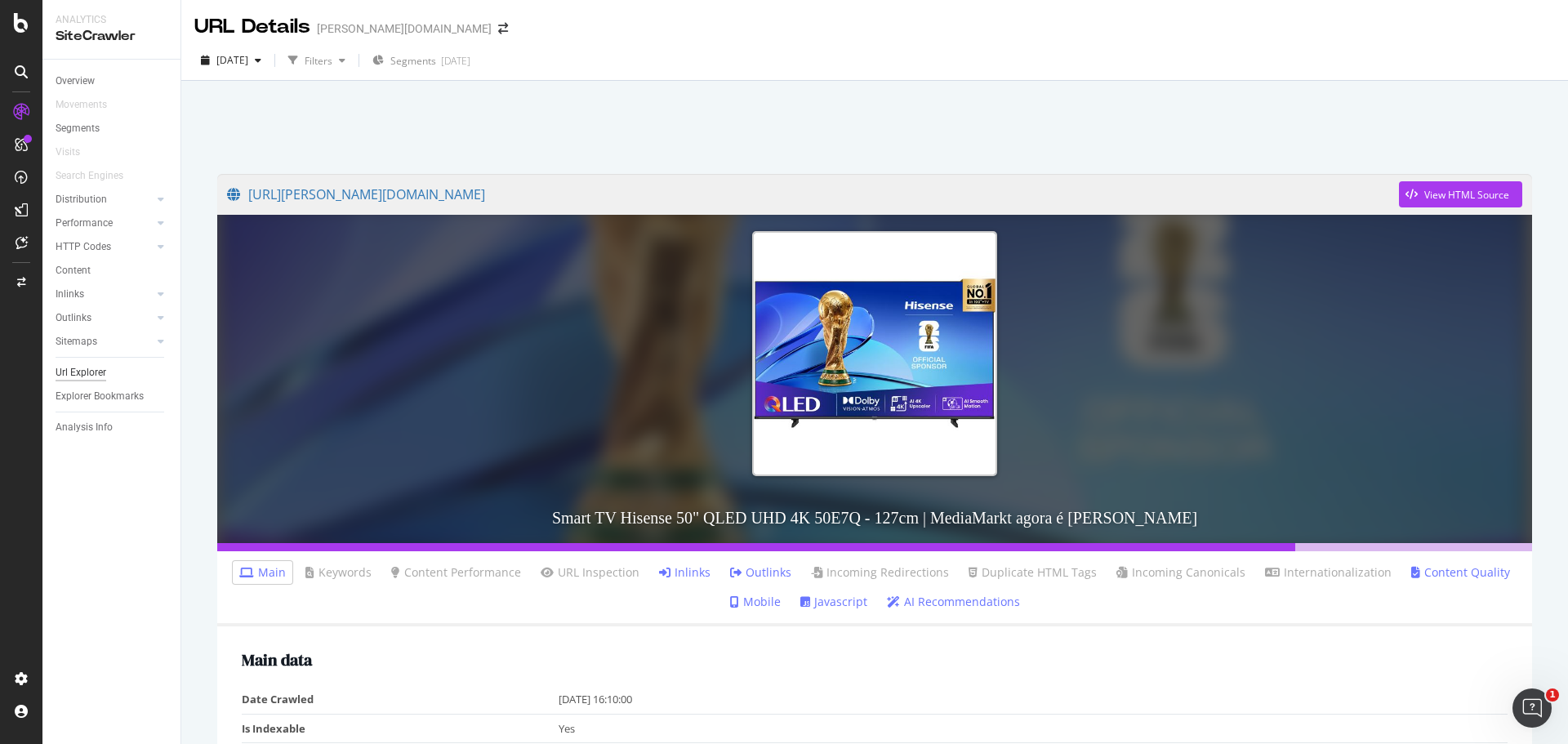
click at [89, 371] on div "Url Explorer" at bounding box center [80, 372] width 51 height 17
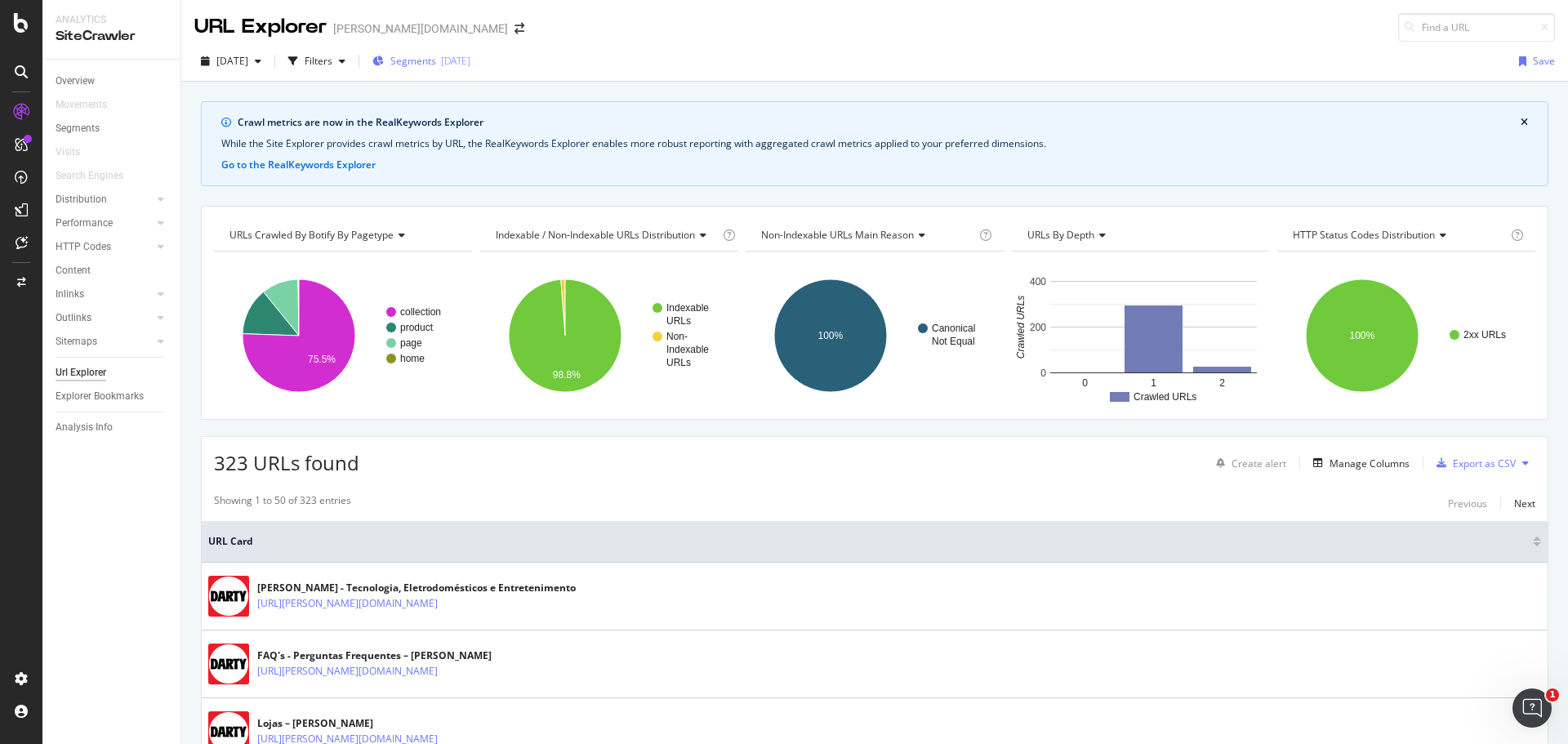
click at [471, 60] on div "2025-10-08" at bounding box center [455, 60] width 29 height 14
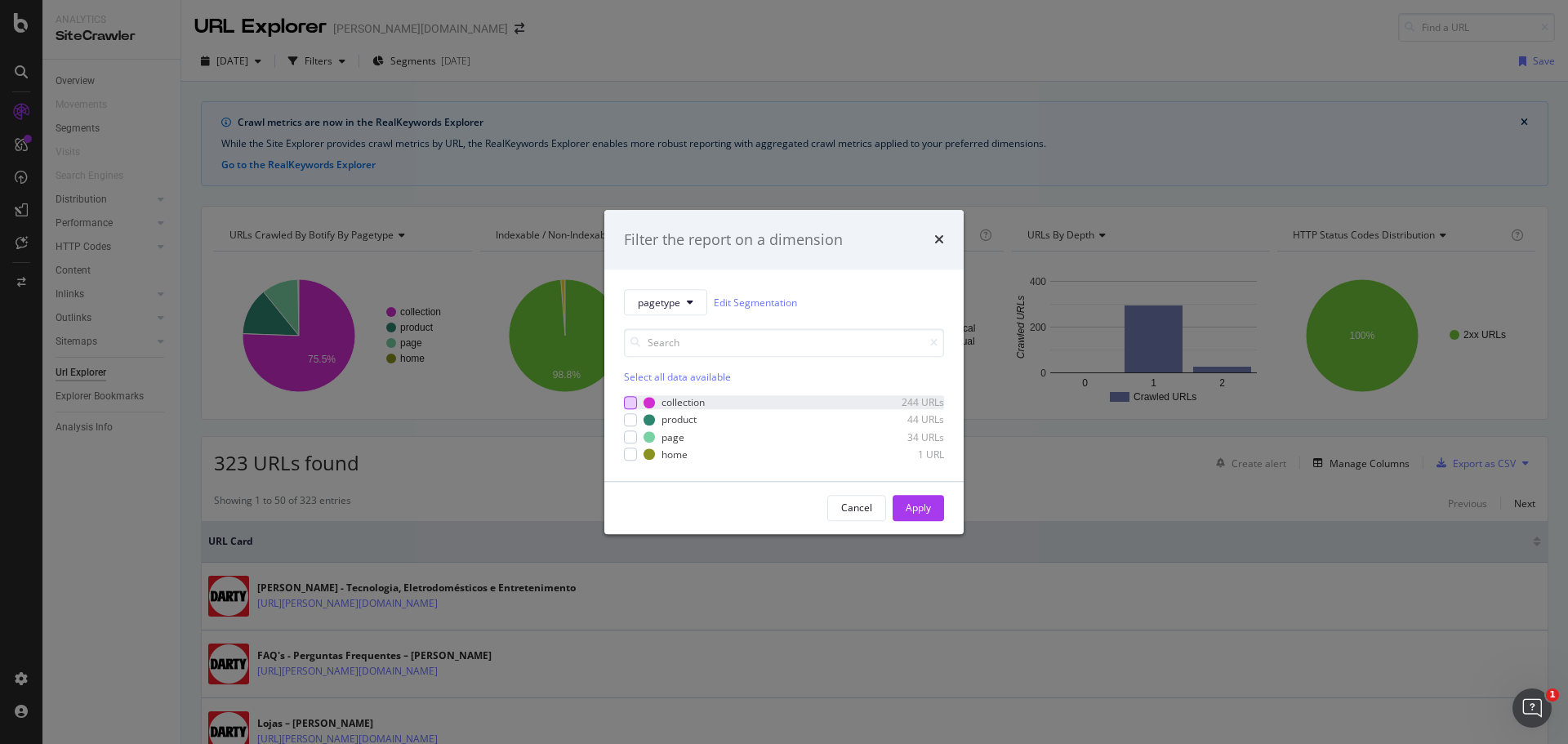
click at [632, 401] on div "modal" at bounding box center [631, 403] width 13 height 13
click at [912, 507] on div "Apply" at bounding box center [918, 508] width 26 height 14
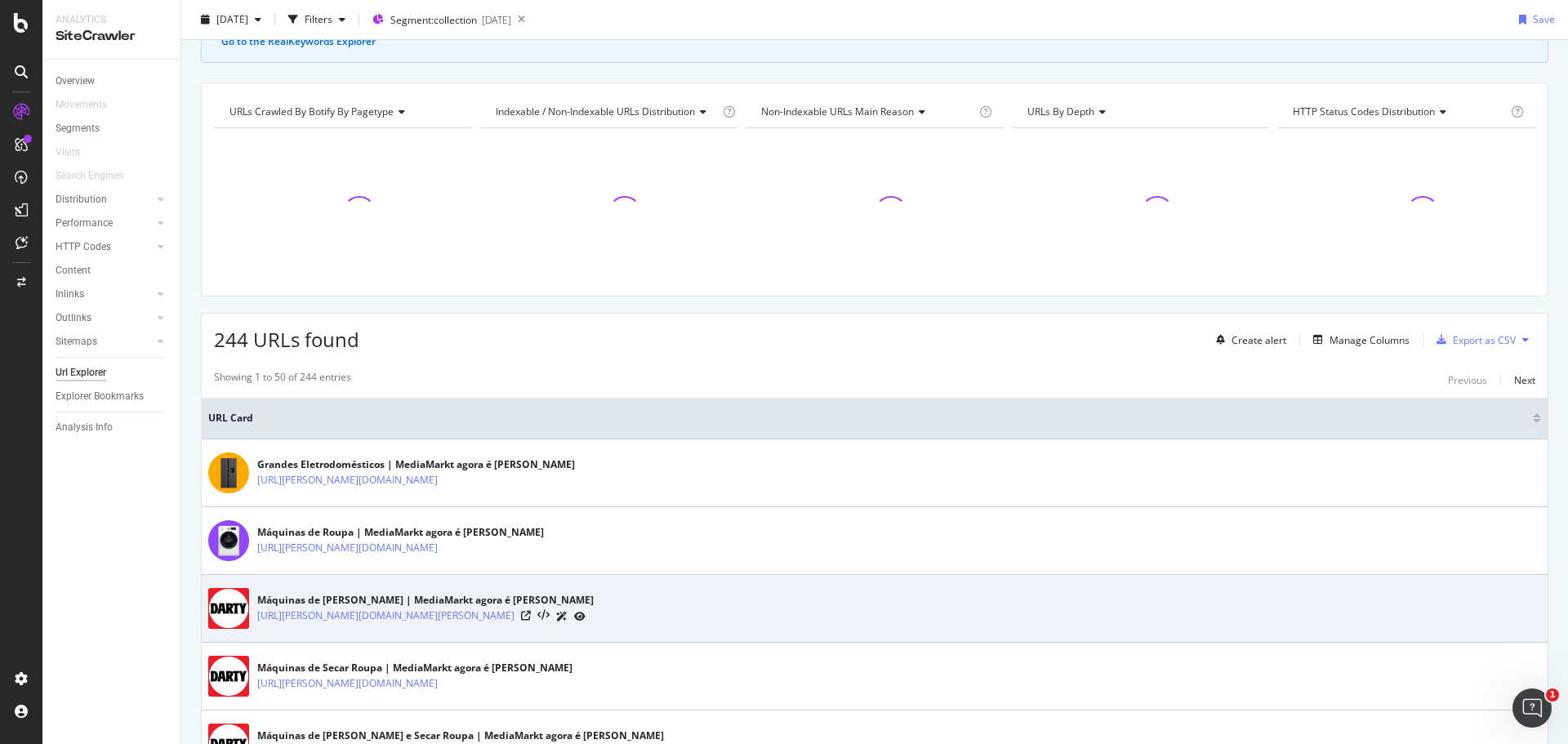
scroll to position [163, 0]
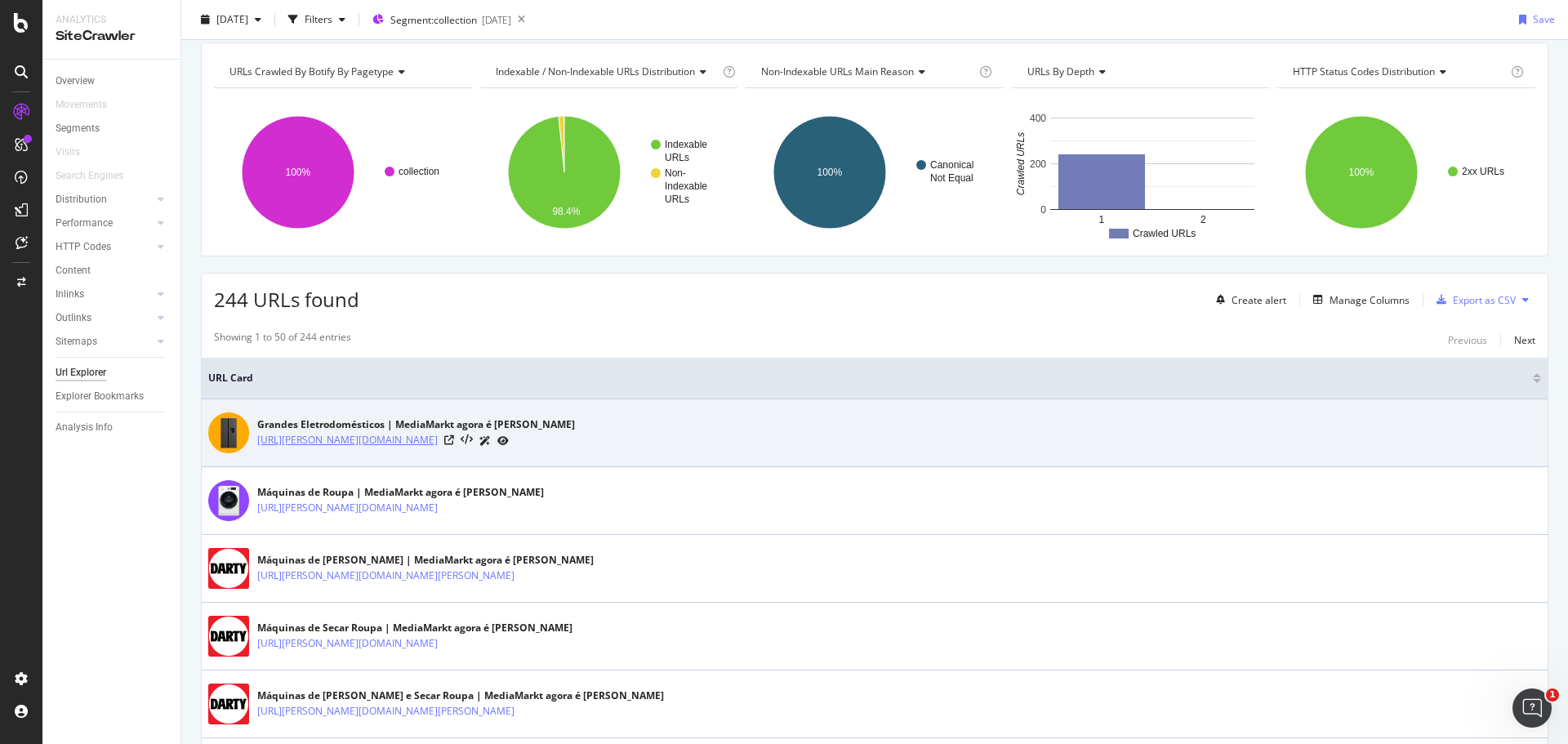
click at [427, 440] on link "https://darty.pt/collections/grandes-eletrodomesticos" at bounding box center [347, 440] width 181 height 17
click at [454, 441] on icon at bounding box center [449, 440] width 10 height 10
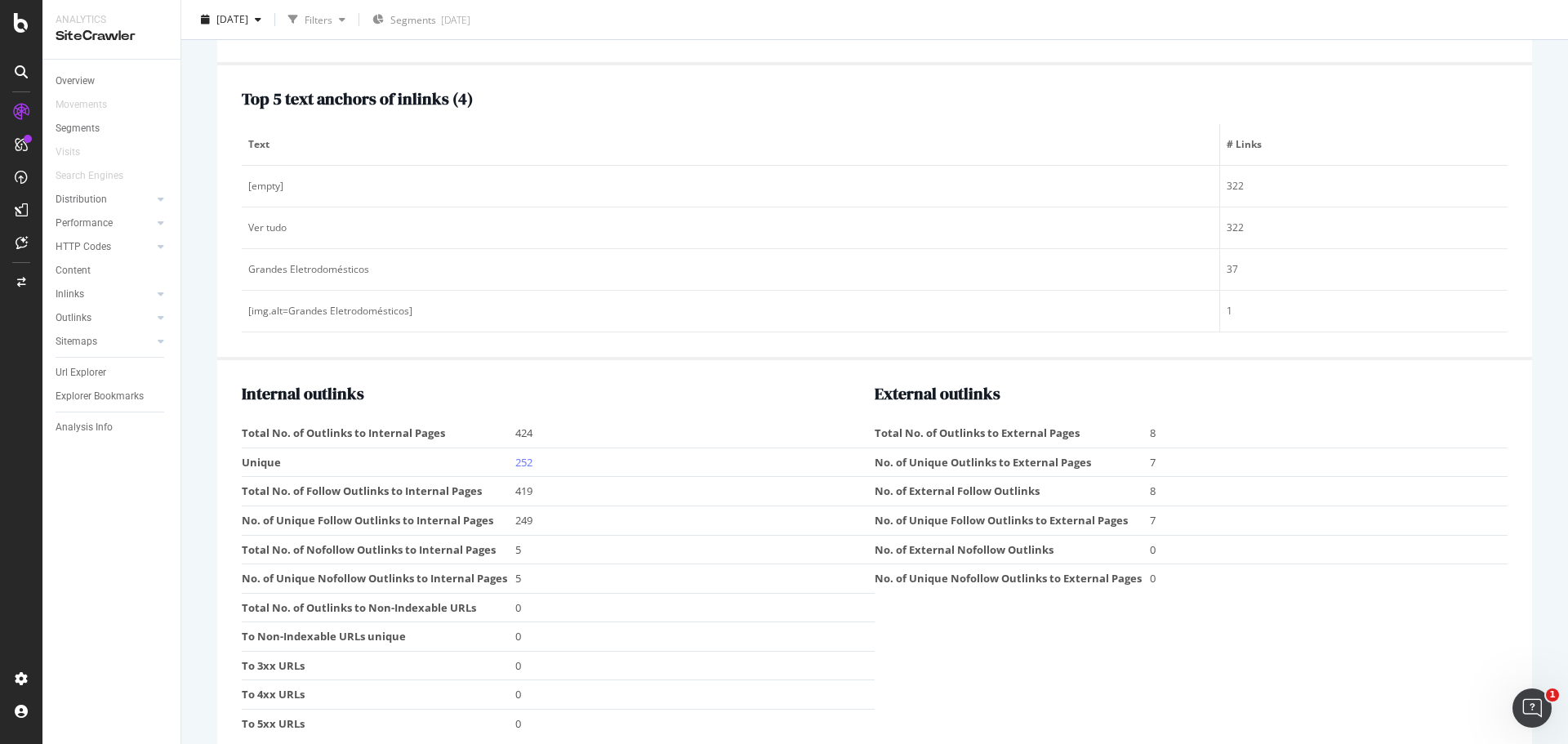
scroll to position [2239, 0]
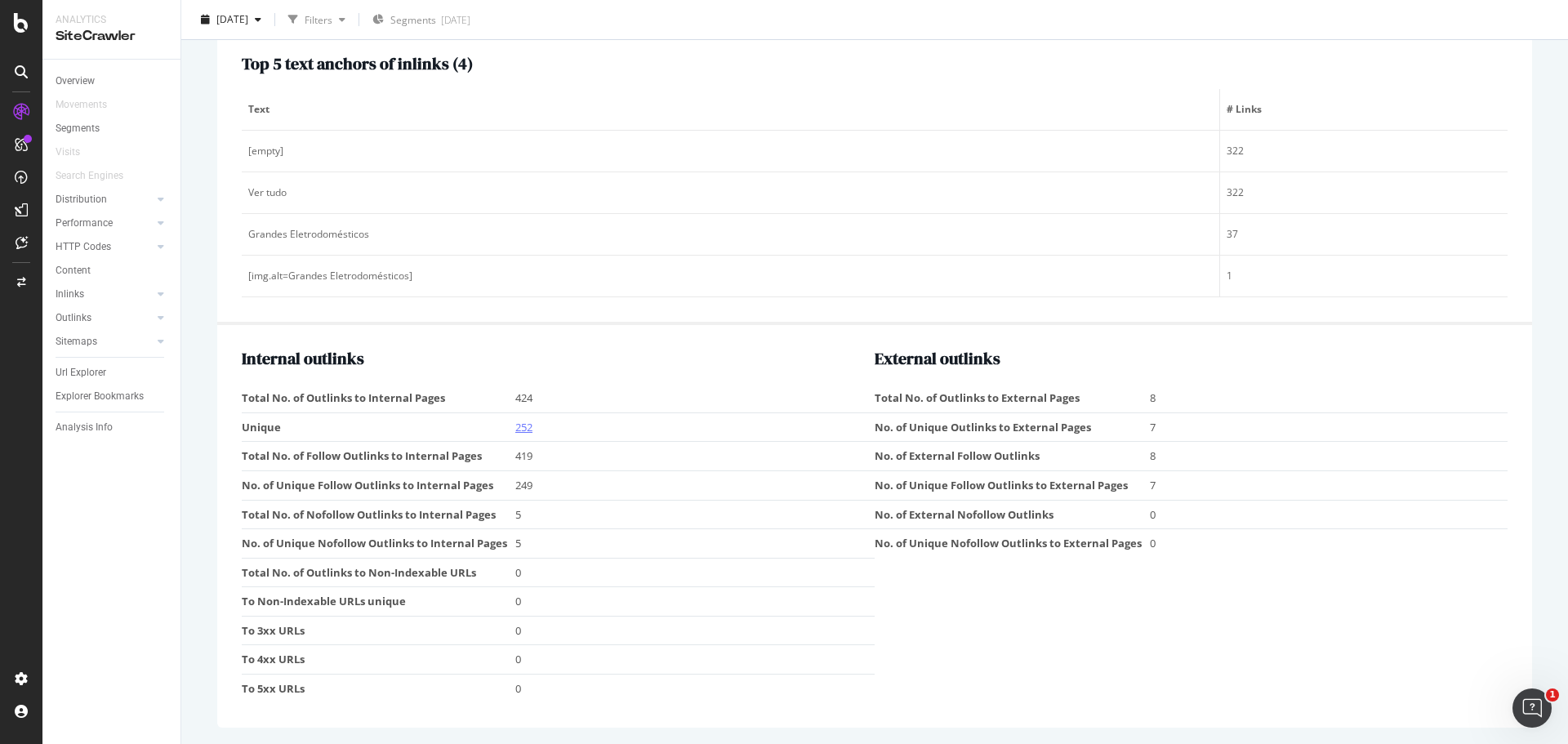
click at [530, 427] on link "252" at bounding box center [524, 427] width 17 height 15
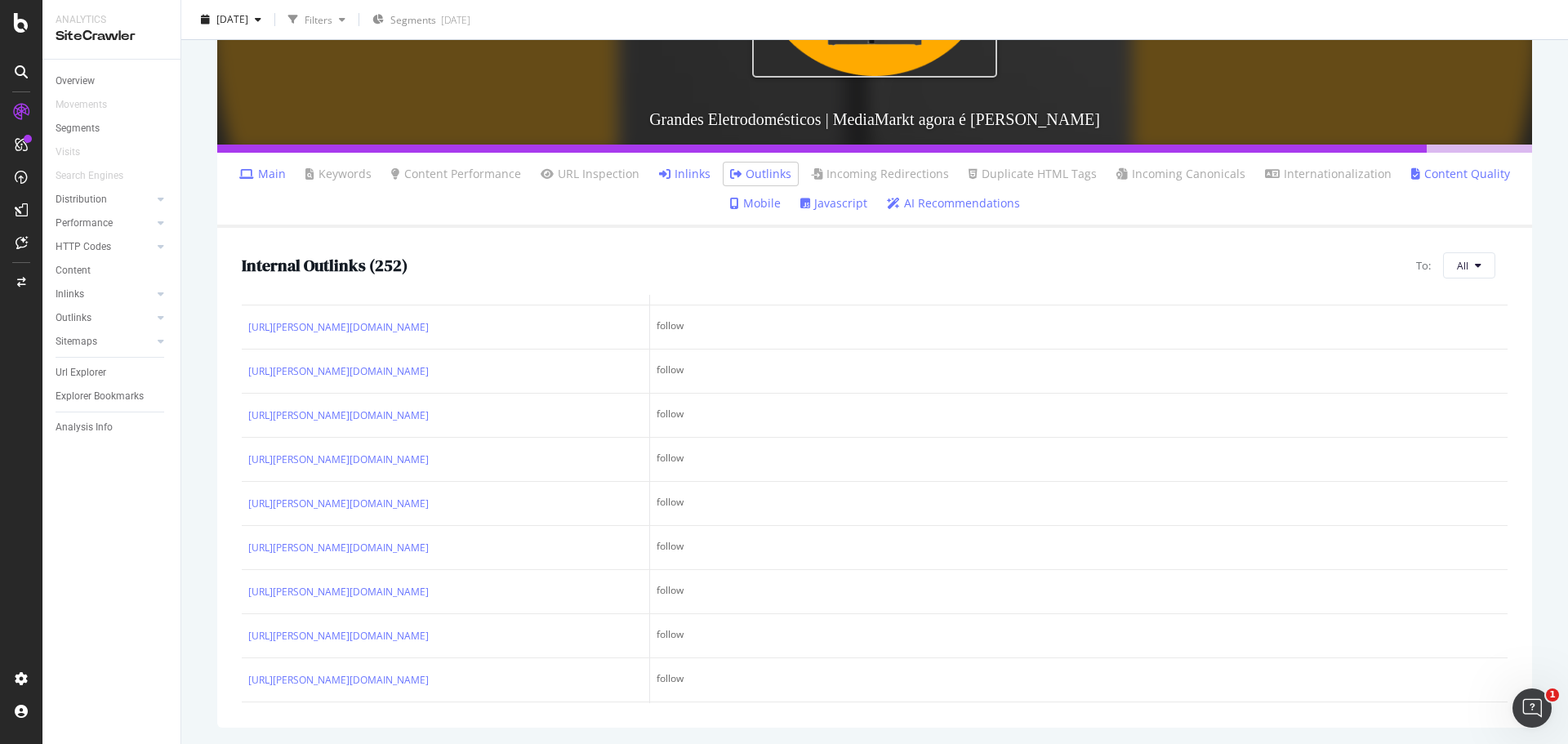
scroll to position [1143, 0]
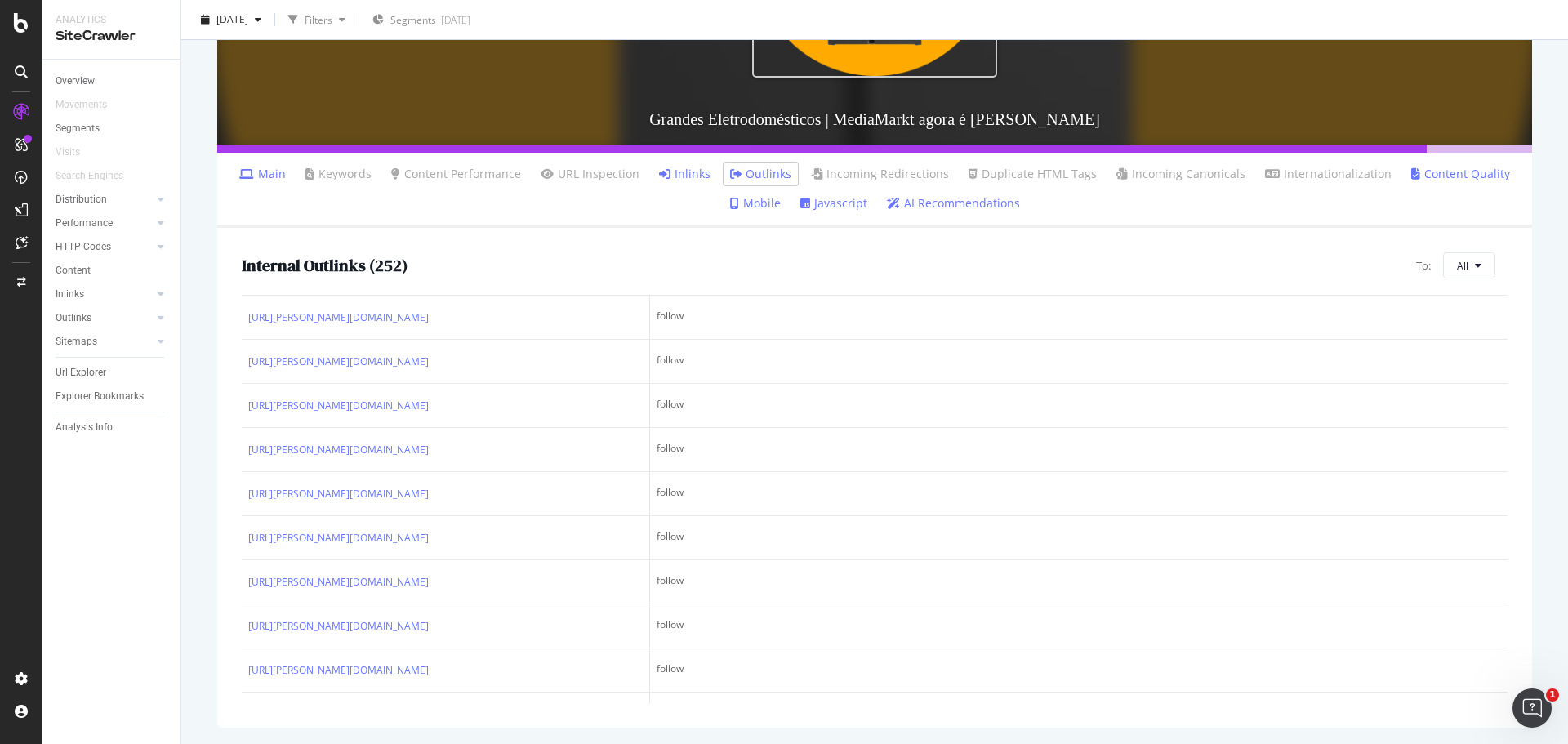
click at [1349, 12] on div "2025 Oct. 10th Filters Segments 2025-10-08" at bounding box center [874, 22] width 1387 height 32
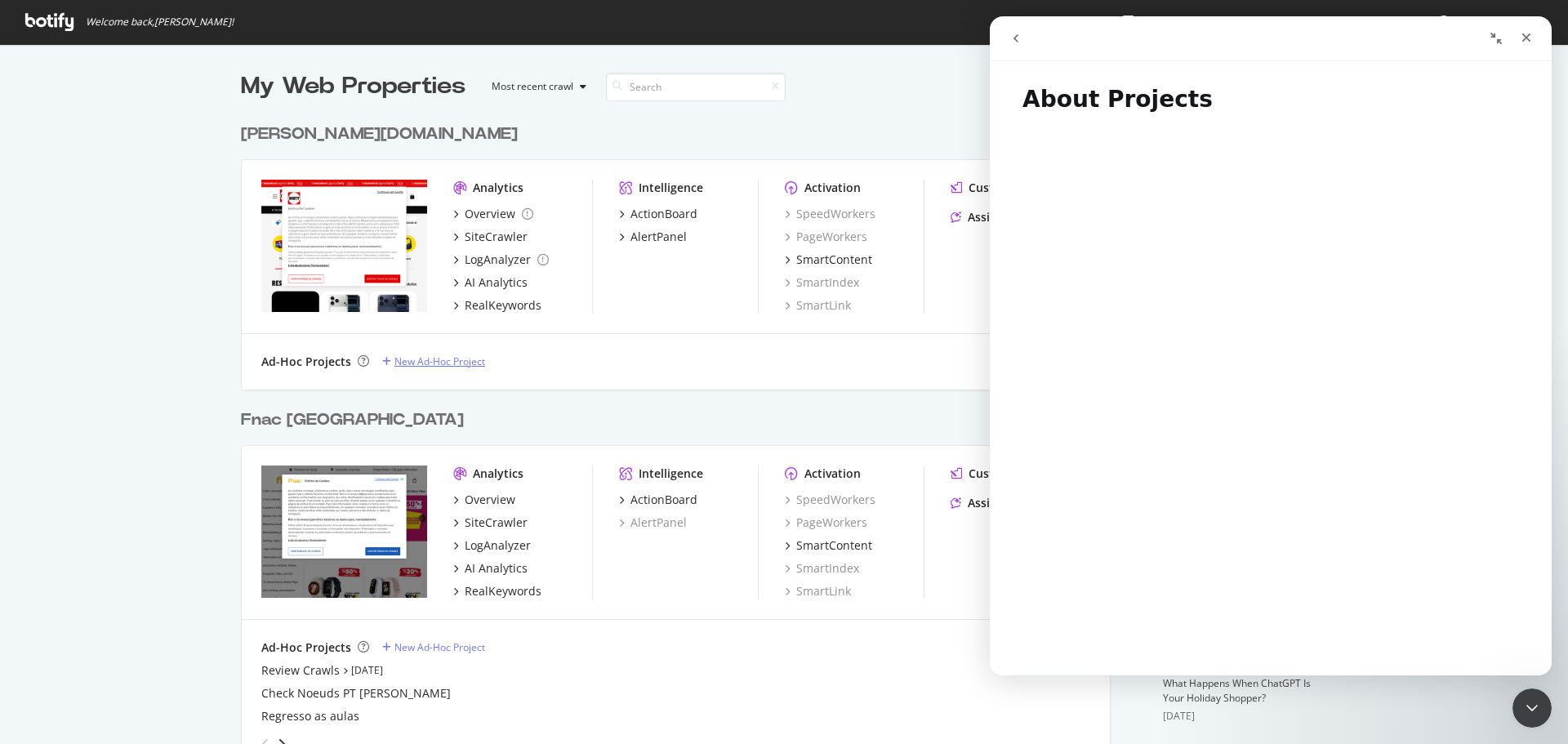
click at [433, 361] on div "New Ad-Hoc Project" at bounding box center [439, 361] width 90 height 14
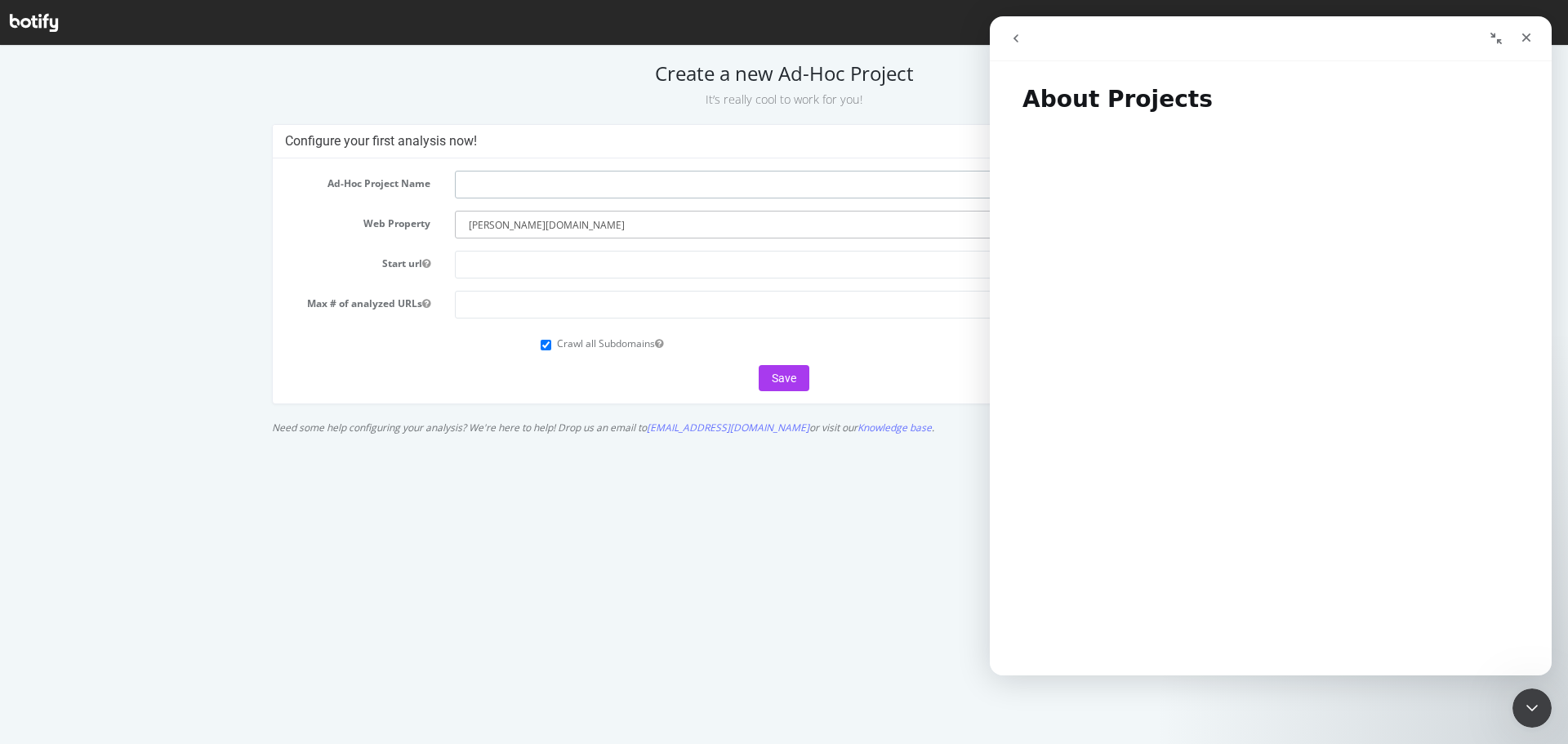
click at [509, 184] on input "text" at bounding box center [869, 185] width 828 height 28
click at [474, 182] on input "COllection" at bounding box center [869, 185] width 828 height 28
type input "Collection"
click at [304, 247] on form "Ad-Hoc Project Name Collection Web Property --------- [DOMAIN_NAME] [PERSON_NAM…" at bounding box center [784, 281] width 999 height 220
click at [505, 261] on input "text" at bounding box center [869, 265] width 828 height 28
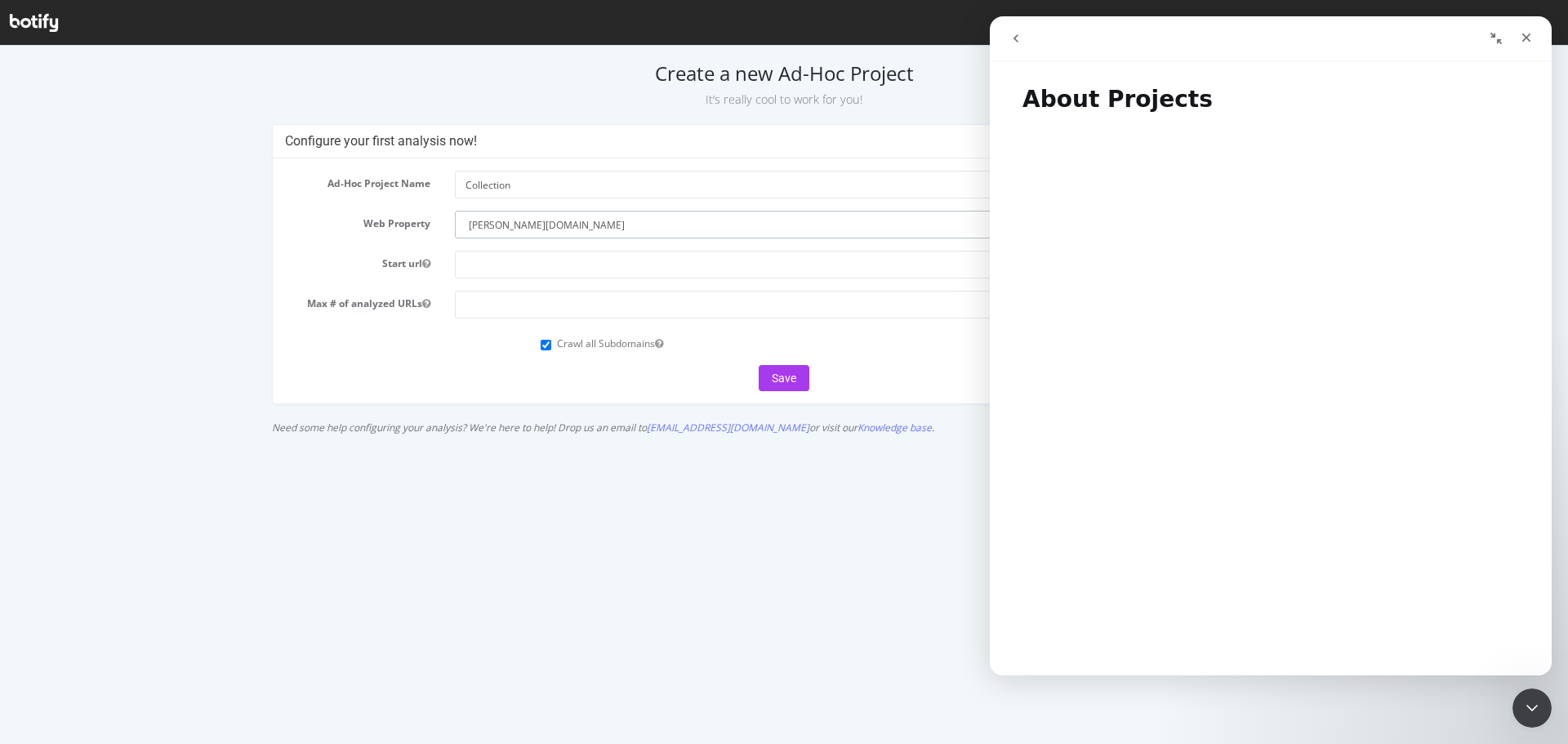
click at [485, 227] on select "--------- [DOMAIN_NAME] [PERSON_NAME][DOMAIN_NAME]" at bounding box center [869, 225] width 828 height 28
click at [455, 210] on select "--------- [DOMAIN_NAME] [PERSON_NAME][DOMAIN_NAME]" at bounding box center [869, 225] width 828 height 28
click at [1498, 41] on icon "Collapse window" at bounding box center [1496, 38] width 12 height 12
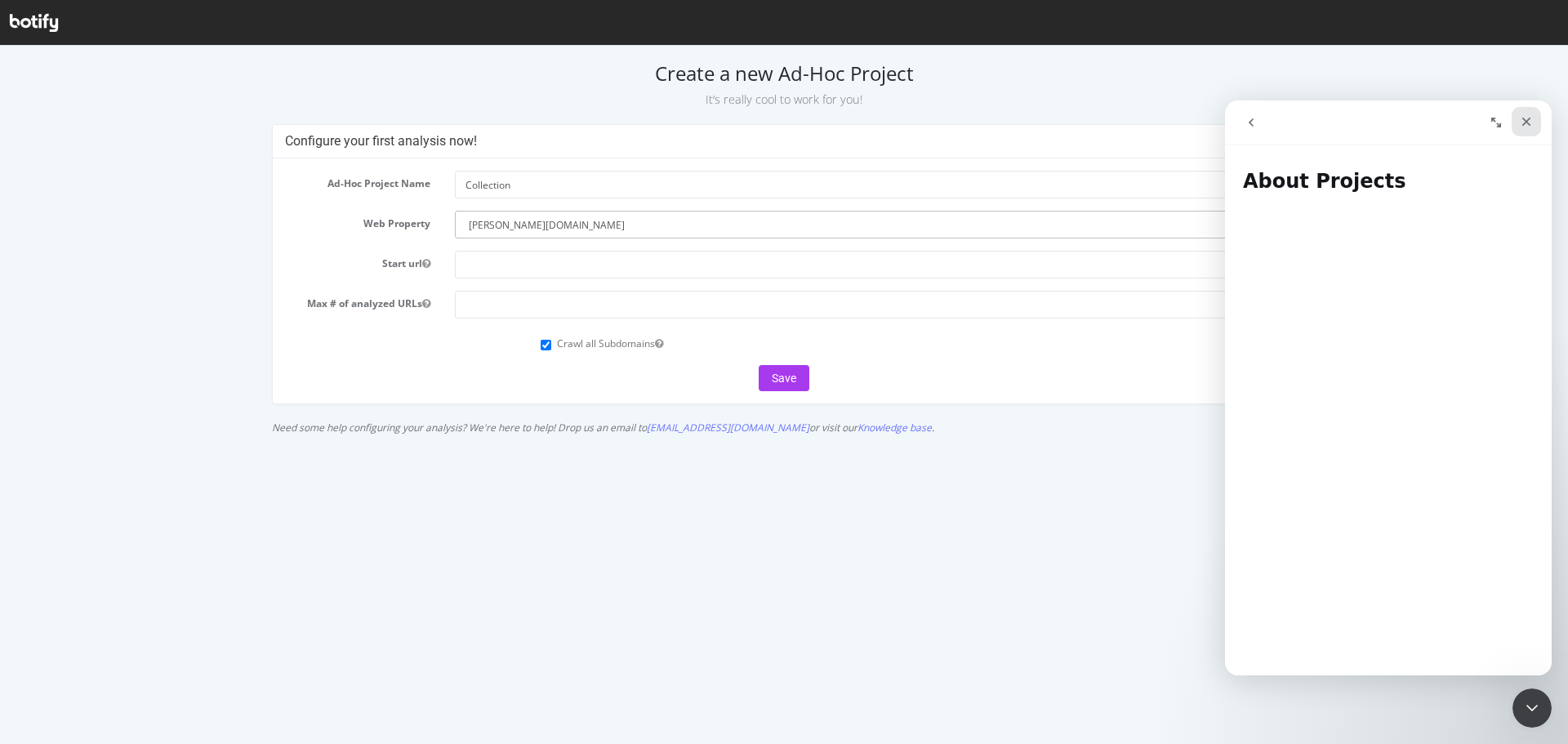
click at [1527, 122] on icon "Close" at bounding box center [1527, 122] width 9 height 9
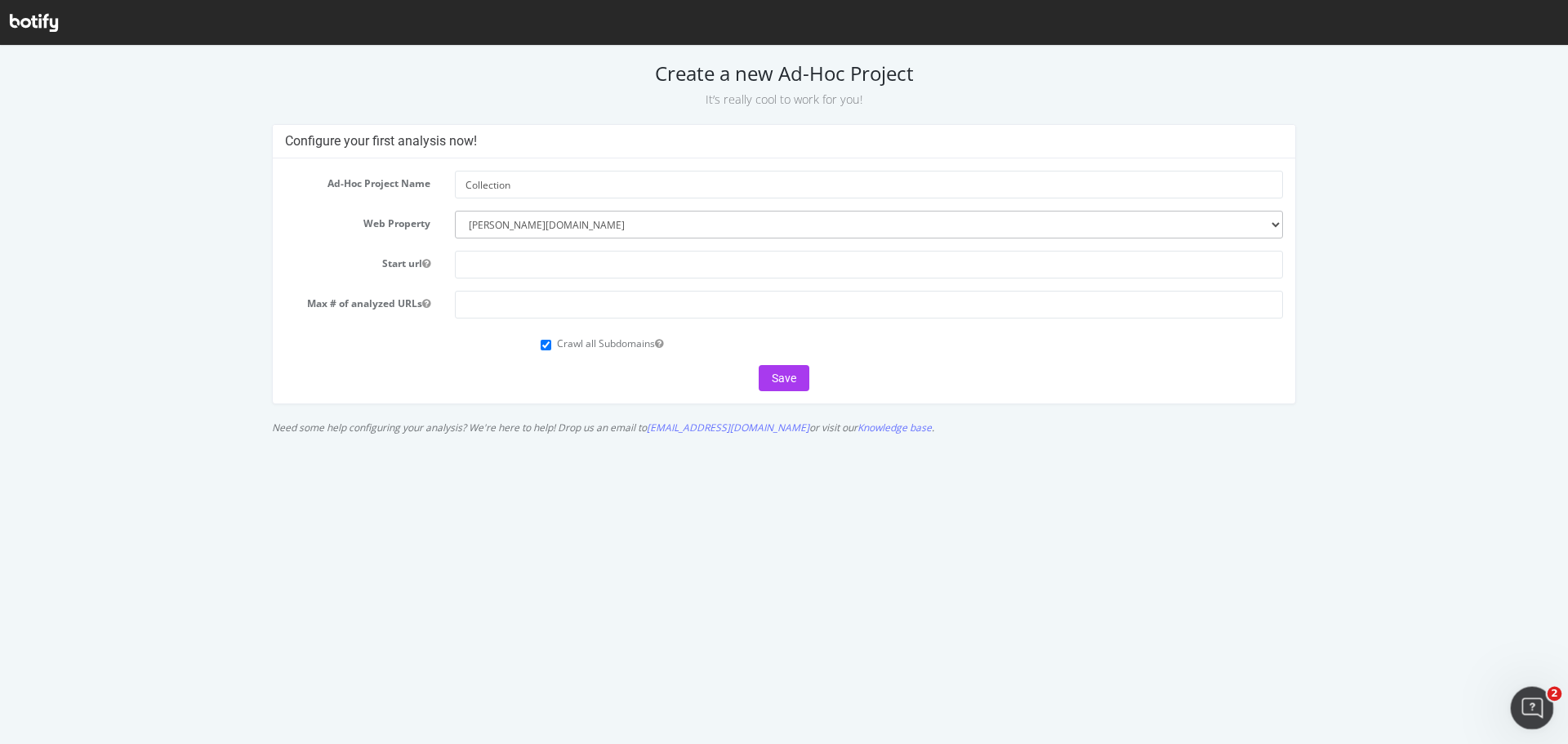
click at [1526, 703] on icon "Open Intercom Messenger" at bounding box center [1530, 706] width 27 height 27
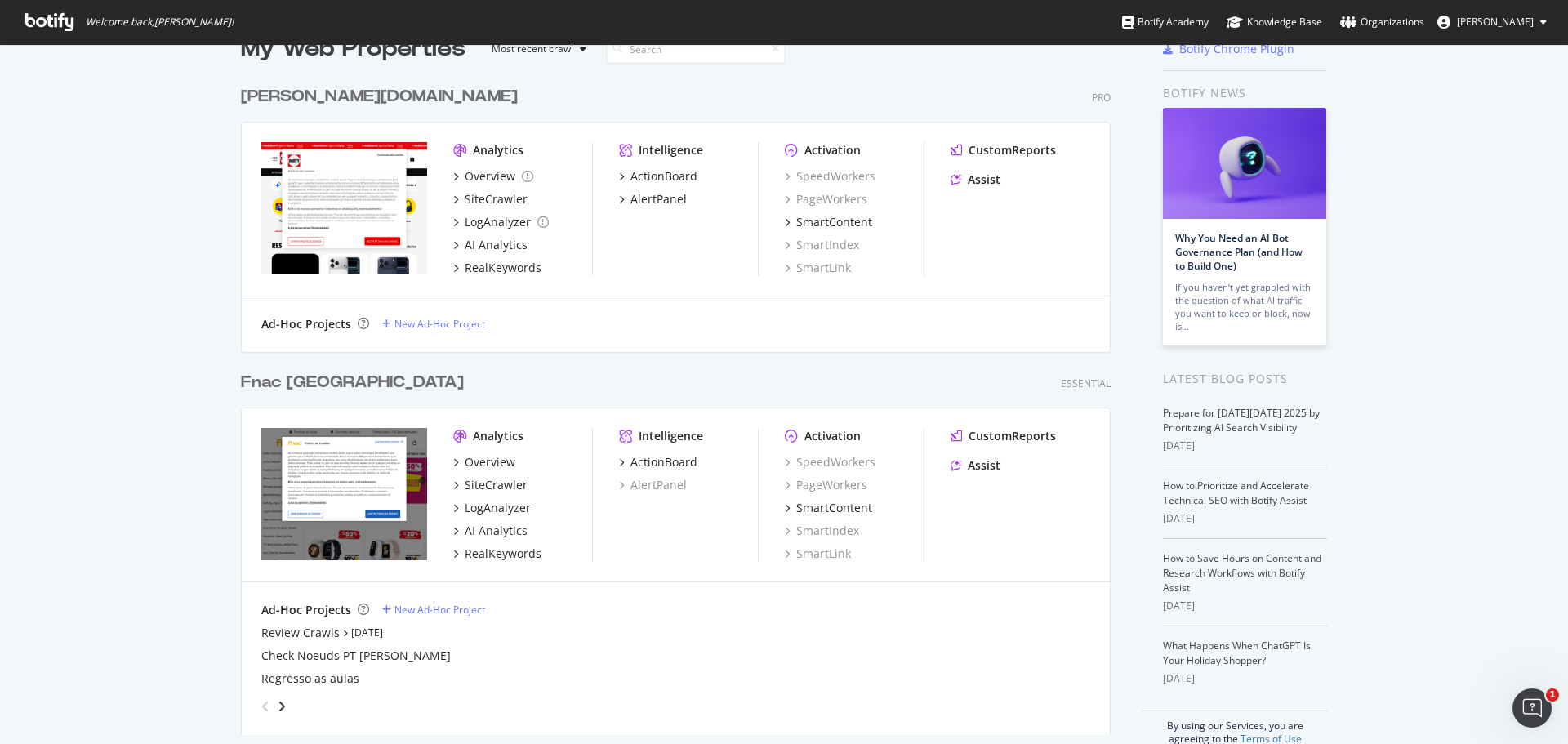
scroll to position [65, 0]
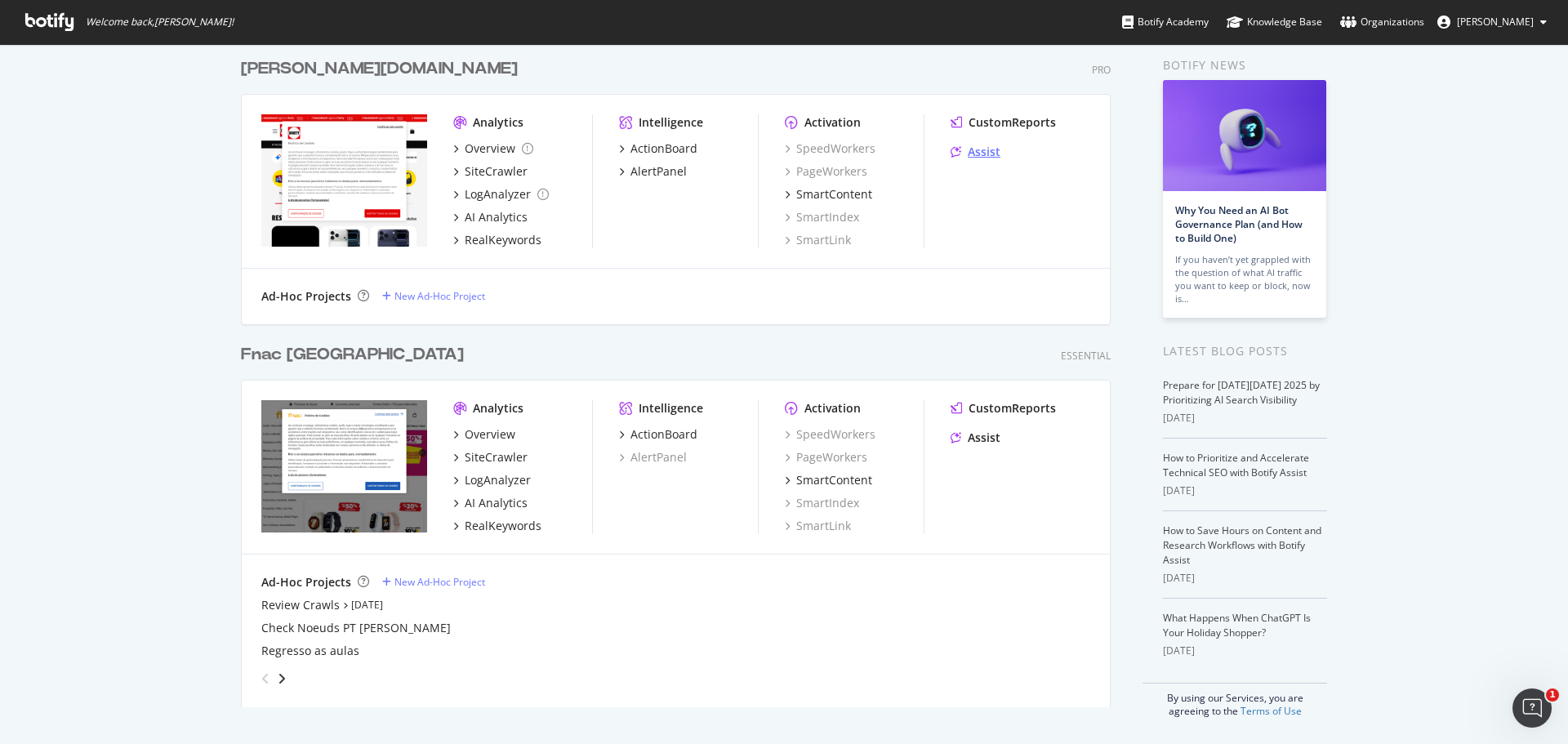
click at [987, 153] on div "Assist" at bounding box center [984, 152] width 32 height 17
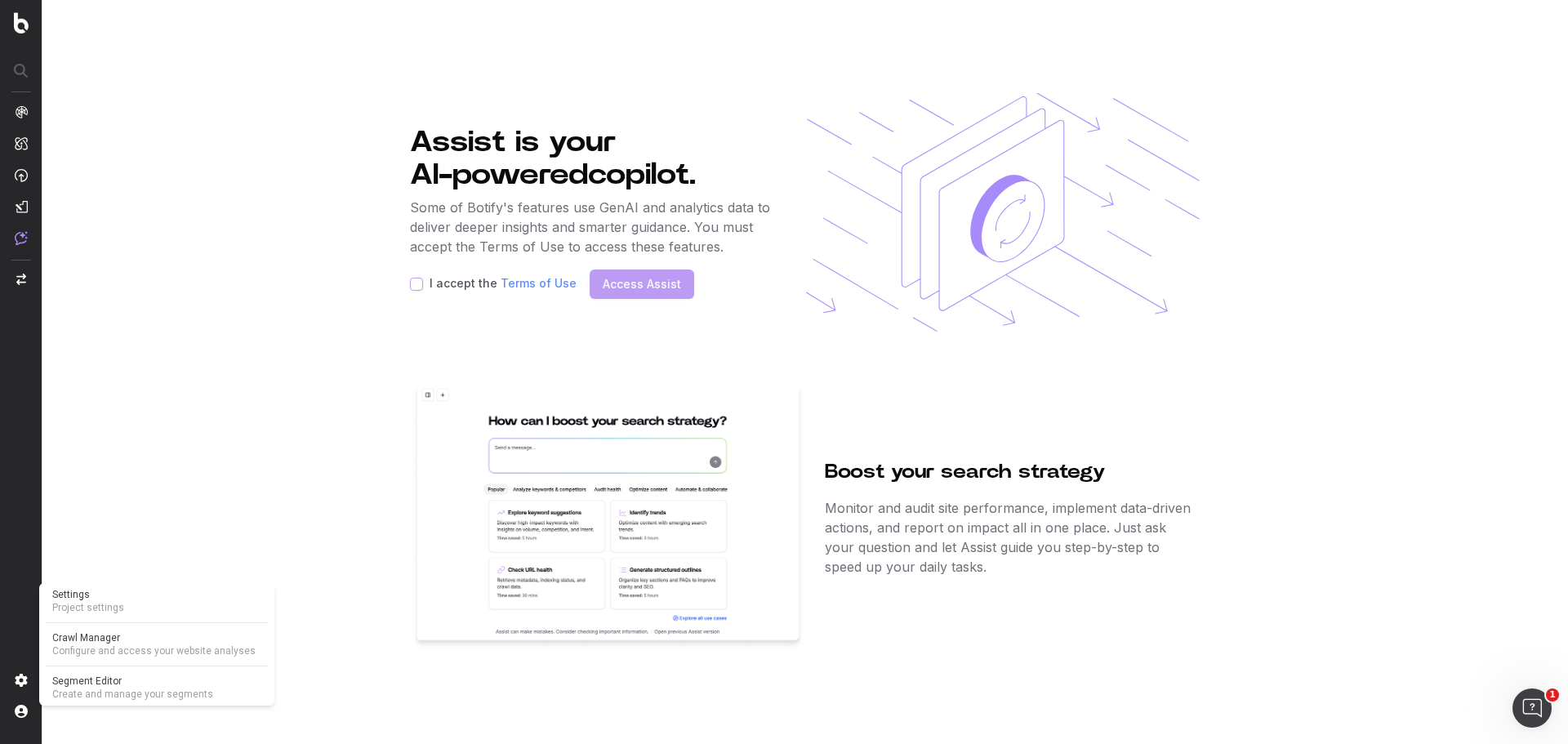
click at [75, 596] on span "Settings" at bounding box center [157, 594] width 209 height 13
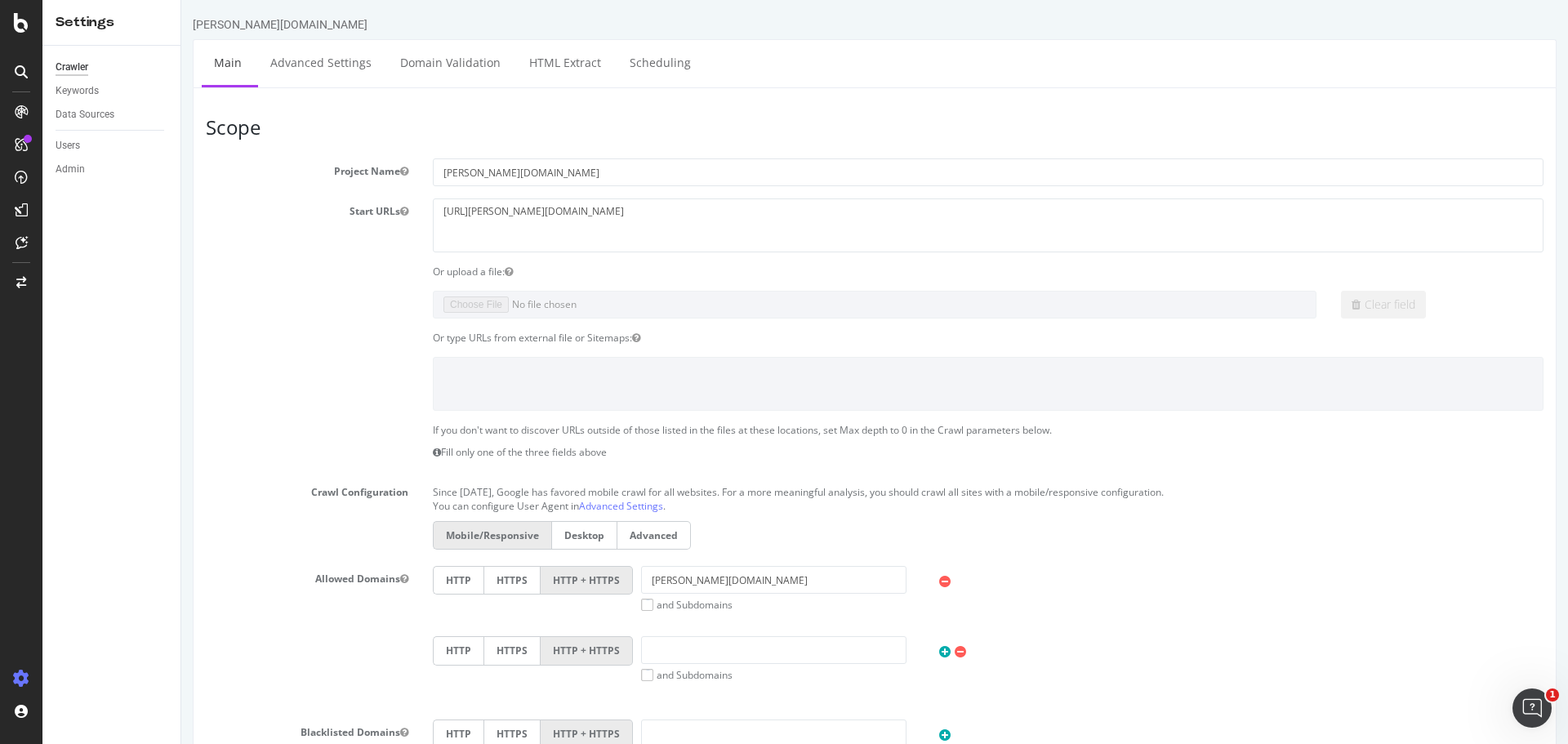
click at [651, 539] on label "Advanced" at bounding box center [654, 535] width 74 height 28
click at [181, 0] on input "Advanced" at bounding box center [181, 0] width 0 height 0
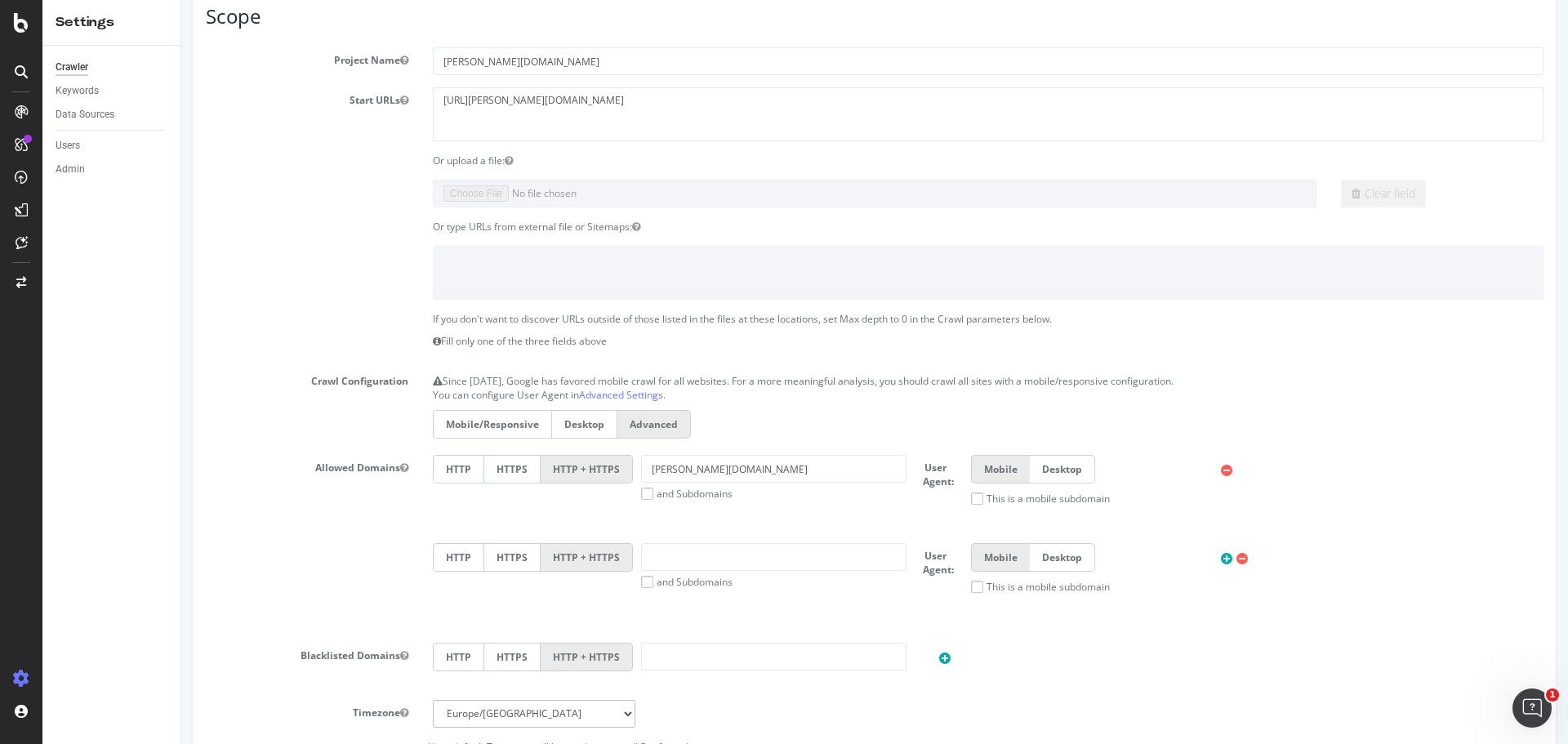
scroll to position [163, 0]
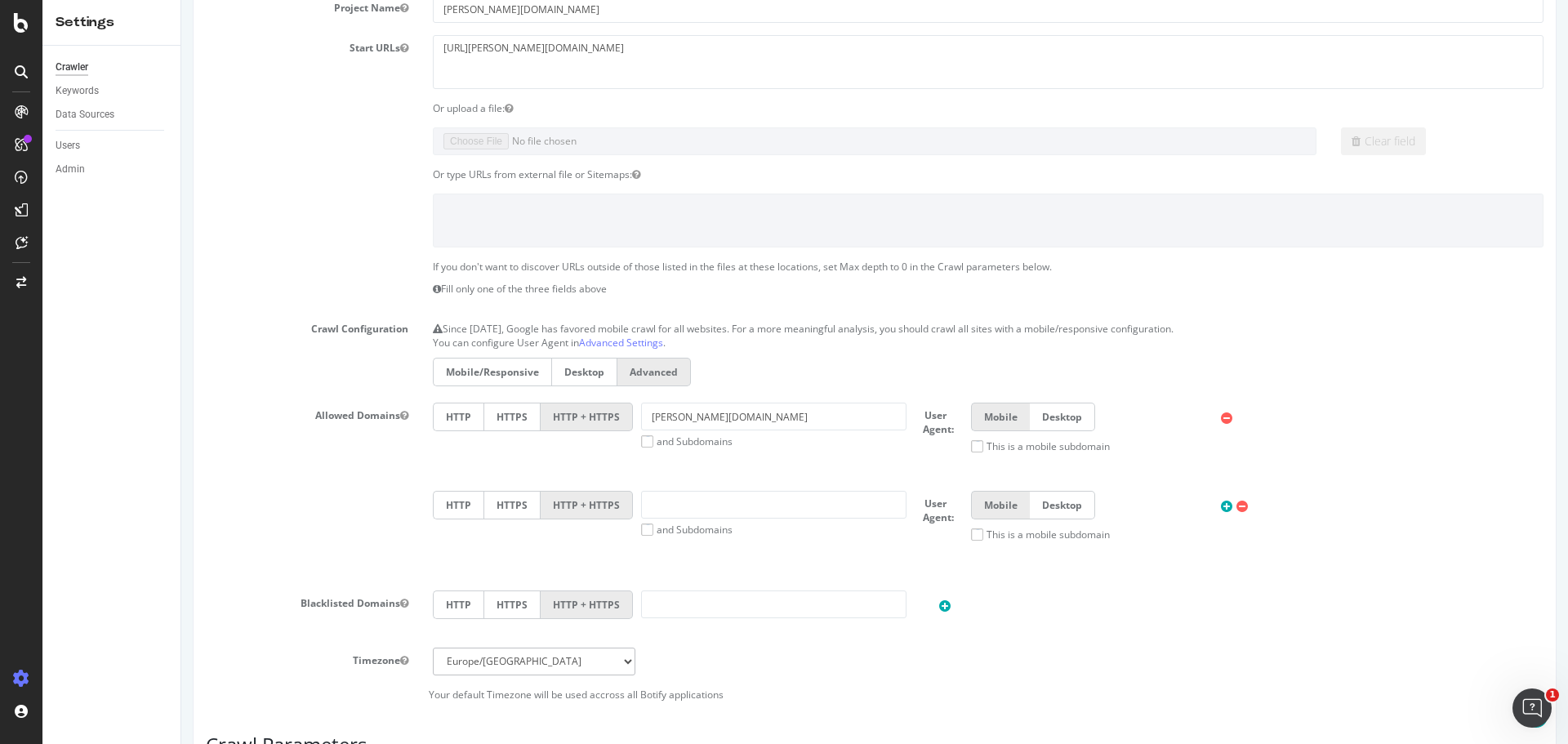
click at [488, 370] on label "Mobile/Responsive" at bounding box center [491, 372] width 119 height 28
click at [181, 0] on input "Mobile/Responsive" at bounding box center [181, 0] width 0 height 0
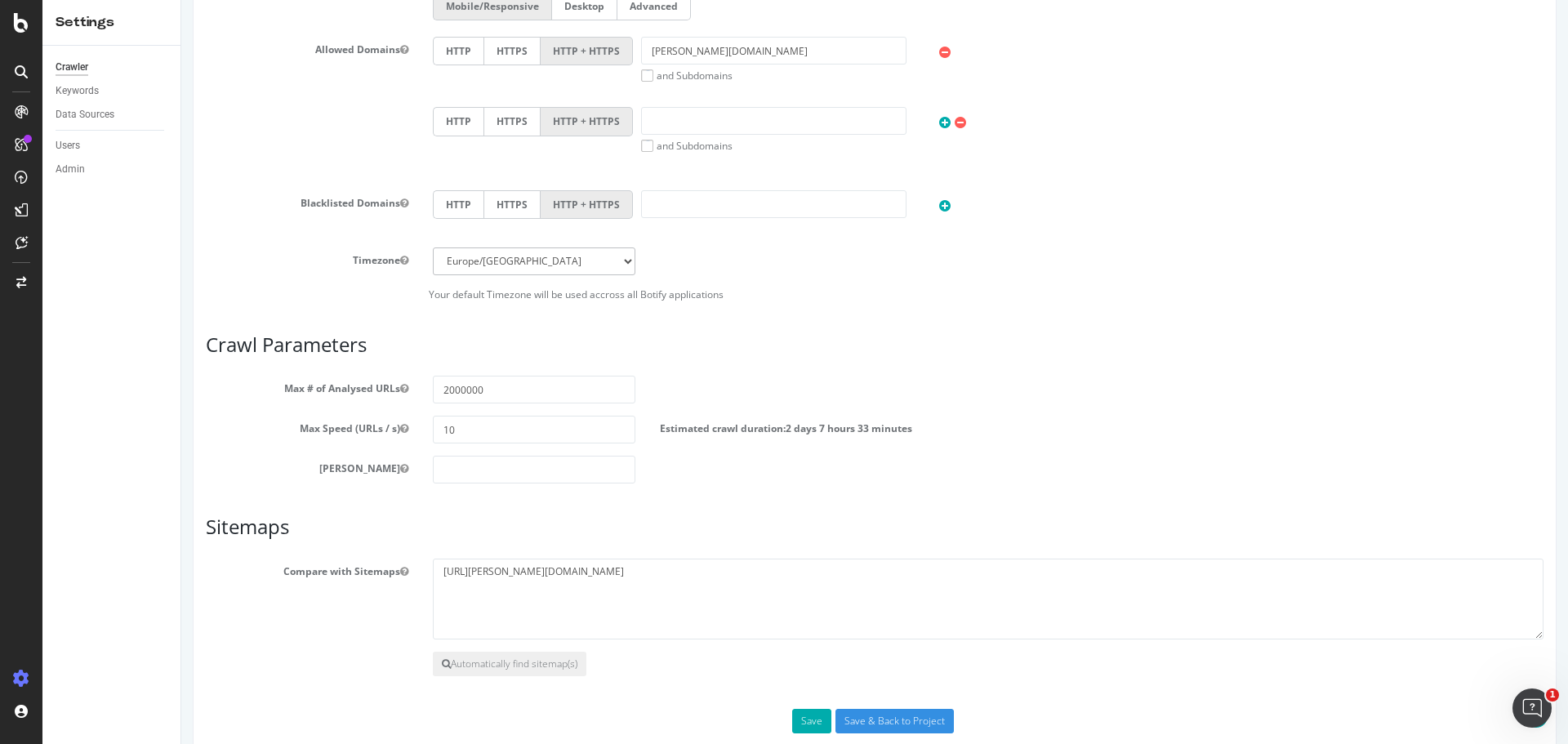
scroll to position [560, 0]
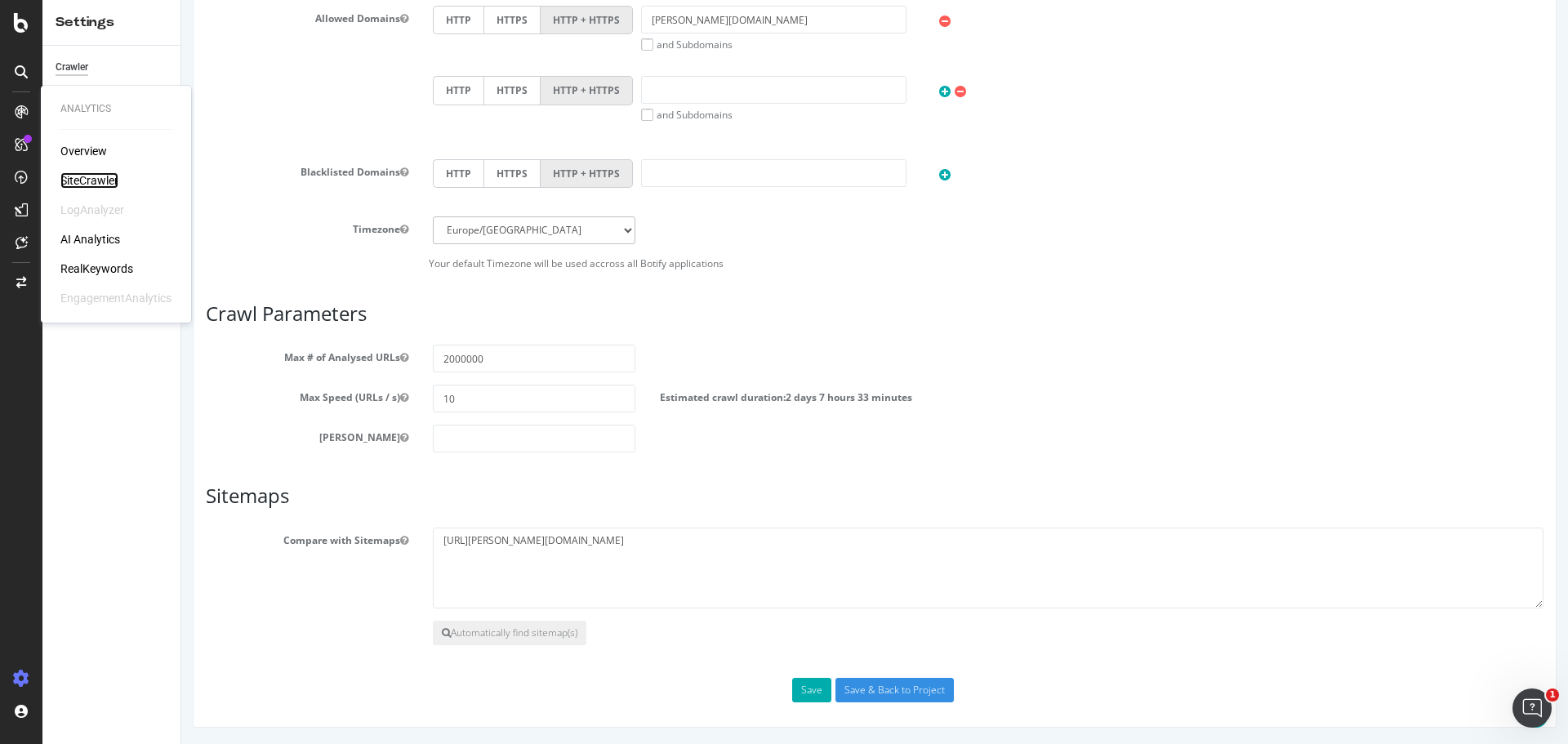
click at [111, 178] on div "SiteCrawler" at bounding box center [90, 181] width 58 height 17
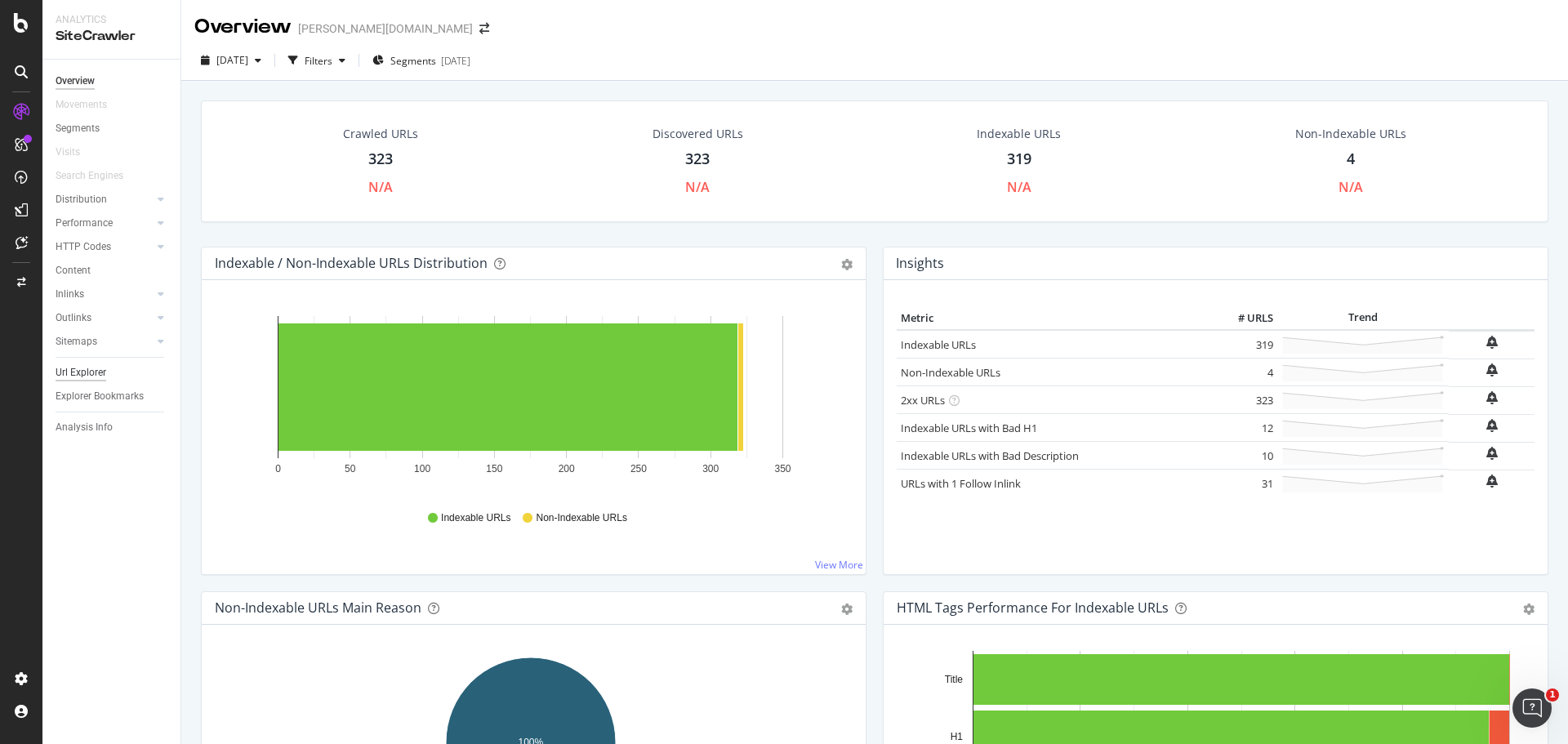
click at [90, 371] on div "Url Explorer" at bounding box center [80, 372] width 51 height 17
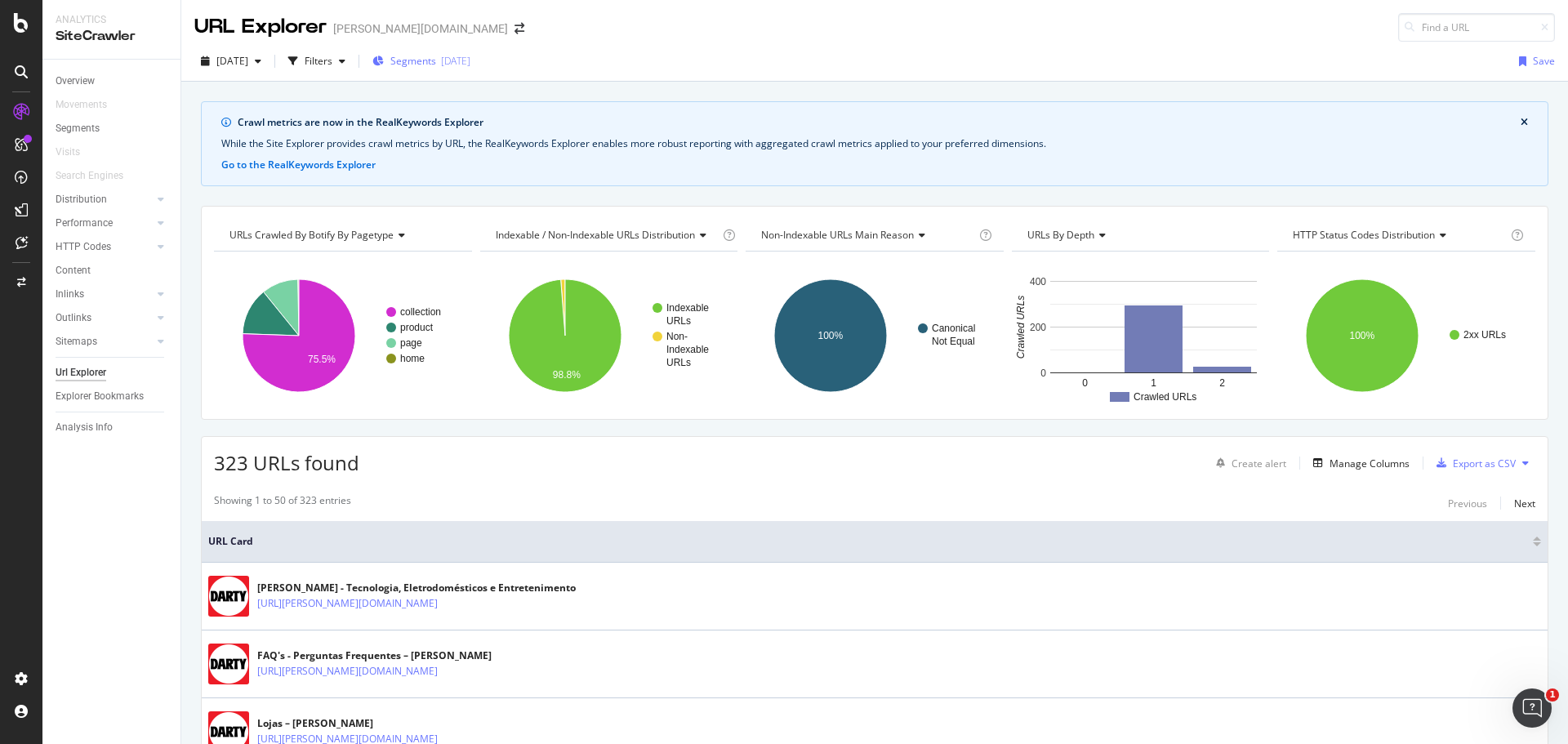
click at [436, 64] on span "Segments" at bounding box center [413, 60] width 46 height 14
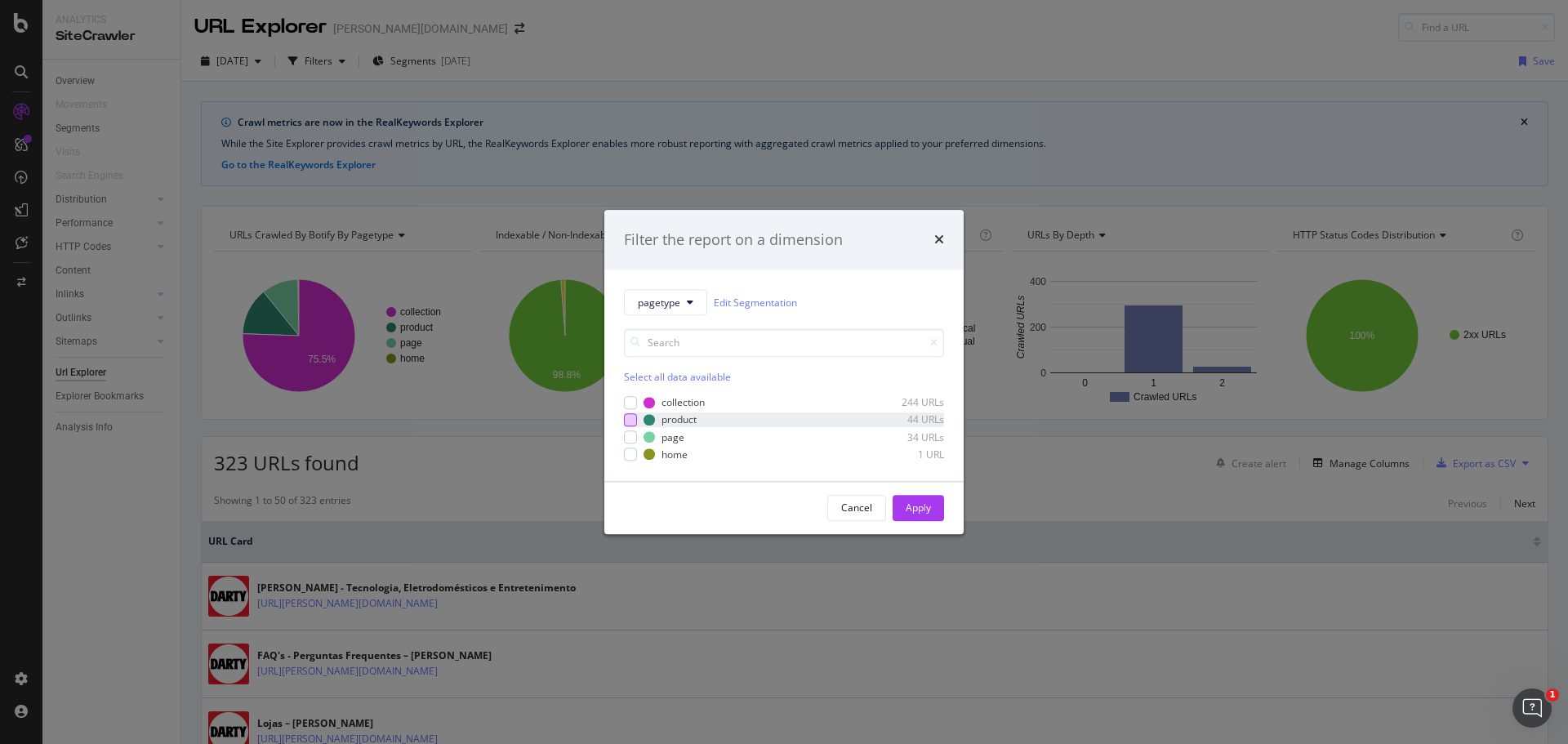
click at [628, 418] on div "modal" at bounding box center [631, 420] width 13 height 13
click at [921, 501] on div "Apply" at bounding box center [918, 508] width 26 height 14
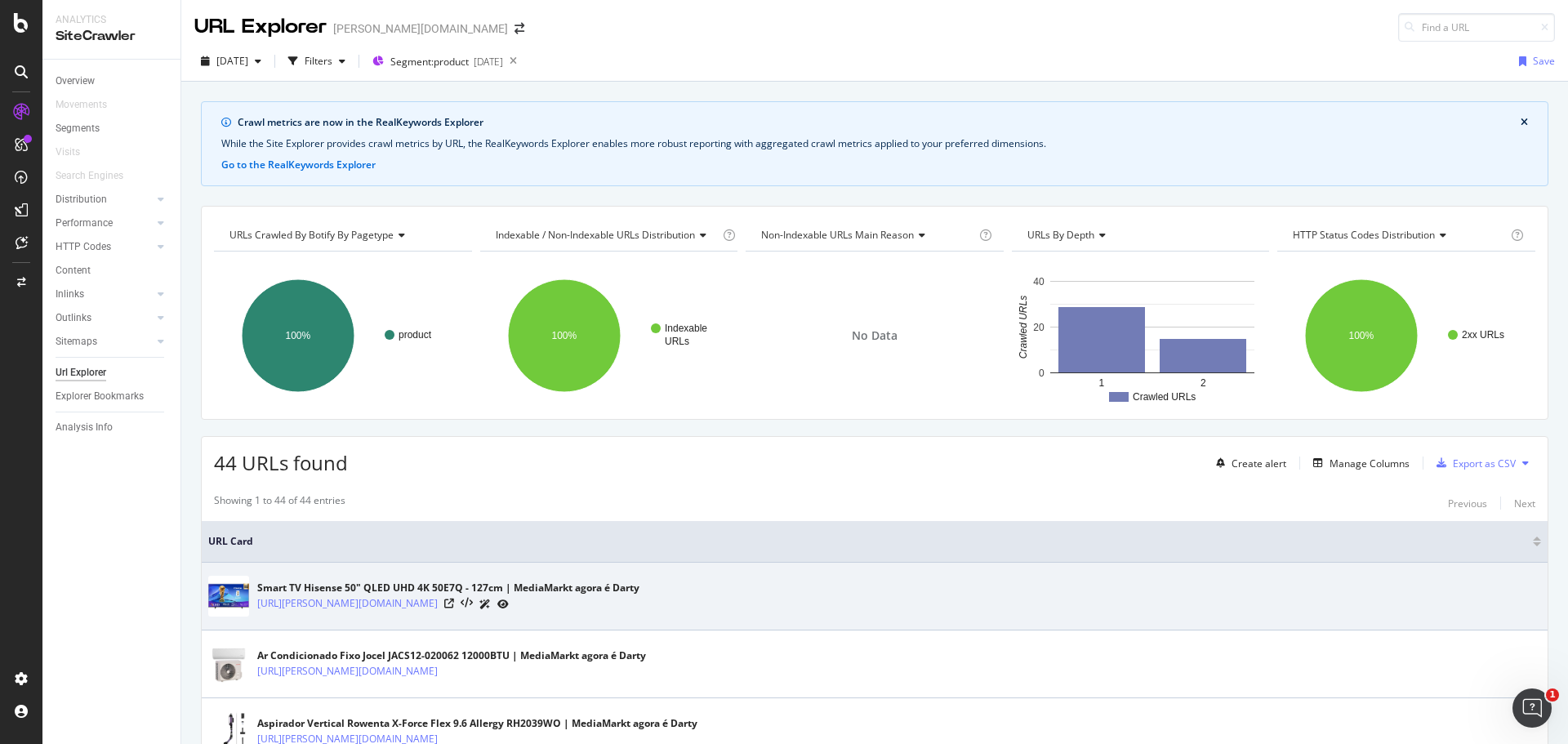
click at [328, 591] on div "Smart TV Hisense 50" QLED UHD 4K 50E7Q - 127cm | MediaMarkt agora é Darty" at bounding box center [448, 588] width 382 height 15
click at [340, 602] on link "[URL][PERSON_NAME][DOMAIN_NAME]" at bounding box center [347, 603] width 181 height 17
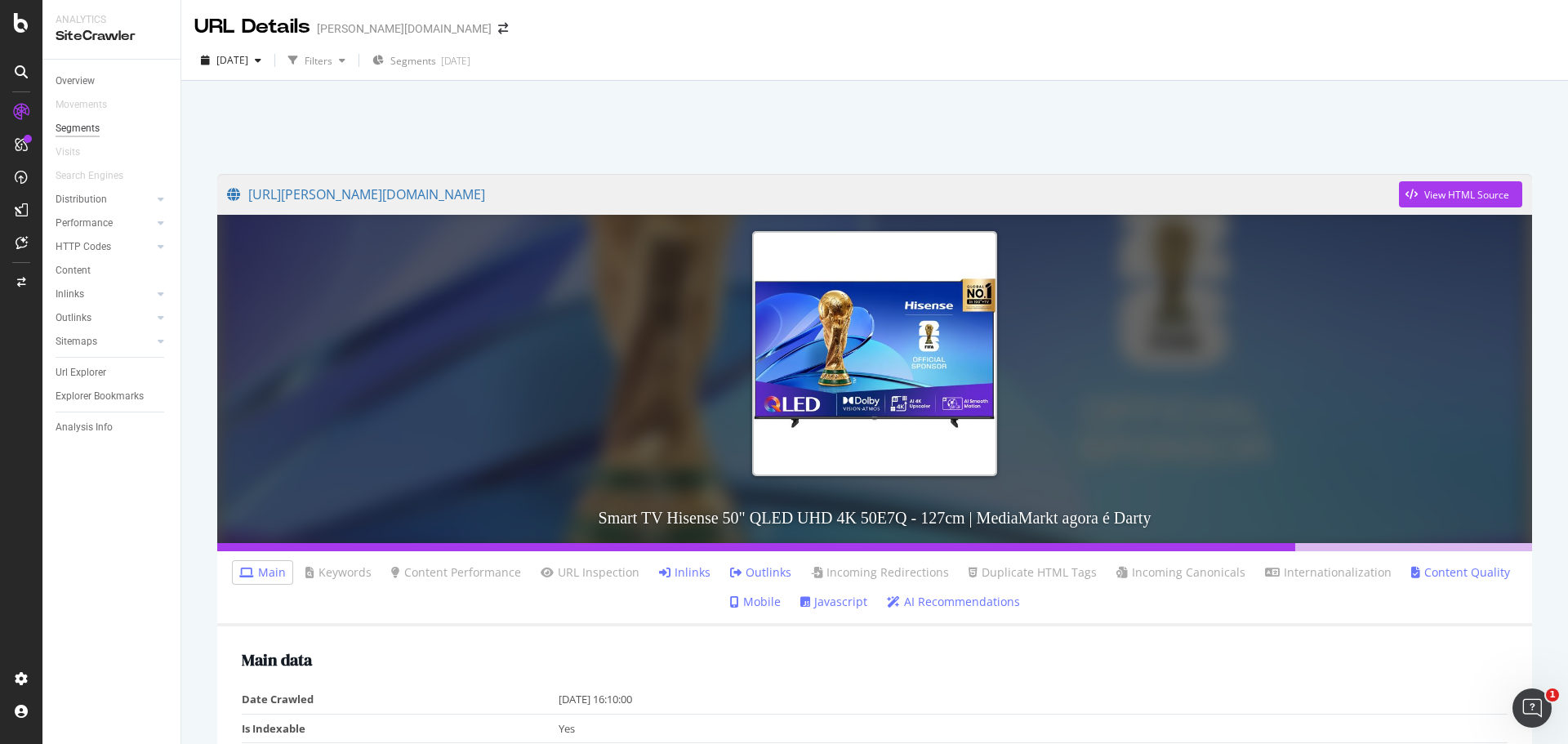
click at [89, 128] on div "Segments" at bounding box center [77, 128] width 44 height 17
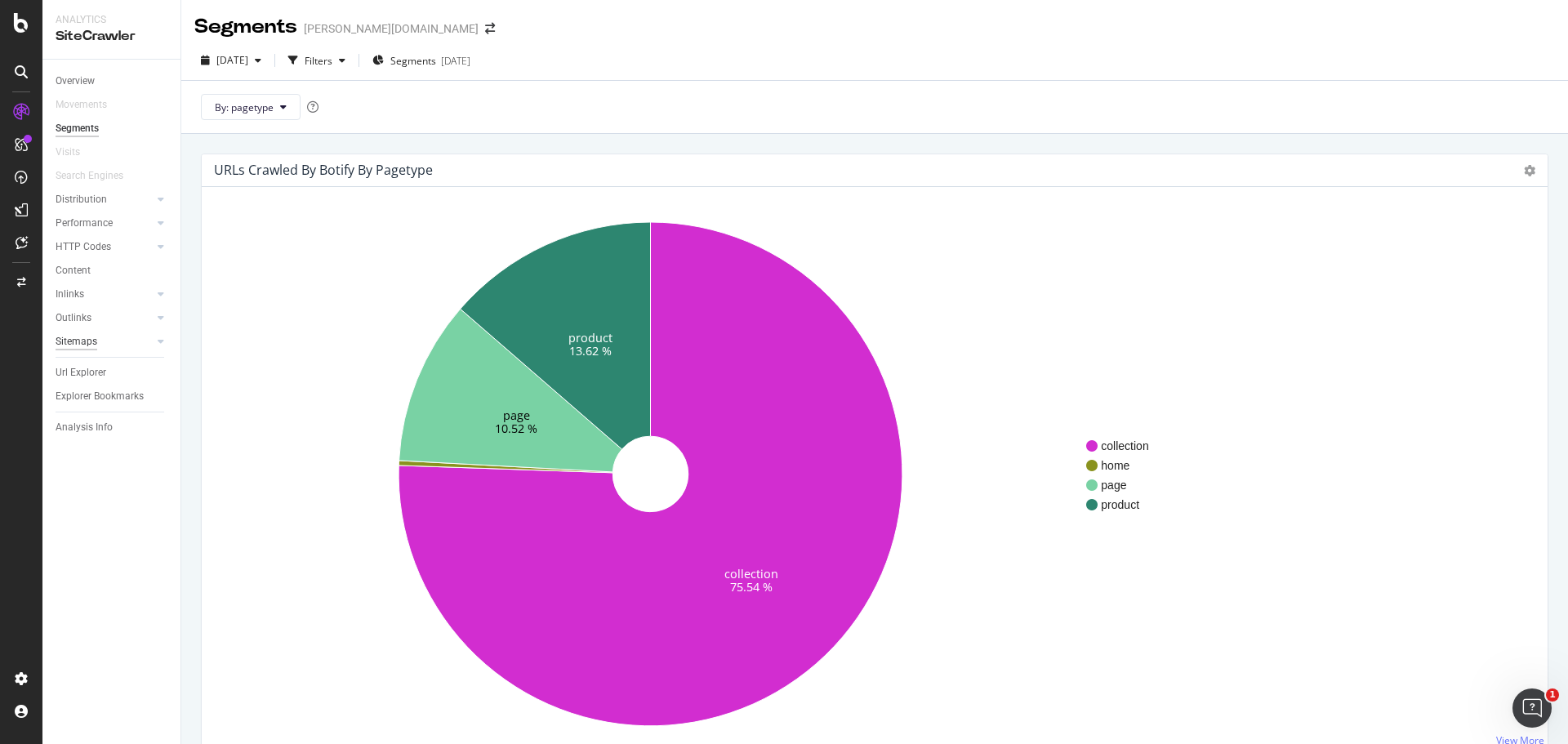
click at [91, 340] on div "Sitemaps" at bounding box center [76, 341] width 41 height 17
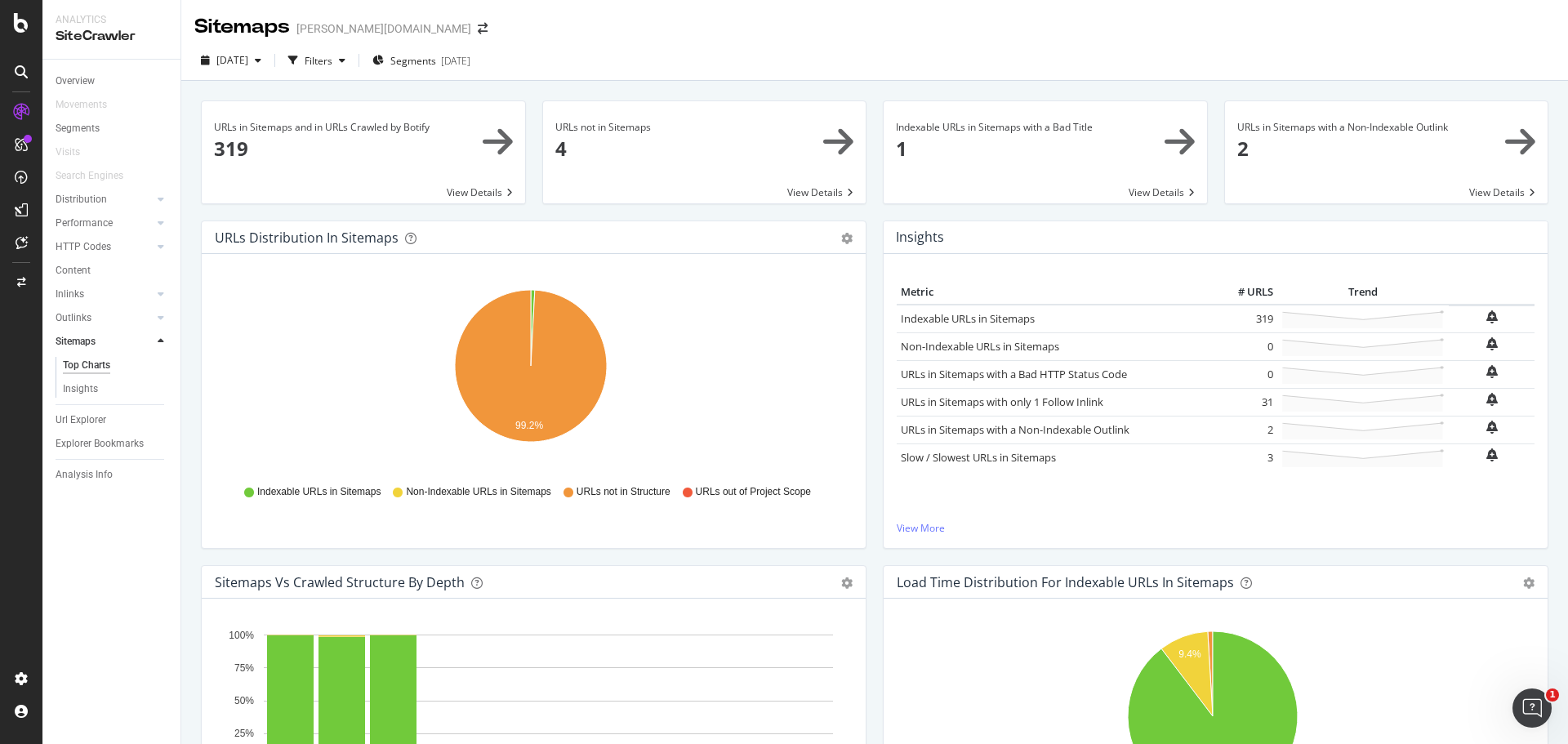
click at [101, 361] on div "Top Charts" at bounding box center [86, 365] width 47 height 17
click at [82, 594] on div "Settings" at bounding box center [85, 592] width 69 height 13
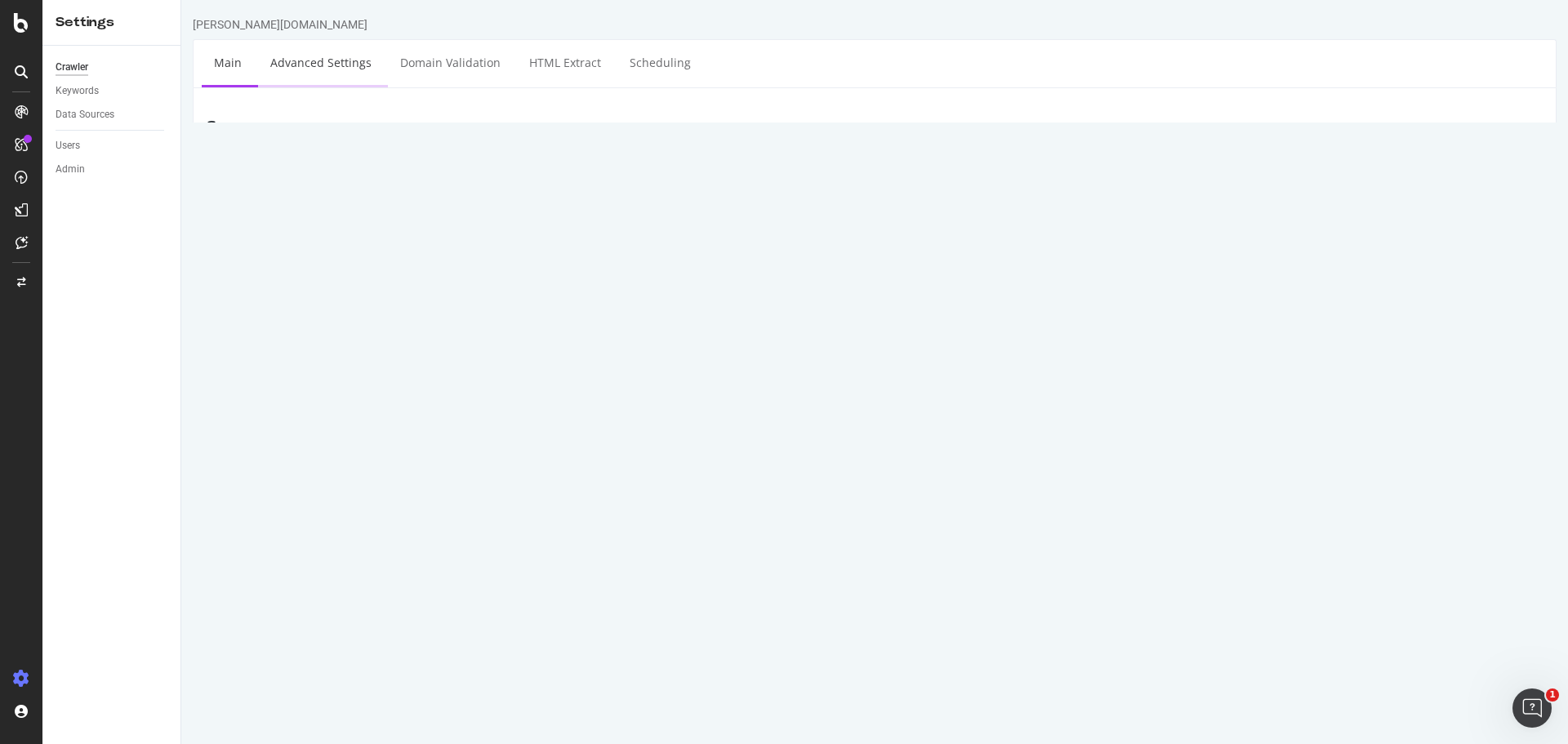
click at [310, 62] on link "Advanced Settings" at bounding box center [321, 62] width 126 height 45
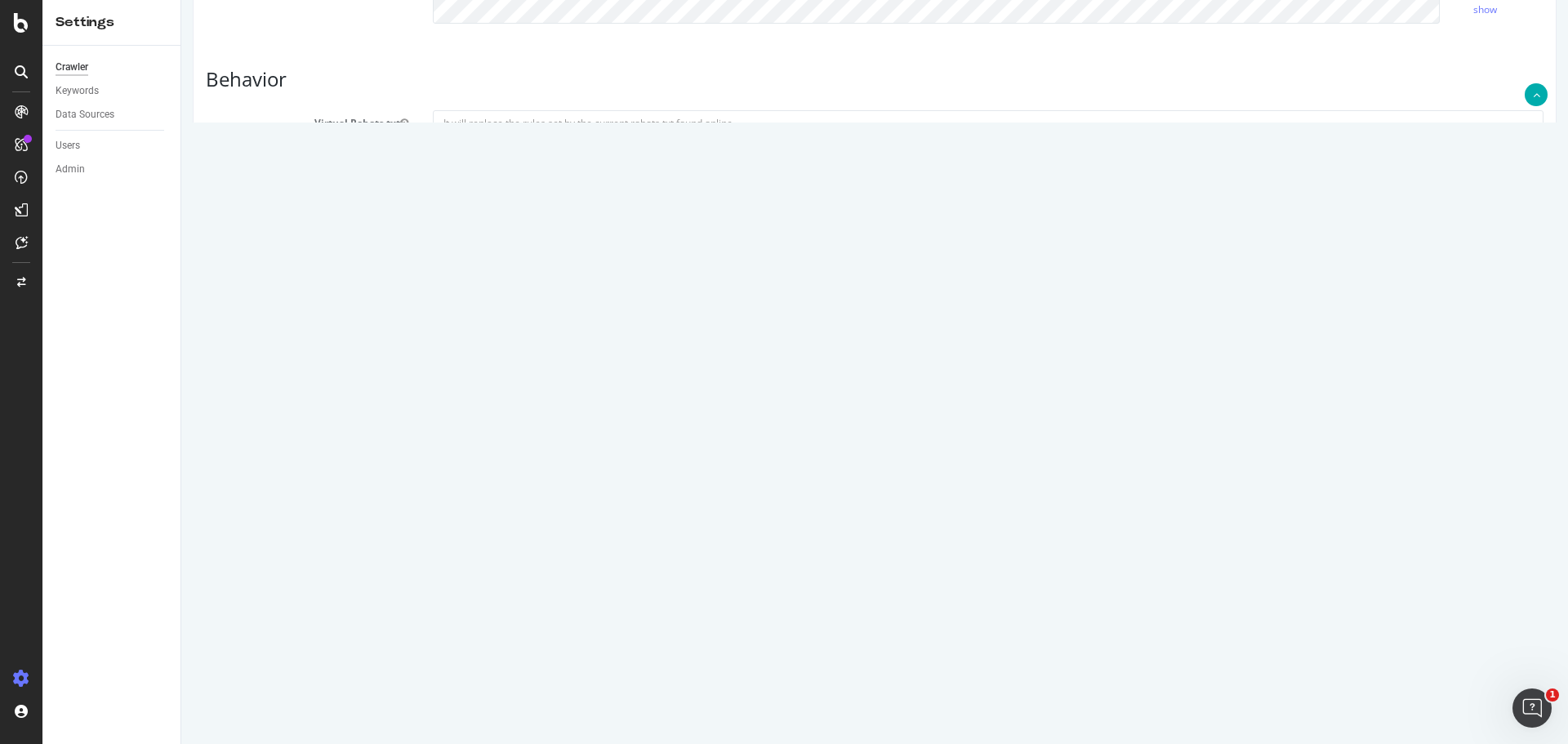
scroll to position [684, 0]
type input "[PERSON_NAME].[PERSON_NAME]"
click at [590, 475] on select "From Querystring From Semicolon" at bounding box center [565, 471] width 265 height 28
click at [215, 357] on label "Custom HTTP Headers" at bounding box center [307, 363] width 227 height 20
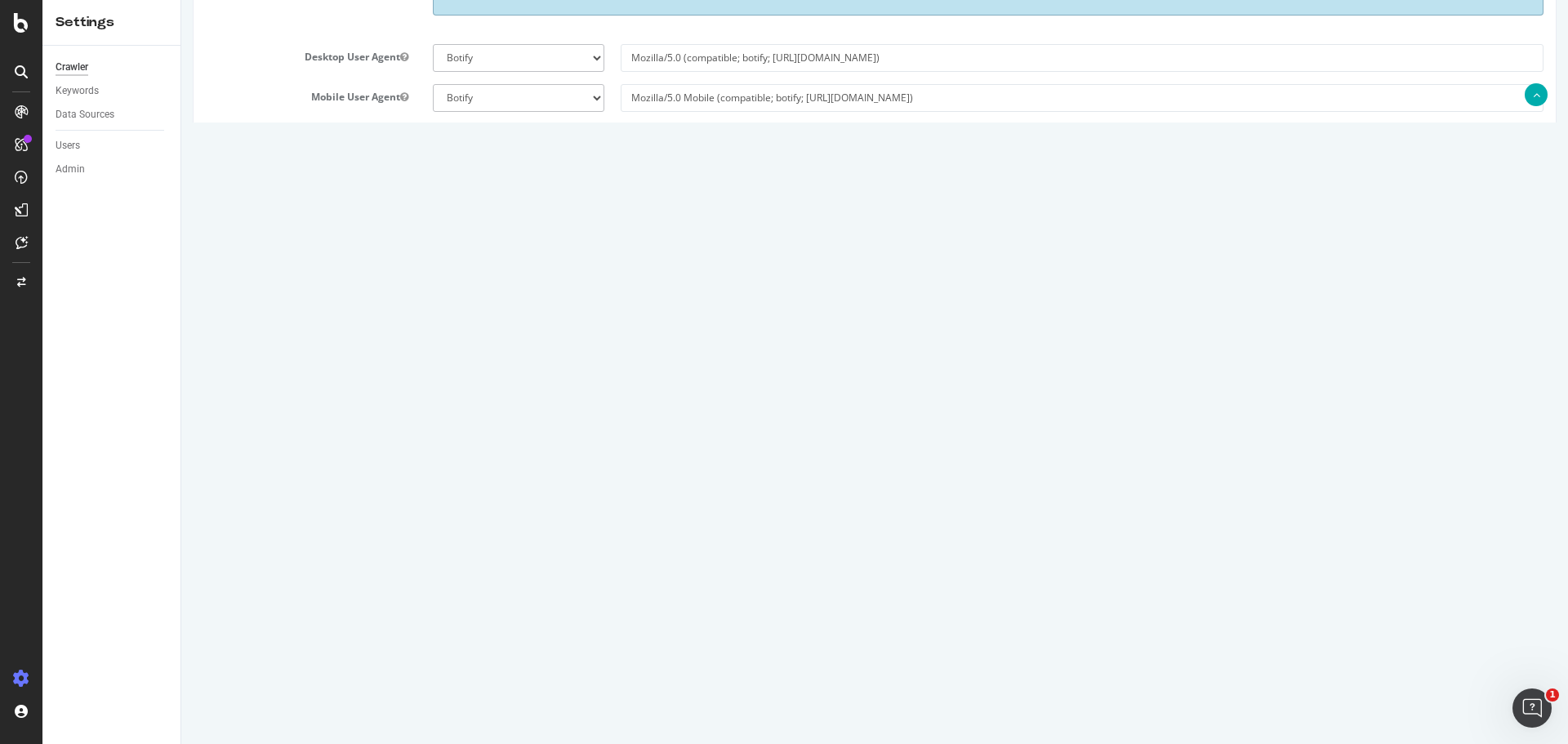
scroll to position [358, 0]
